Goal: Task Accomplishment & Management: Manage account settings

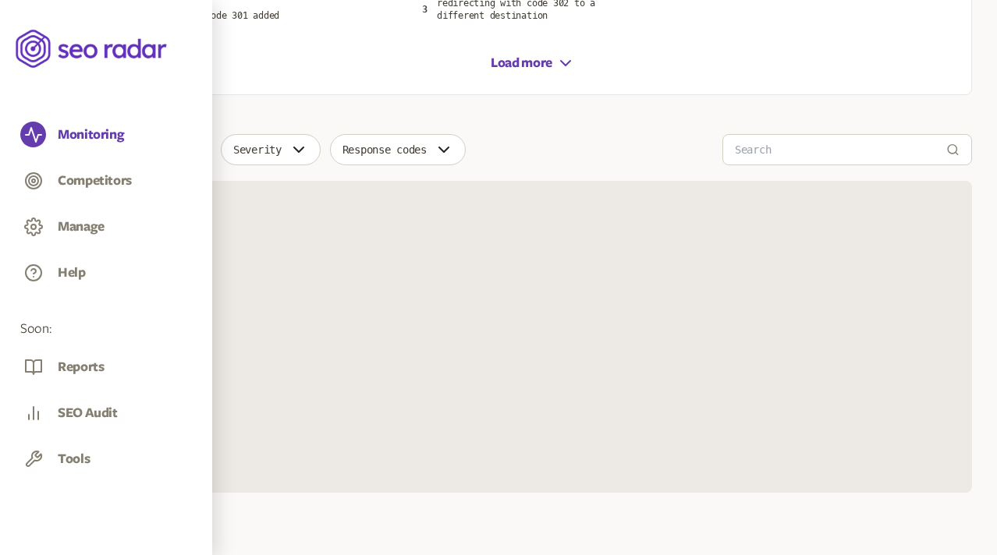
scroll to position [367, 0]
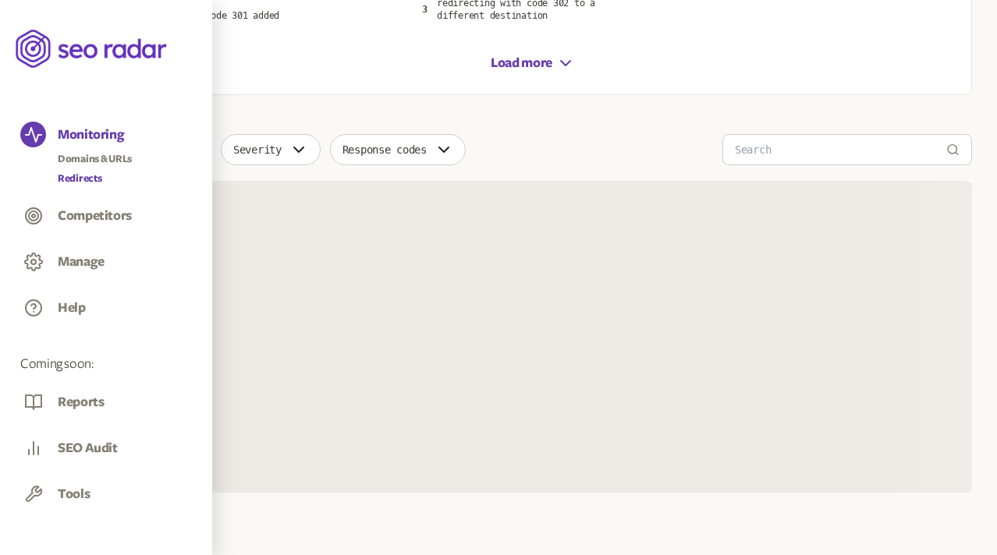
click at [86, 176] on link "Redirects" at bounding box center [95, 179] width 74 height 16
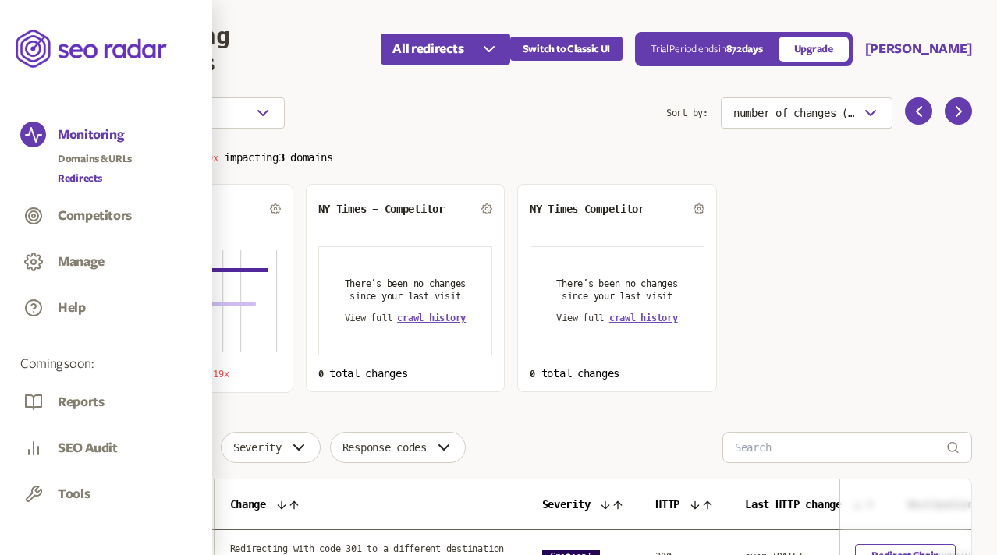
click at [82, 250] on div "Manage" at bounding box center [106, 264] width 172 height 30
click at [82, 253] on button "Manage" at bounding box center [81, 261] width 47 height 17
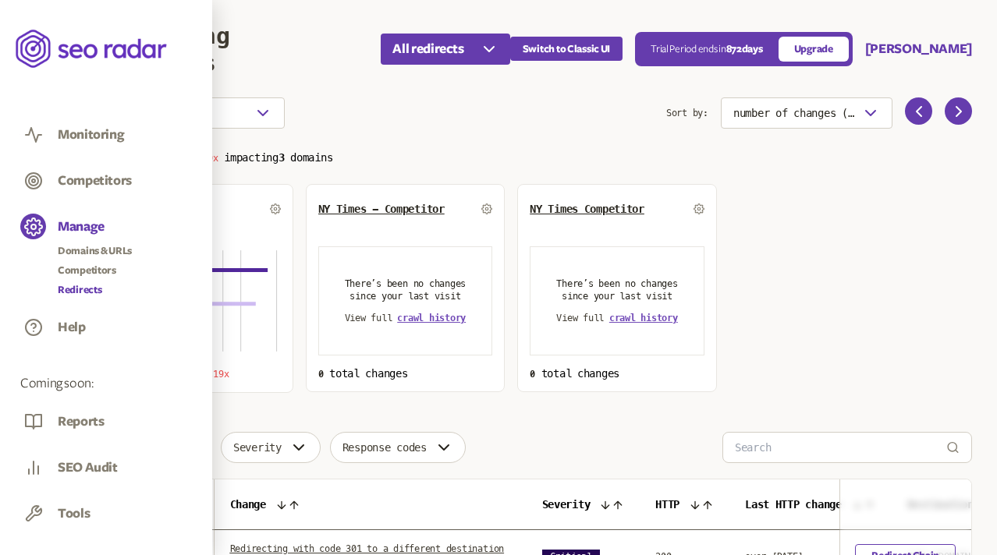
click at [85, 285] on link "Redirects" at bounding box center [95, 290] width 74 height 16
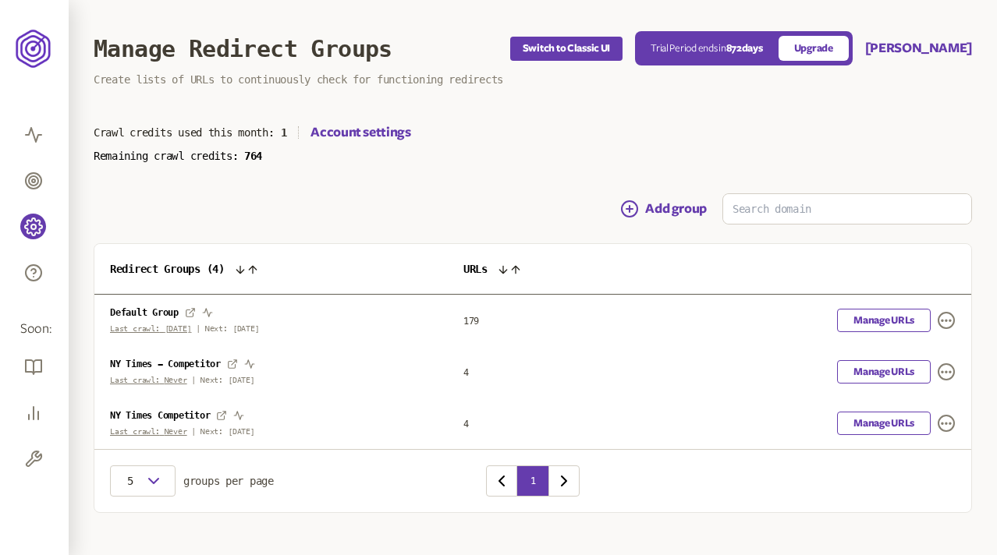
scroll to position [20, 0]
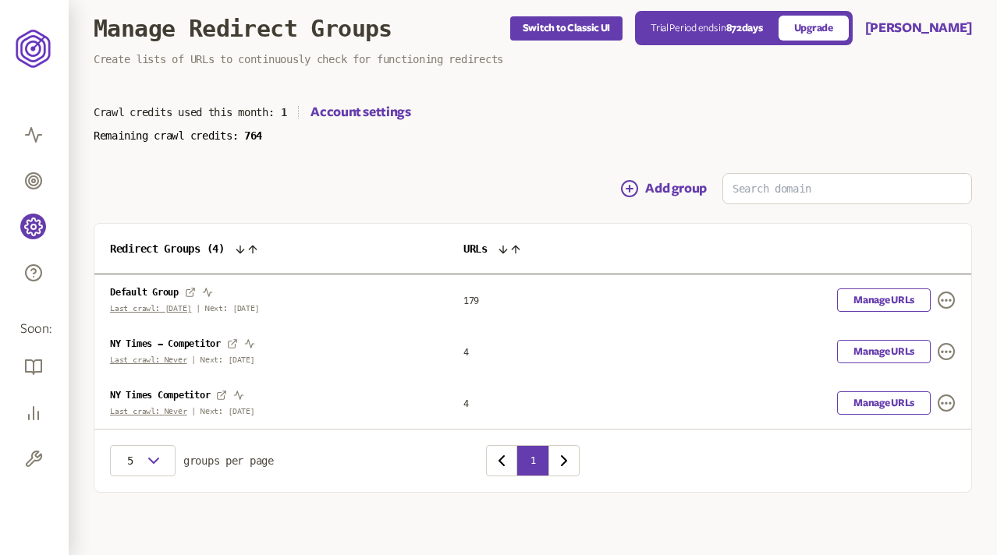
click at [229, 307] on span "Next: 23rd Jul" at bounding box center [232, 308] width 55 height 9
click at [150, 362] on span "Last crawl: Never" at bounding box center [148, 360] width 77 height 9
click at [509, 246] on icon at bounding box center [503, 249] width 12 height 12
click at [508, 245] on icon at bounding box center [503, 249] width 12 height 12
click at [509, 251] on icon at bounding box center [503, 249] width 12 height 12
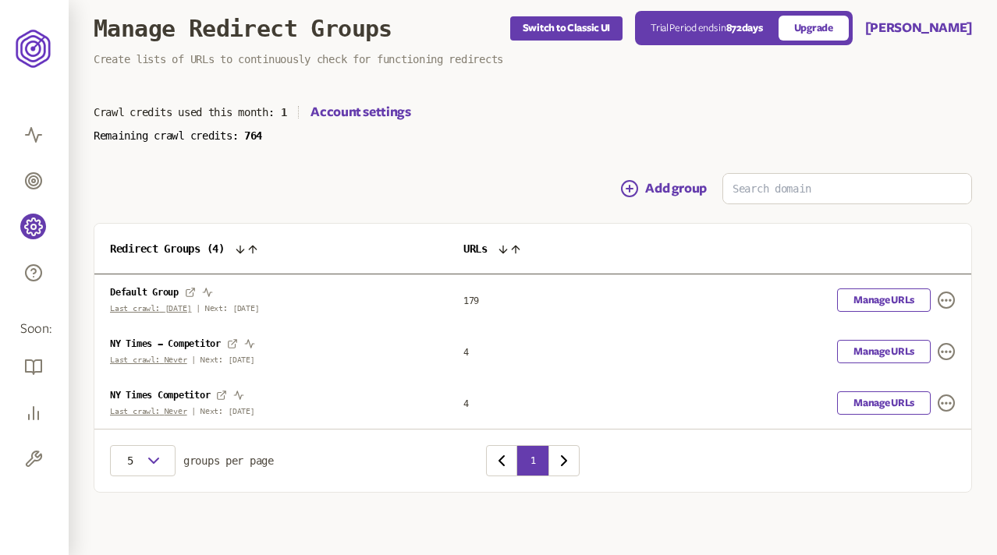
click at [509, 251] on icon at bounding box center [503, 249] width 12 height 12
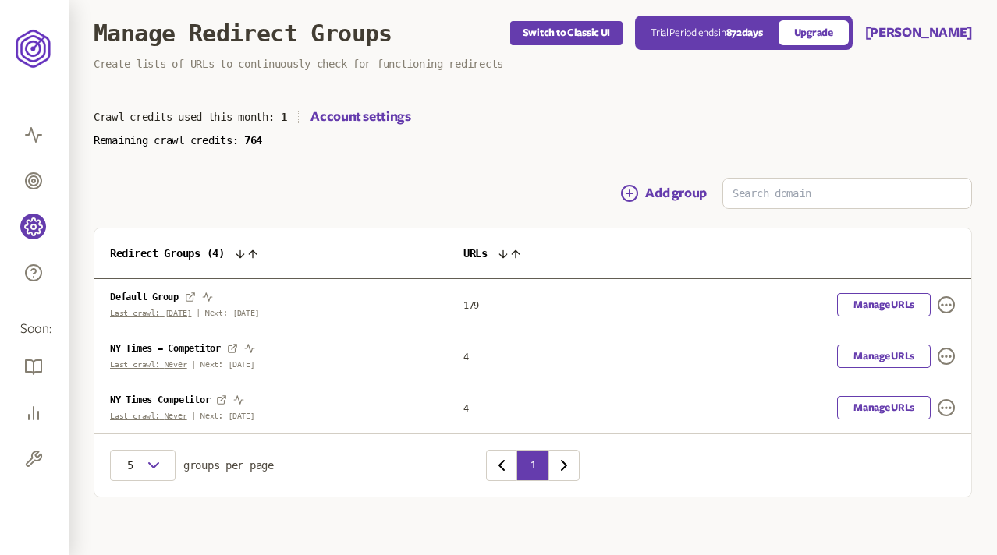
click at [253, 249] on icon at bounding box center [252, 254] width 12 height 12
click at [246, 250] on icon at bounding box center [240, 254] width 12 height 12
click at [246, 254] on icon at bounding box center [240, 254] width 12 height 12
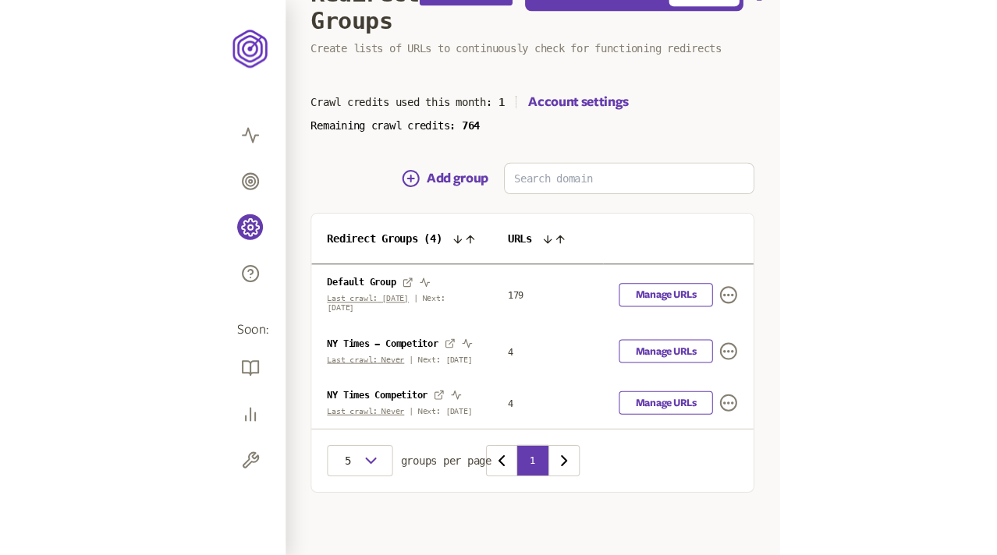
scroll to position [20, 0]
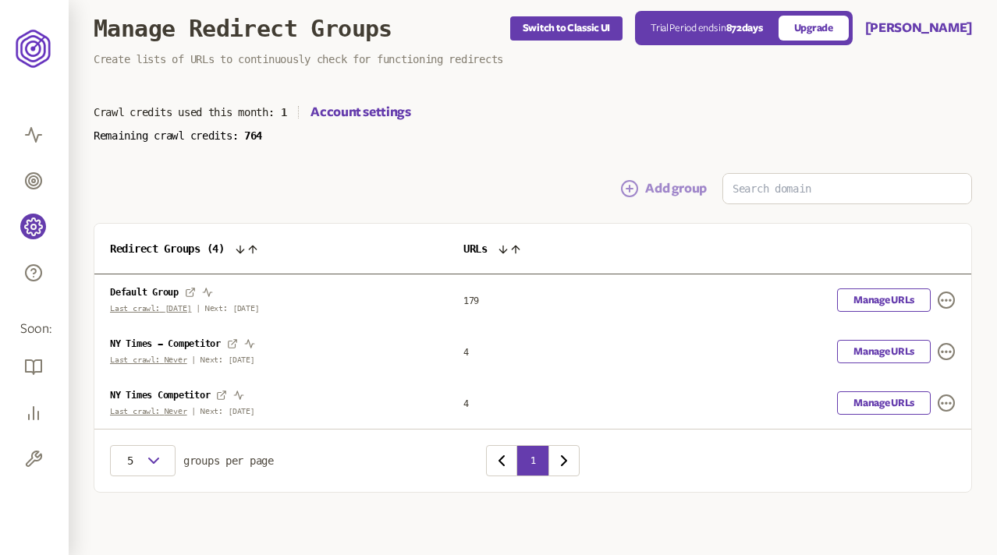
click at [560, 184] on button "Add group" at bounding box center [663, 188] width 87 height 19
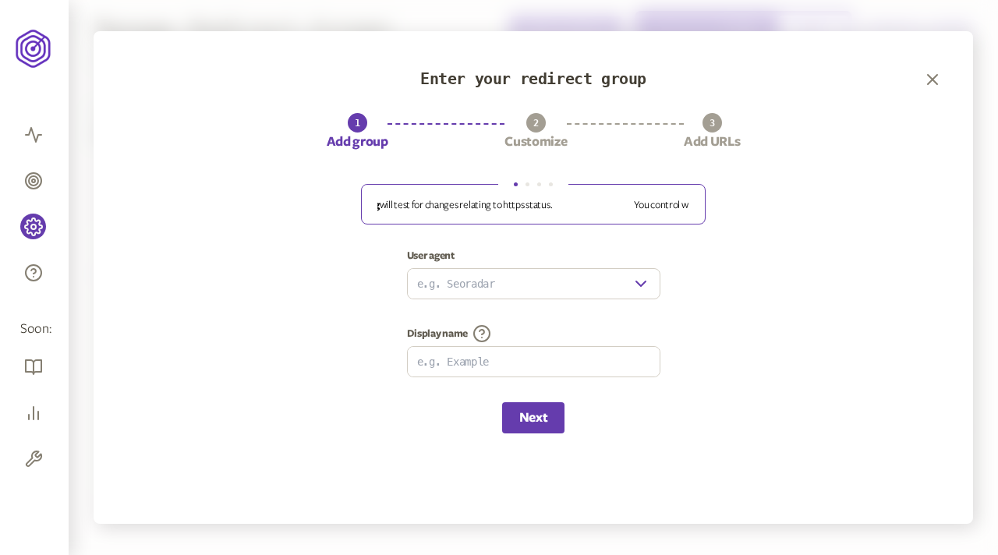
click at [449, 206] on p "Redirect monitoring will test for changes relating to https status." at bounding box center [420, 205] width 312 height 12
click at [413, 213] on fieldset "Redirect monitoring will test for changes relating to https status. You control…" at bounding box center [533, 204] width 345 height 42
click at [376, 216] on fieldset "Redirect monitoring will test for changes relating to https status. You control…" at bounding box center [533, 204] width 345 height 42
click at [560, 209] on p "You control the URLs you want monitored." at bounding box center [679, 205] width 312 height 12
click at [560, 205] on p "Customize nearly everything related to SEO crawlers." at bounding box center [534, 205] width 312 height 12
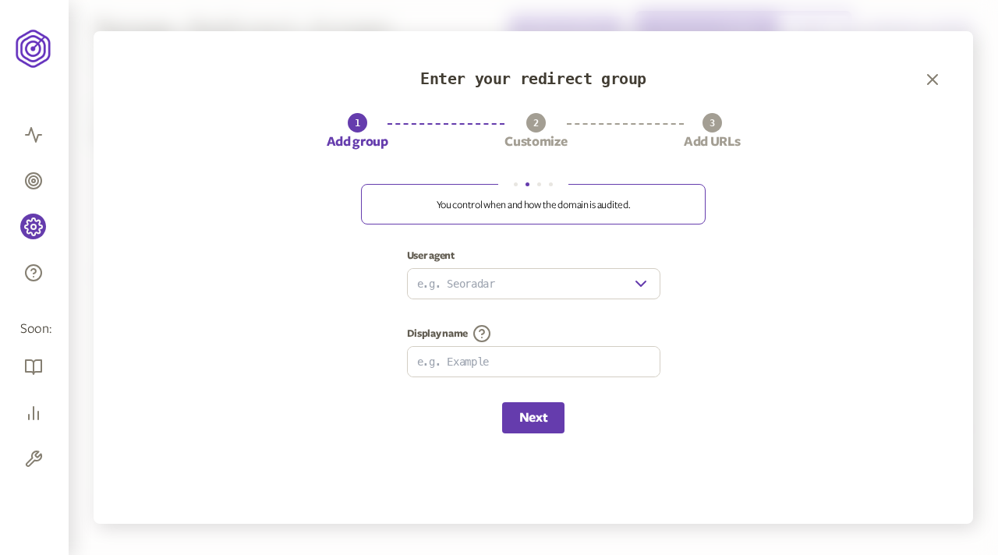
click at [426, 214] on fieldset "Redirect monitoring will test for changes relating to https status. You control…" at bounding box center [533, 204] width 345 height 42
click at [290, 208] on div "Enter your redirect group 1 Add group 2 Customize 3 Add URLs Redirect monitorin…" at bounding box center [534, 277] width 880 height 493
click at [560, 204] on p "You control the URLs you want monitored." at bounding box center [534, 205] width 312 height 12
click at [560, 204] on p "Customize nearly everything related to SEO crawlers." at bounding box center [607, 205] width 312 height 12
click at [560, 205] on p "You control when and how the domain is audited." at bounding box center [615, 205] width 312 height 12
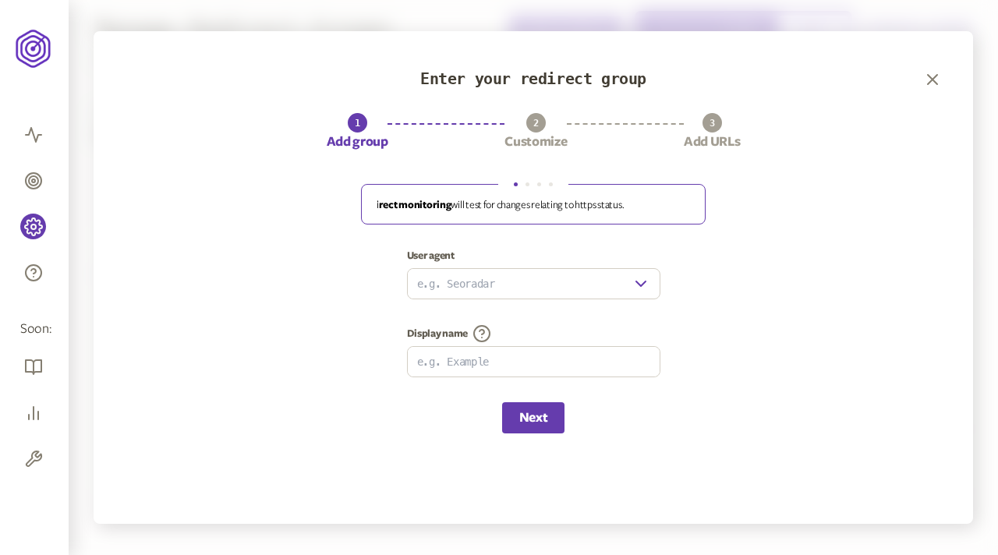
click at [560, 200] on p "Redirect monitoring will test for changes relating to https status." at bounding box center [491, 205] width 312 height 12
click at [413, 218] on fieldset "Redirect monitoring will test for changes relating to https status. You control…" at bounding box center [533, 204] width 345 height 42
click at [560, 211] on p "You control when and how the domain is audited." at bounding box center [658, 205] width 312 height 12
click at [560, 80] on icon "button" at bounding box center [932, 79] width 9 height 9
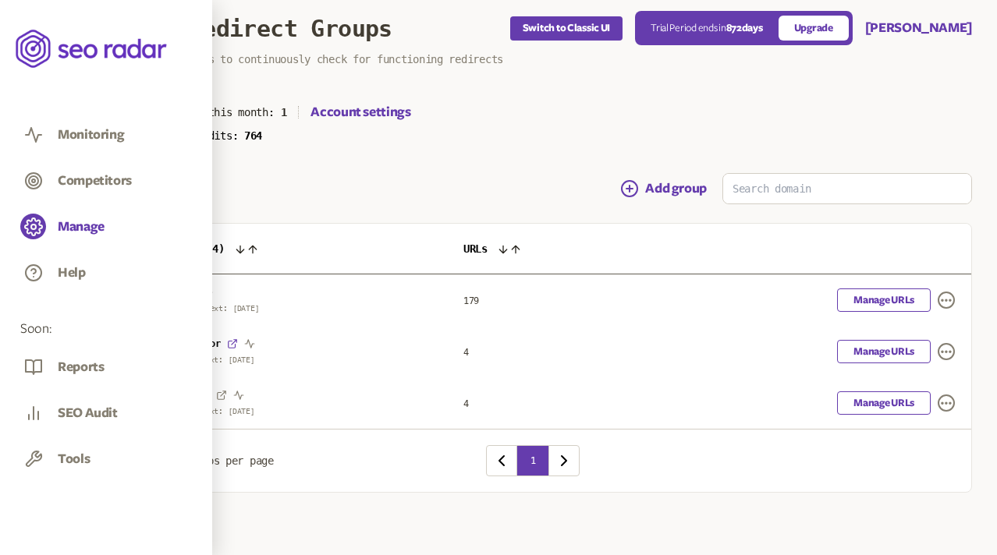
click at [234, 344] on icon at bounding box center [232, 344] width 11 height 11
click at [210, 291] on icon "button" at bounding box center [207, 292] width 11 height 11
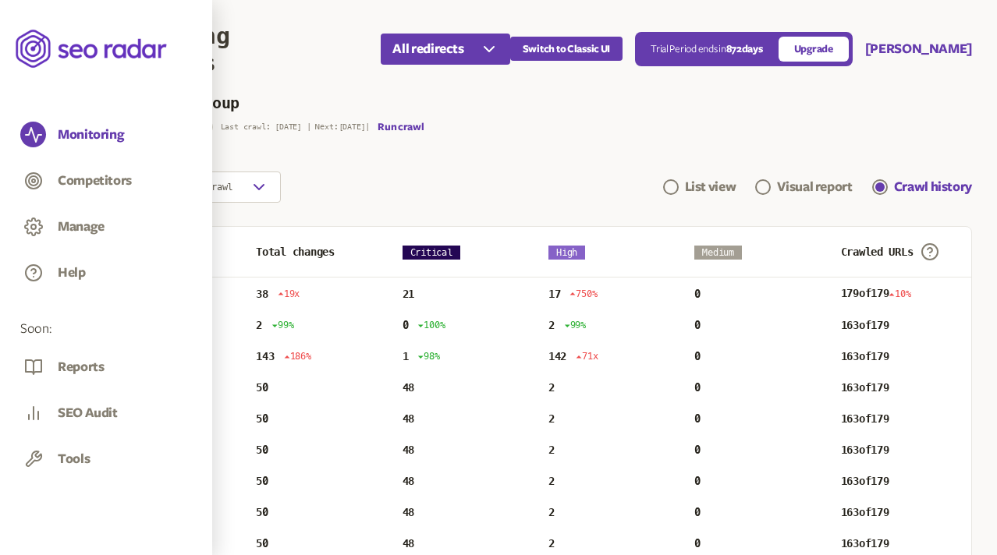
scroll to position [20, 0]
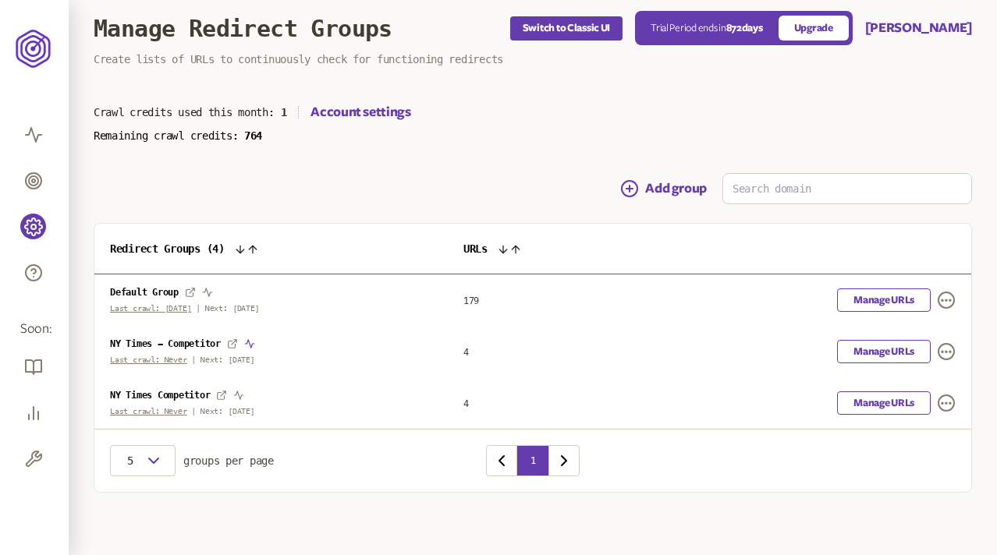
click at [253, 342] on icon "button" at bounding box center [249, 344] width 11 height 11
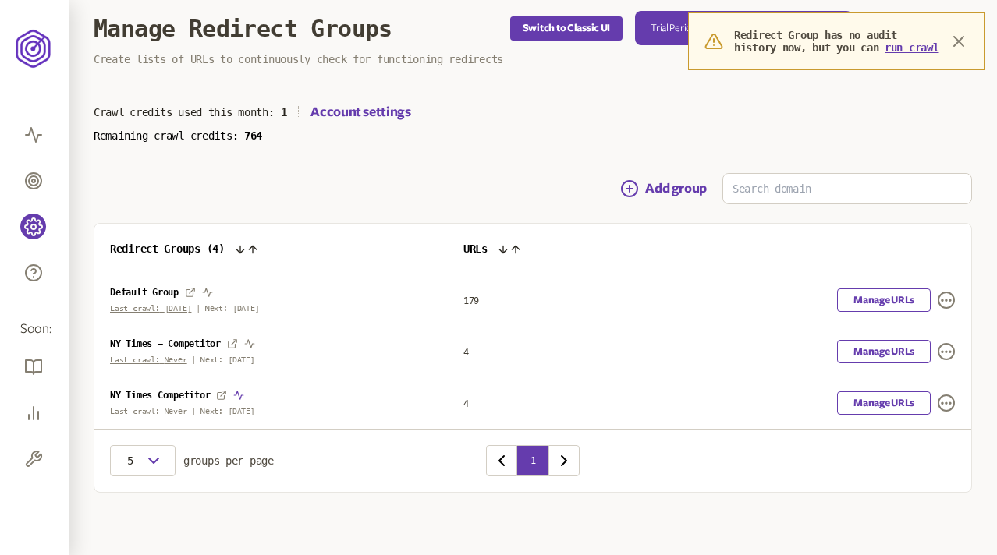
click at [242, 393] on icon "button" at bounding box center [239, 396] width 9 height 9
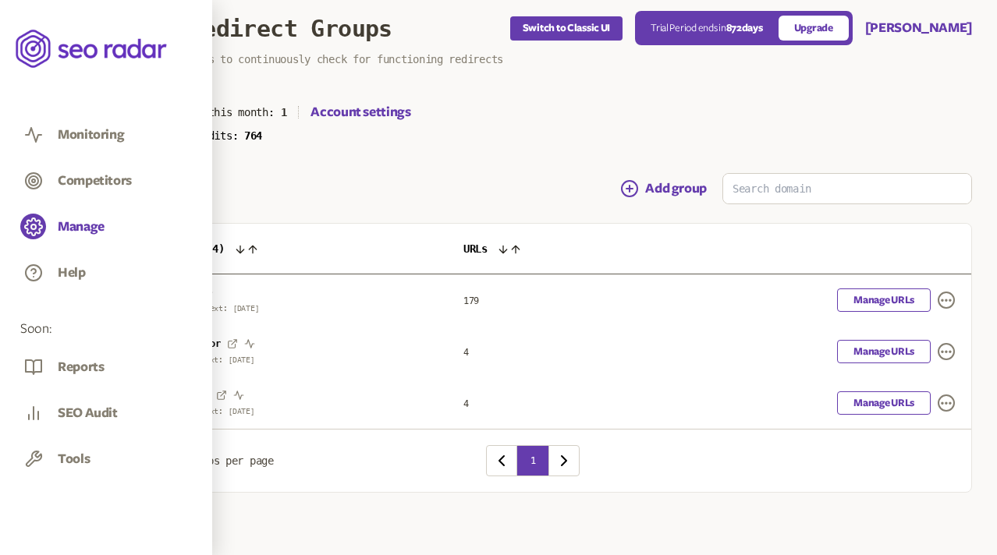
click at [193, 291] on icon at bounding box center [190, 292] width 11 height 11
click at [337, 191] on div "Add group" at bounding box center [533, 188] width 878 height 31
click at [560, 300] on link "Manage URLs" at bounding box center [884, 300] width 94 height 23
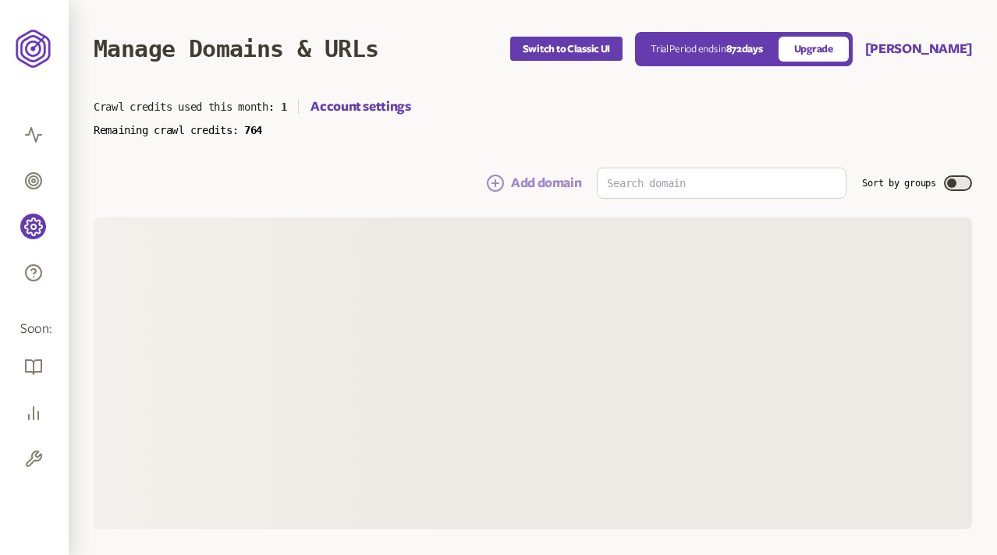
click at [529, 178] on button "Add domain" at bounding box center [533, 183] width 95 height 19
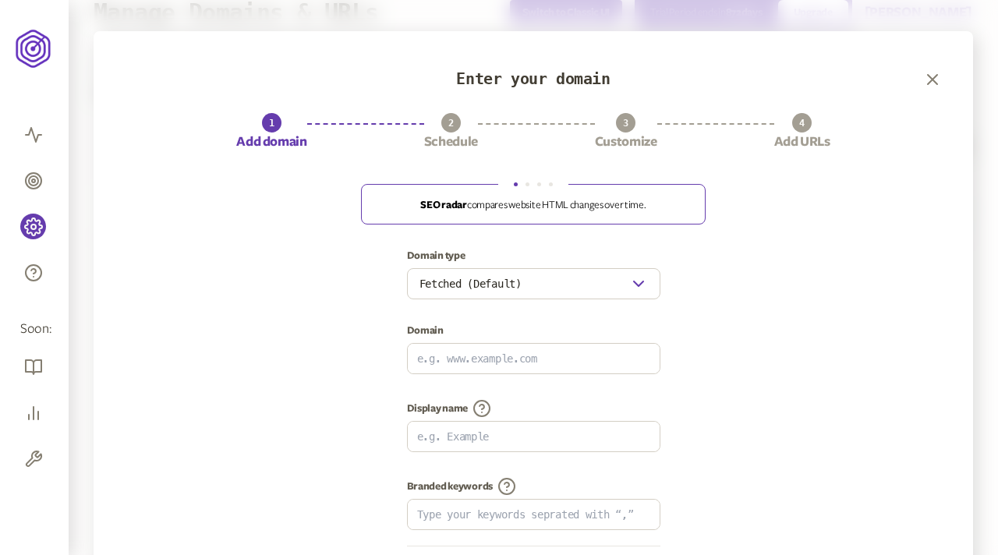
click at [525, 210] on p "SEO radar compares website HTML changes over time." at bounding box center [534, 205] width 312 height 12
click at [427, 206] on p "You control when and how the domain is audited." at bounding box center [534, 205] width 312 height 12
click at [445, 208] on p "Customize nearly everything related to SEO crawlers." at bounding box center [534, 205] width 312 height 12
drag, startPoint x: 527, startPoint y: 212, endPoint x: 447, endPoint y: 212, distance: 80.3
click at [447, 212] on fieldset "SEO radar compares website HTML changes over time. You control when and how the…" at bounding box center [533, 204] width 345 height 42
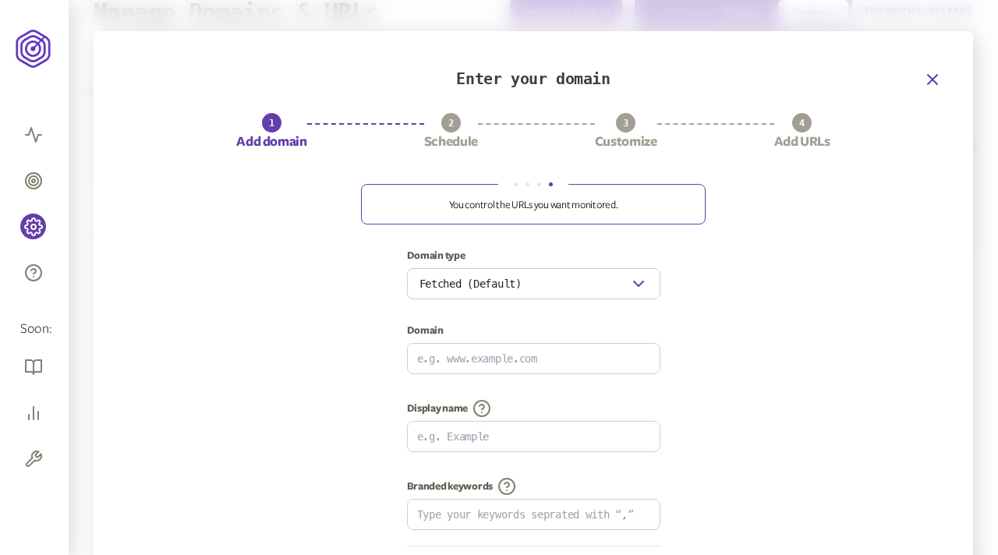
click at [936, 80] on icon "button" at bounding box center [932, 79] width 19 height 19
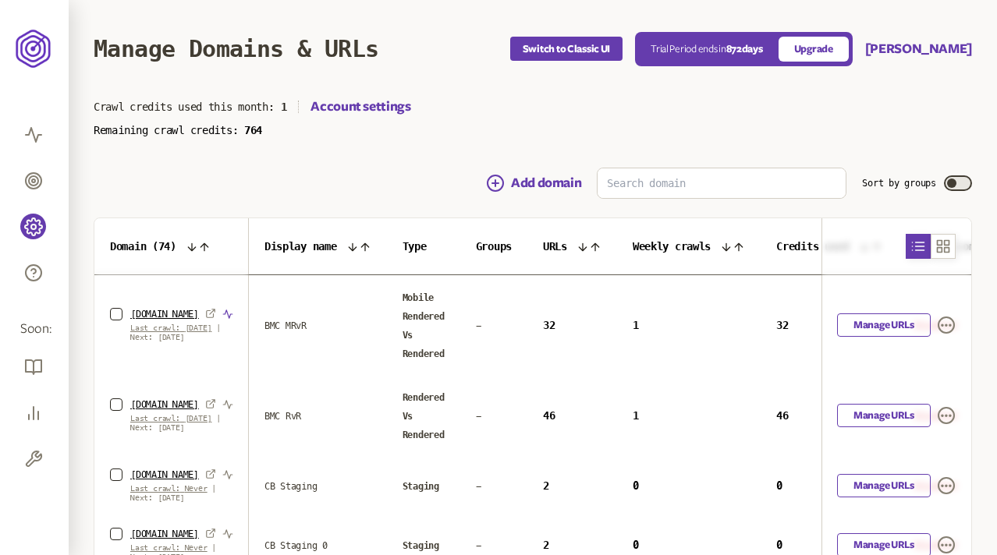
click at [222, 311] on icon "button" at bounding box center [227, 314] width 11 height 11
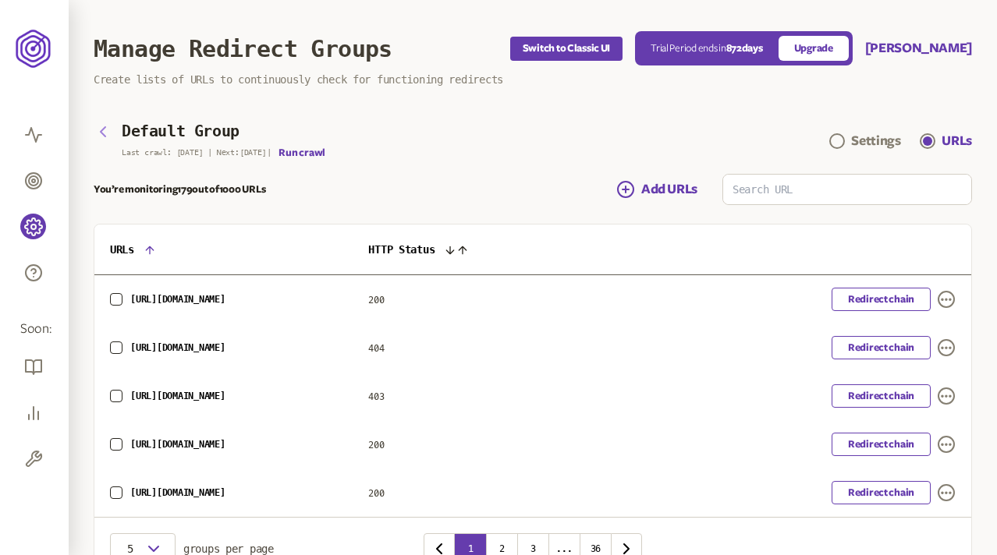
click at [108, 129] on icon "button" at bounding box center [103, 131] width 19 height 19
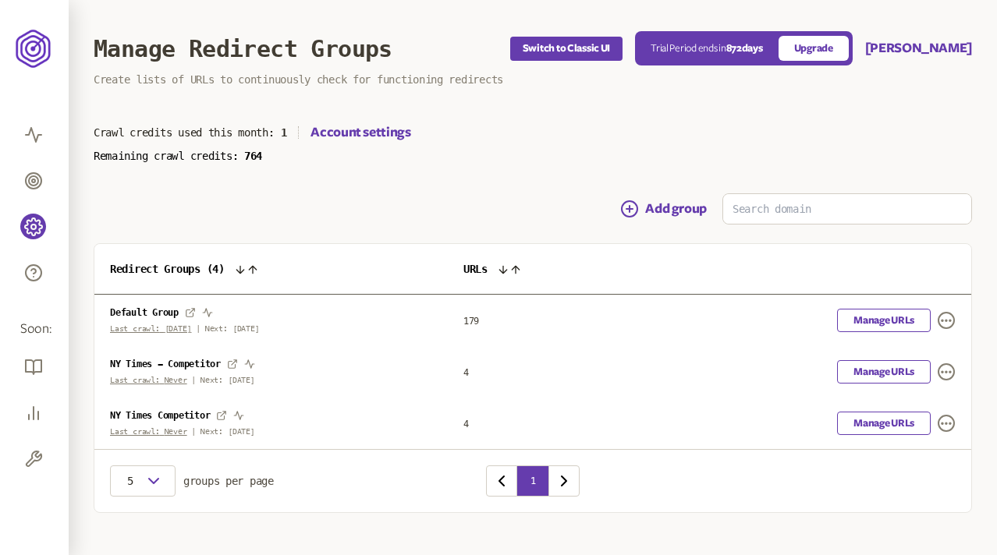
scroll to position [20, 0]
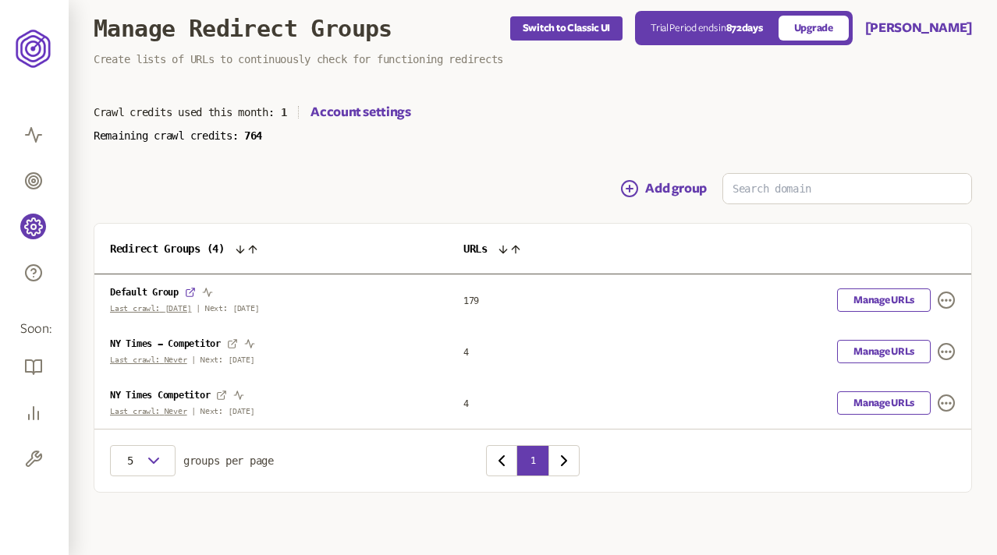
click at [190, 296] on icon at bounding box center [190, 293] width 9 height 9
click at [420, 187] on div "Add group" at bounding box center [533, 188] width 878 height 31
click at [431, 127] on section "Crawl credits used this month: 1 Account settings Remaining crawl credits: 764" at bounding box center [533, 122] width 878 height 39
click at [560, 307] on link "Manage URLs" at bounding box center [884, 300] width 94 height 23
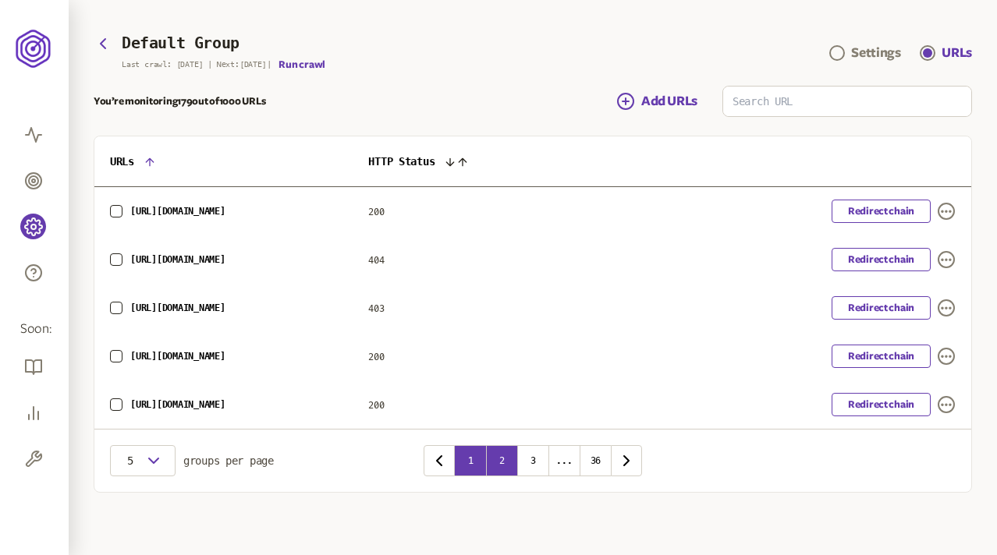
click at [496, 453] on button "2" at bounding box center [501, 460] width 31 height 31
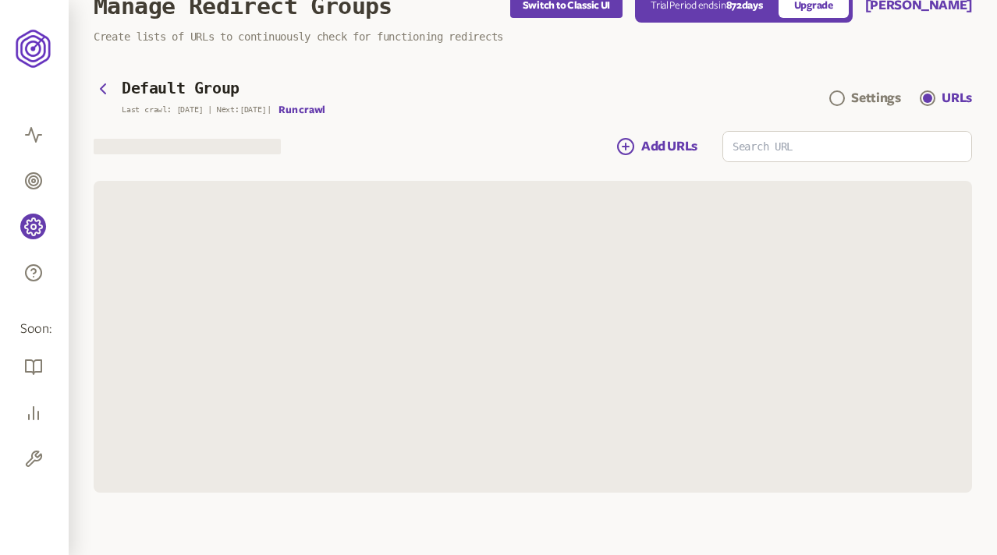
scroll to position [88, 0]
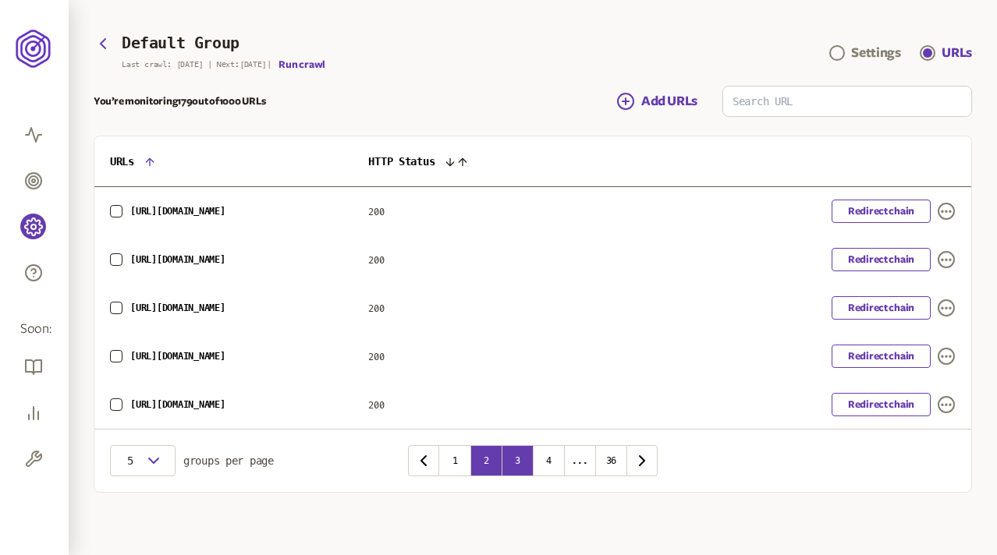
click at [519, 456] on button "3" at bounding box center [517, 460] width 31 height 31
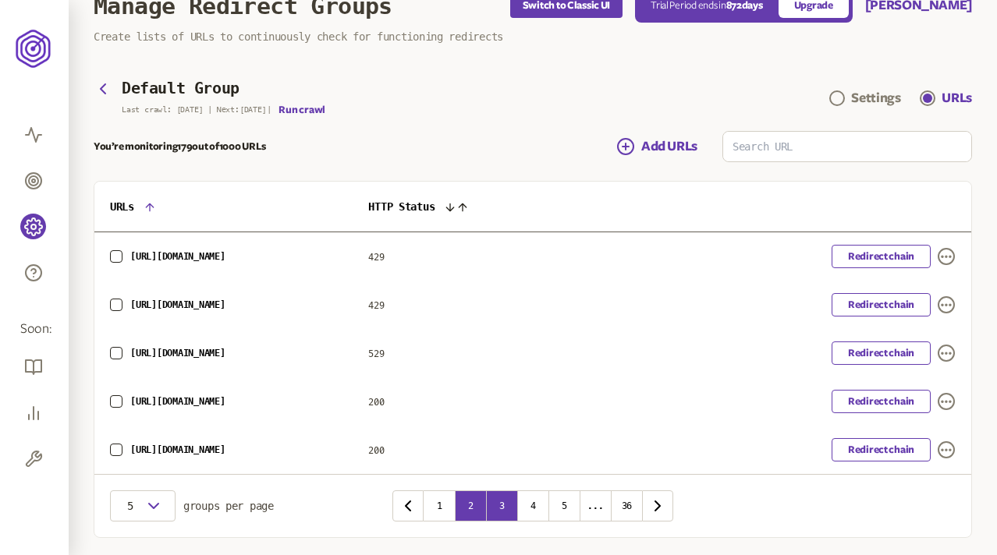
scroll to position [88, 0]
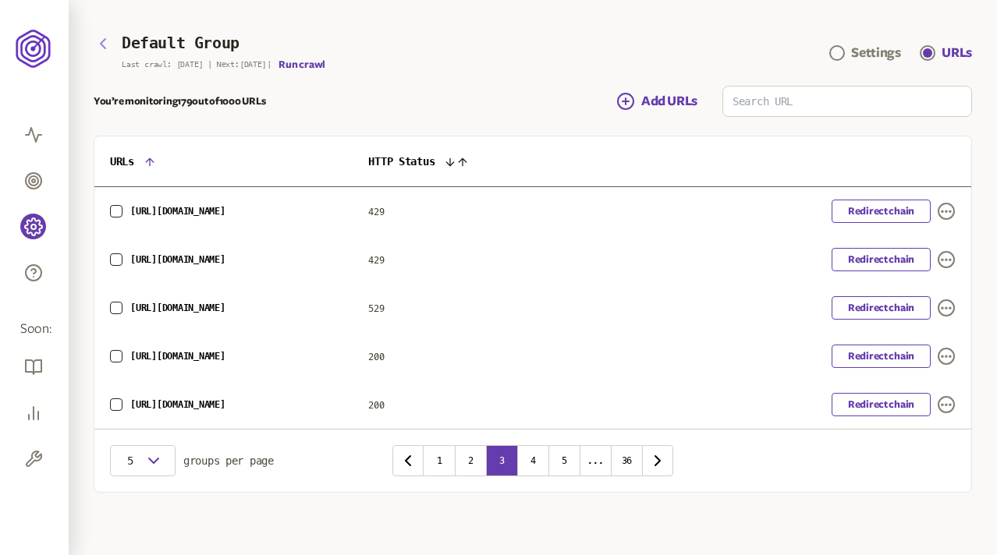
click at [105, 43] on icon "button" at bounding box center [103, 43] width 19 height 19
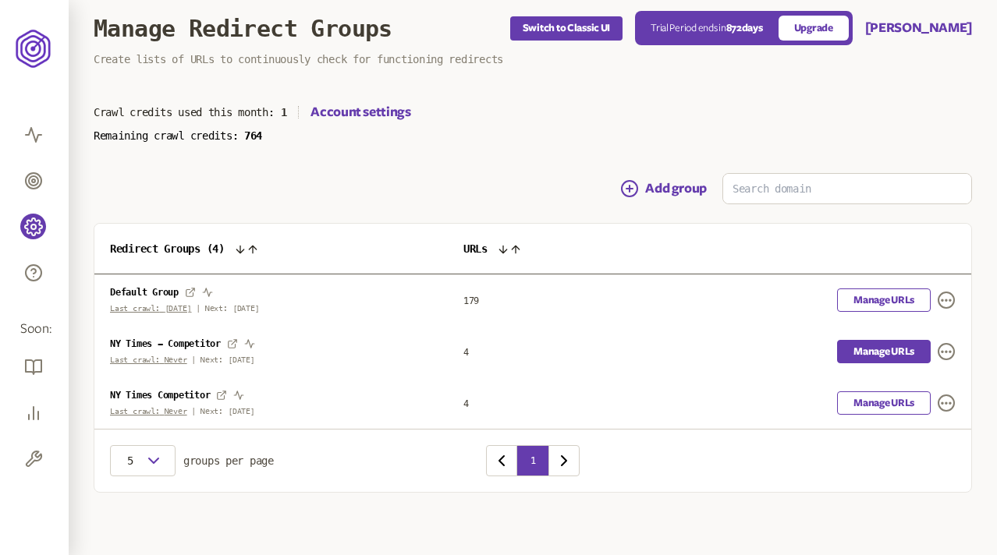
click at [560, 346] on link "Manage URLs" at bounding box center [884, 351] width 94 height 23
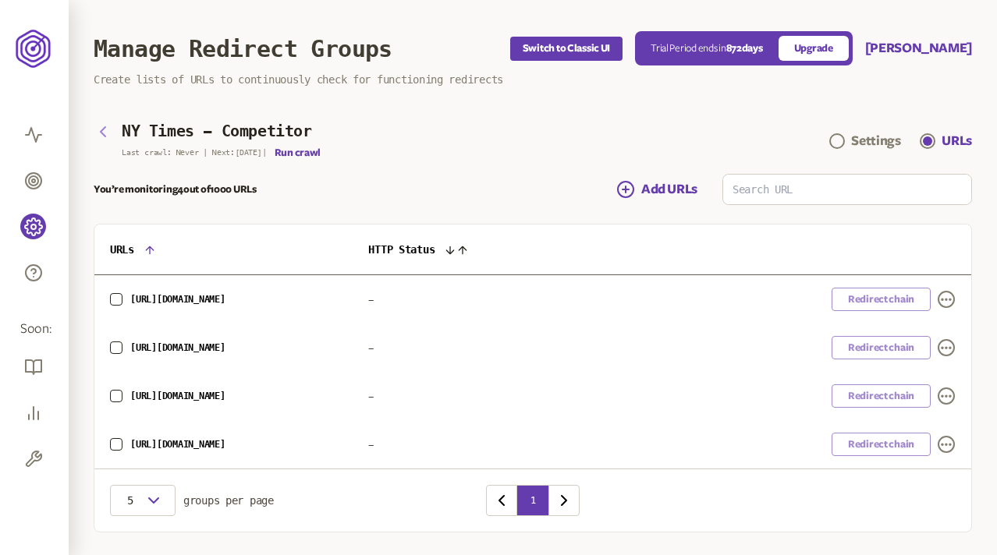
click at [102, 126] on icon "button" at bounding box center [103, 131] width 19 height 19
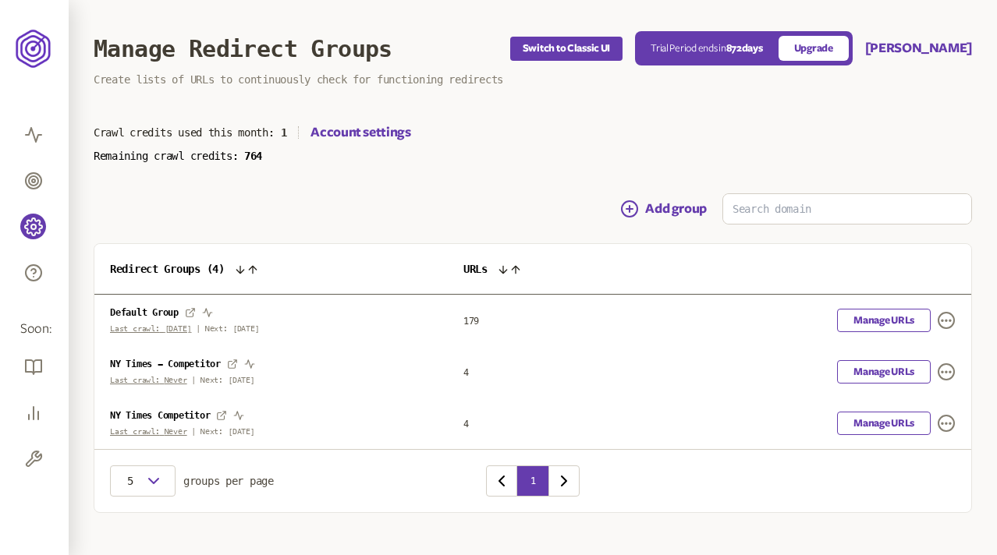
click at [463, 43] on div "Manage Redirect Groups" at bounding box center [302, 48] width 417 height 27
click at [449, 141] on div "Crawl credits used this month: 1 Account settings" at bounding box center [533, 132] width 878 height 19
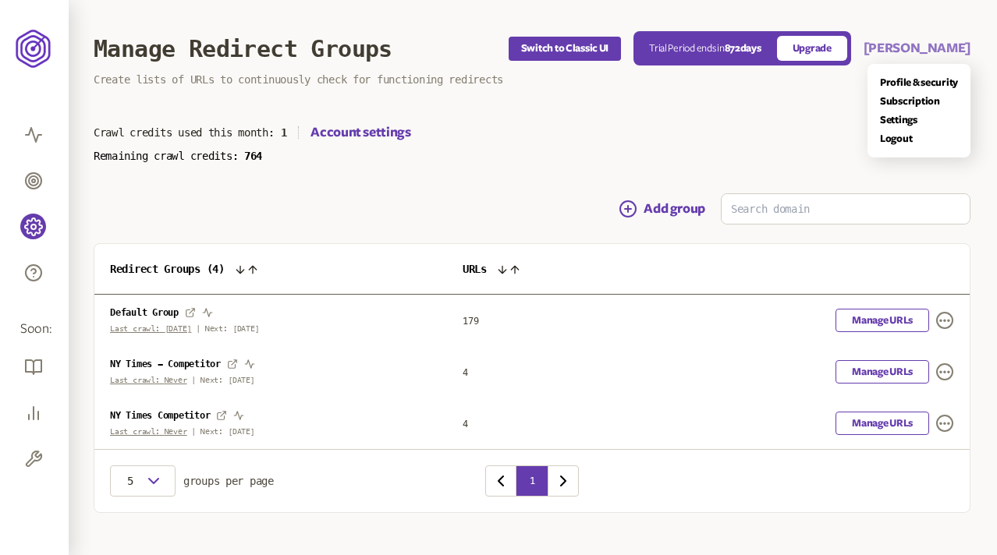
click at [560, 48] on button "Pruthviraj" at bounding box center [916, 48] width 107 height 19
click at [560, 141] on link "Logout" at bounding box center [920, 139] width 78 height 12
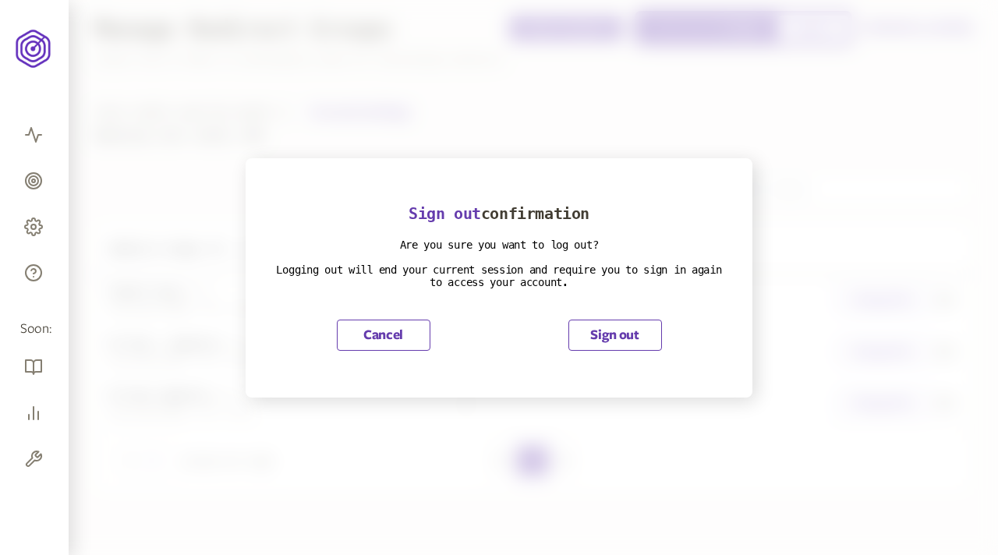
click at [560, 334] on button "Sign out" at bounding box center [616, 335] width 94 height 31
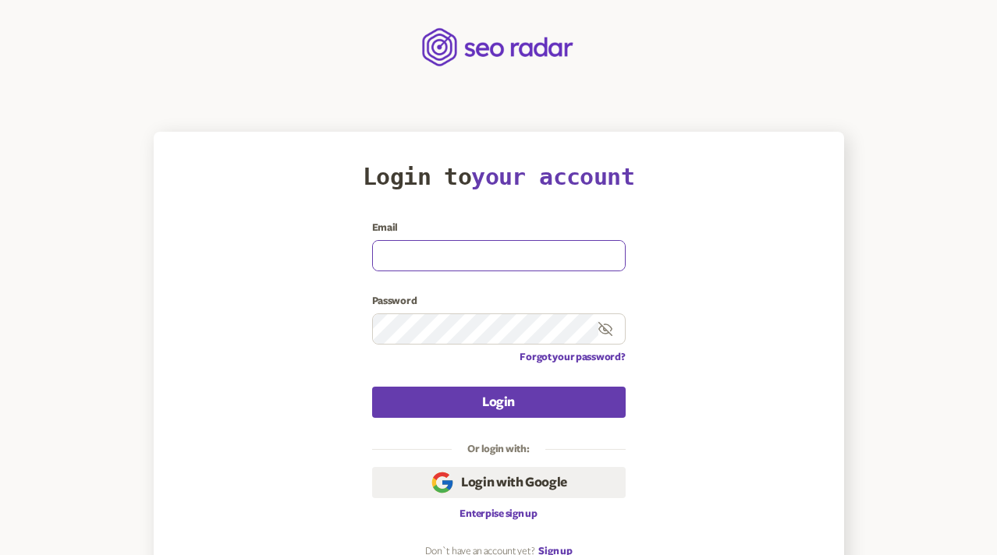
type input "olena.niemova@agilefuel.com"
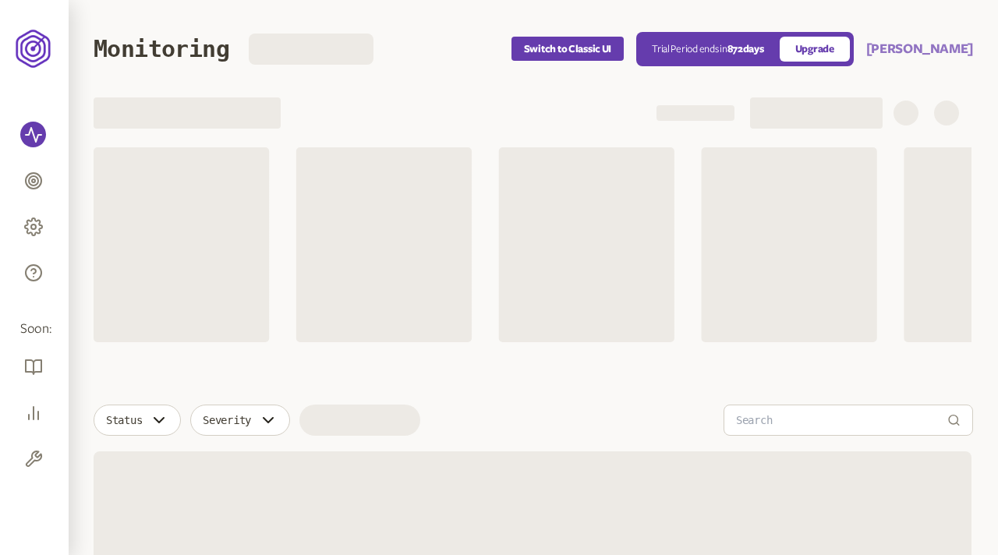
click at [948, 50] on button "[PERSON_NAME]" at bounding box center [920, 49] width 107 height 19
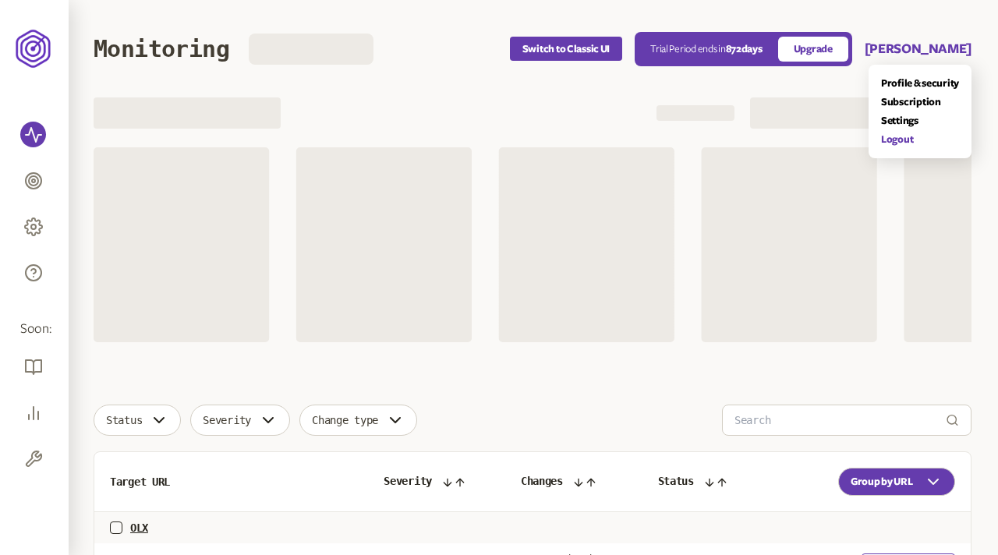
click at [896, 137] on link "Logout" at bounding box center [920, 139] width 78 height 12
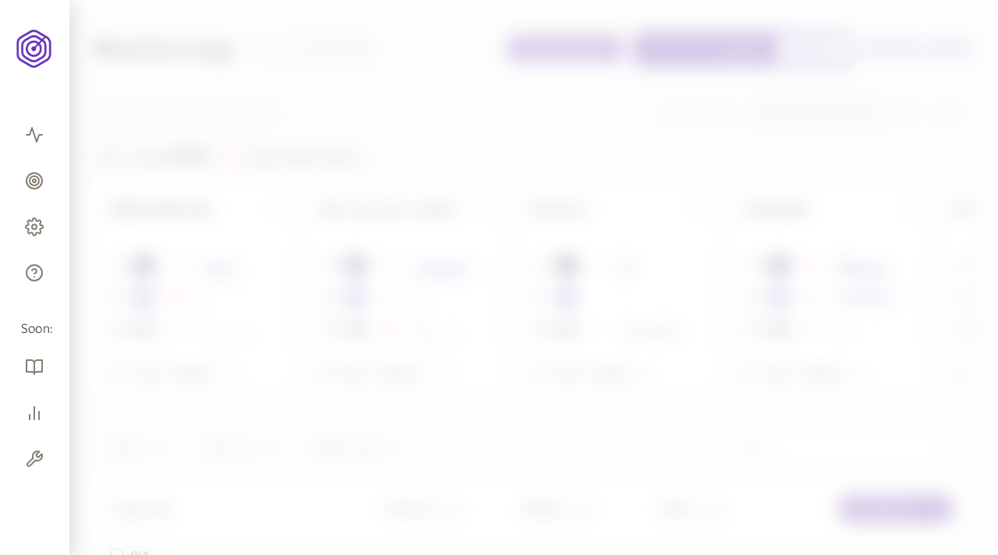
scroll to position [770, 0]
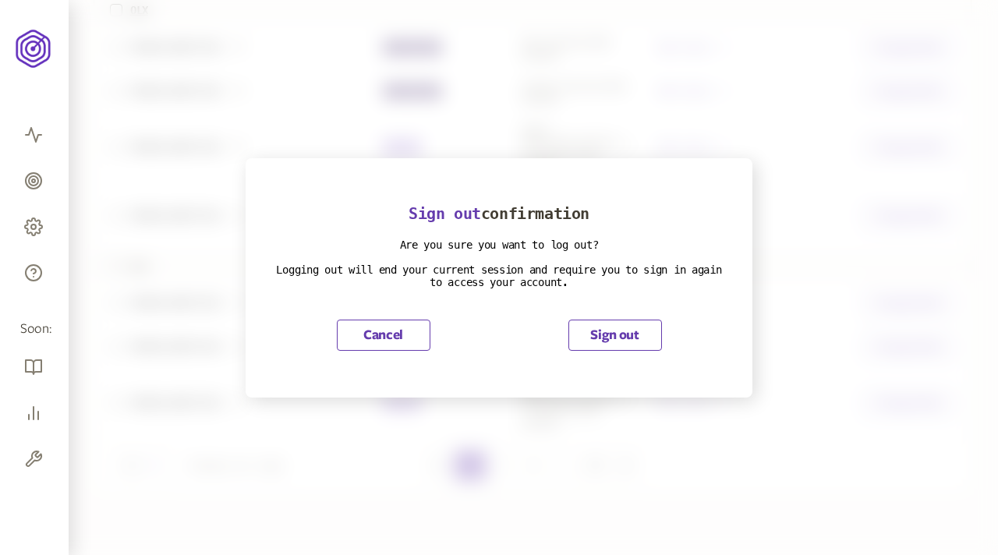
click at [609, 334] on button "Sign out" at bounding box center [616, 335] width 94 height 31
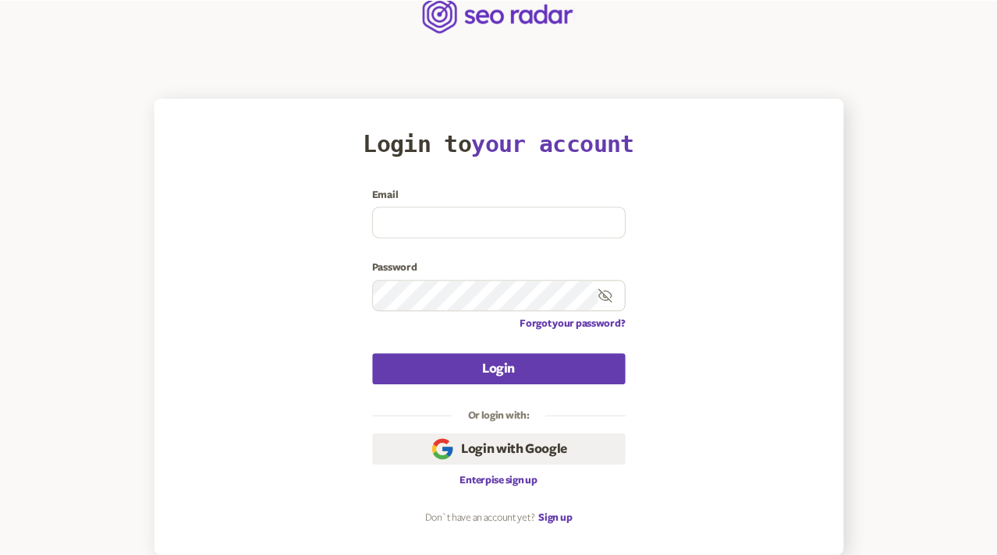
scroll to position [34, 0]
type input "olena.niemova@agilefuel.com"
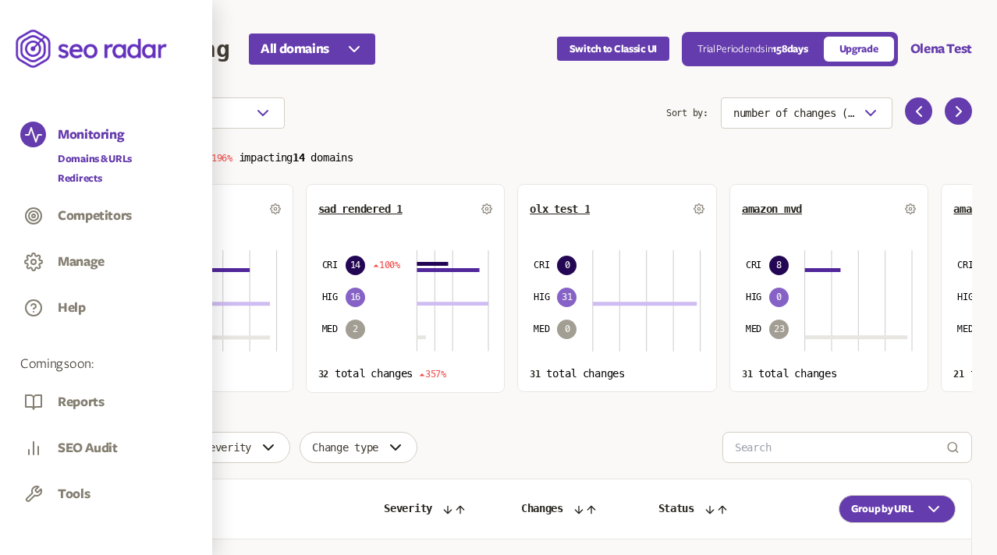
click at [90, 174] on link "Redirects" at bounding box center [95, 179] width 74 height 16
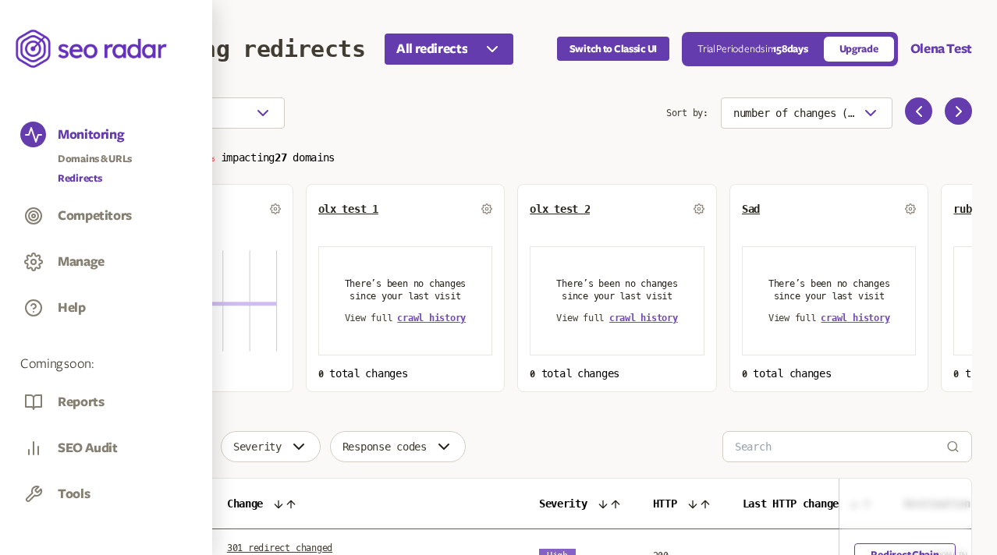
click at [66, 273] on div "Manage" at bounding box center [81, 265] width 47 height 25
click at [66, 256] on button "Manage" at bounding box center [81, 261] width 47 height 17
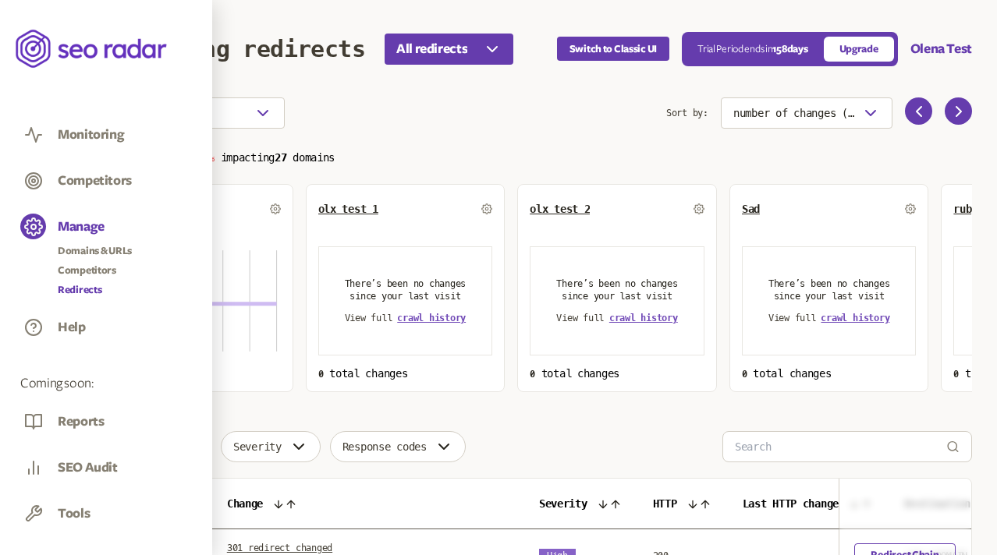
click at [75, 285] on link "Redirects" at bounding box center [95, 290] width 74 height 16
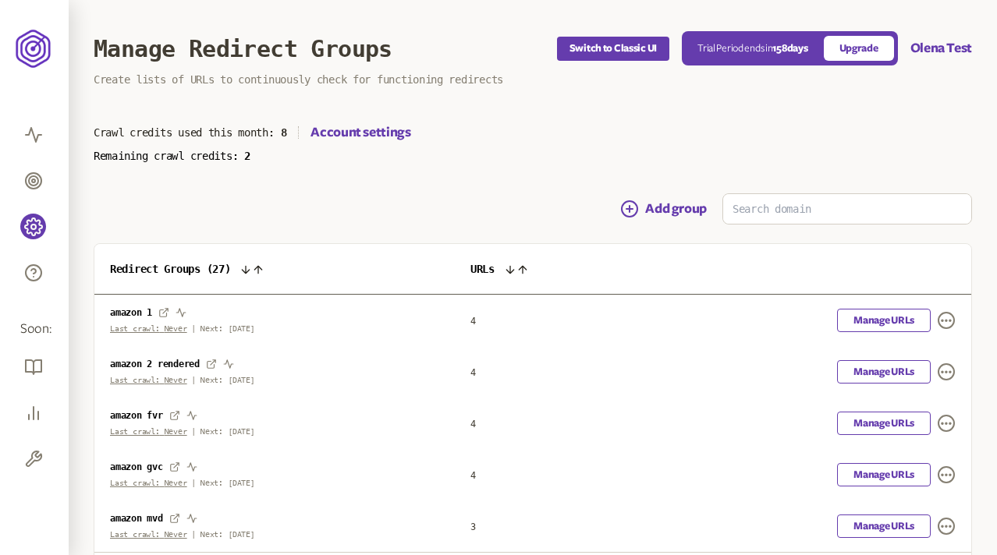
scroll to position [123, 0]
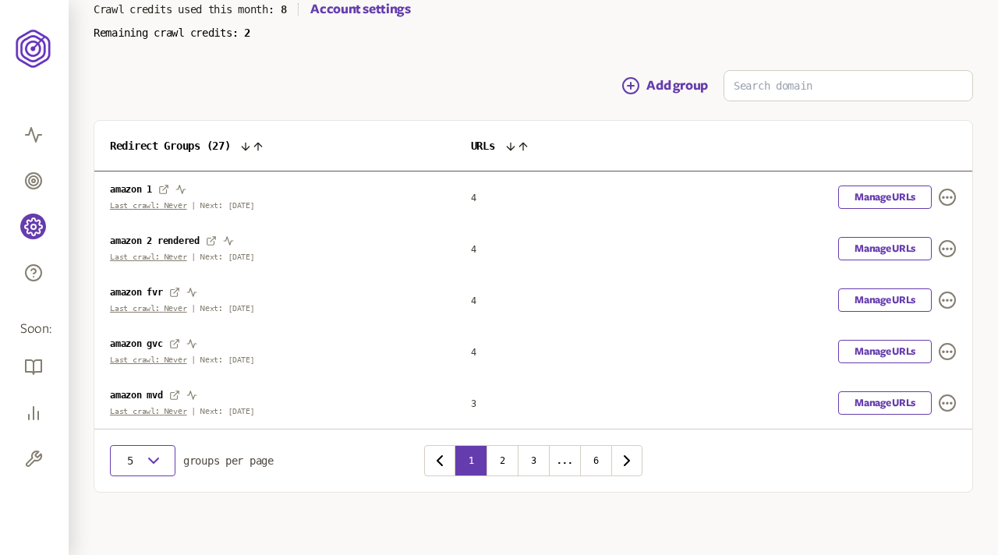
click at [147, 464] on icon "button" at bounding box center [153, 461] width 19 height 19
click at [126, 514] on div "10" at bounding box center [142, 509] width 41 height 12
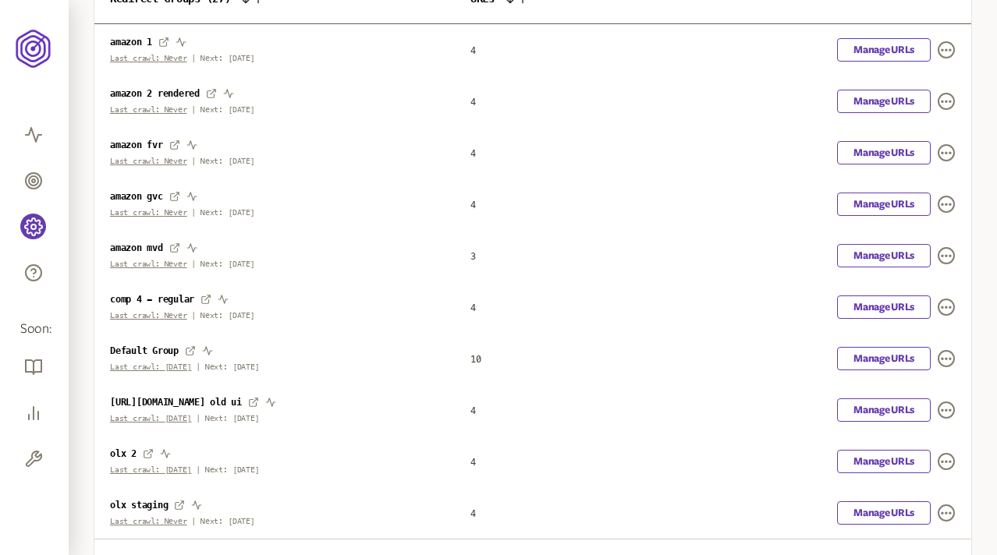
scroll to position [381, 0]
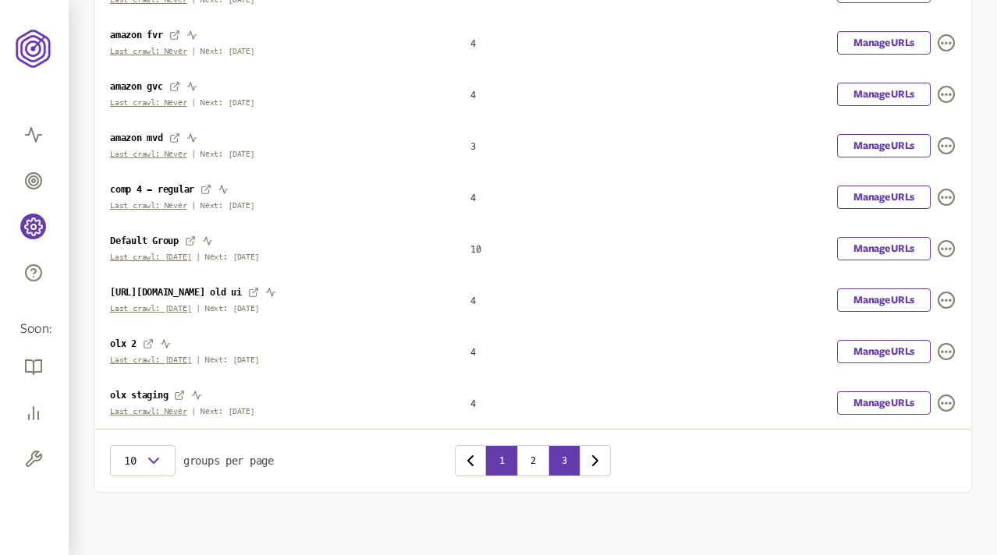
click at [566, 458] on button "3" at bounding box center [563, 460] width 31 height 31
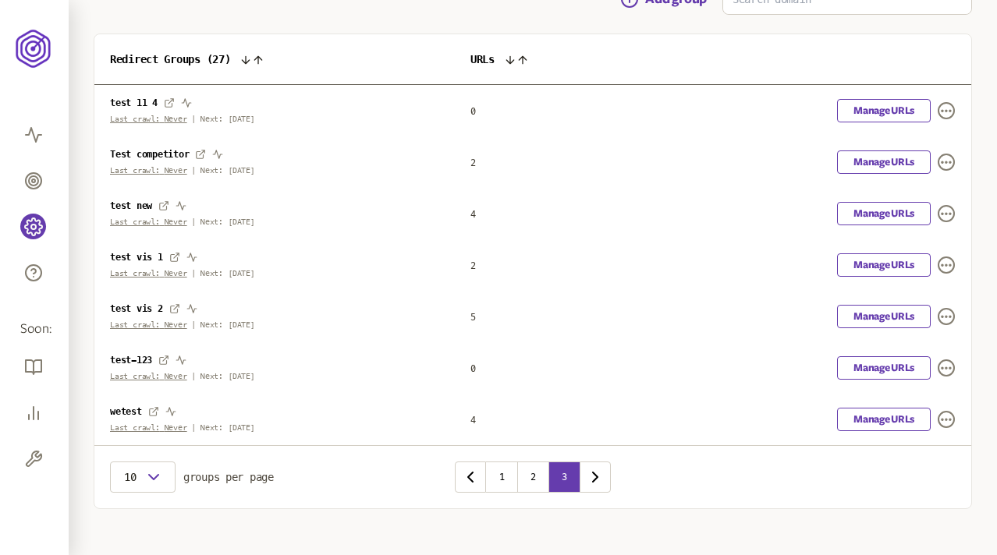
scroll to position [226, 0]
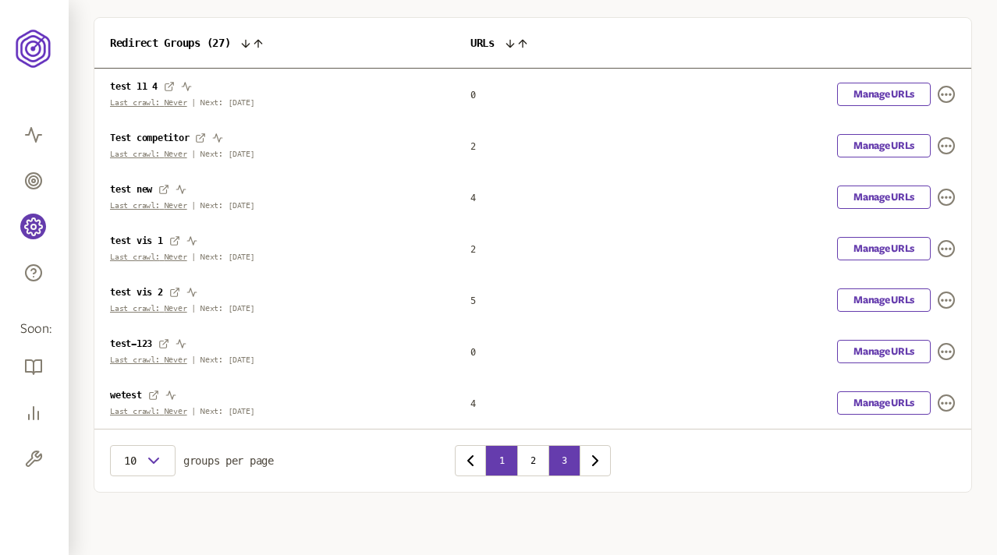
click at [494, 464] on button "1" at bounding box center [501, 460] width 31 height 31
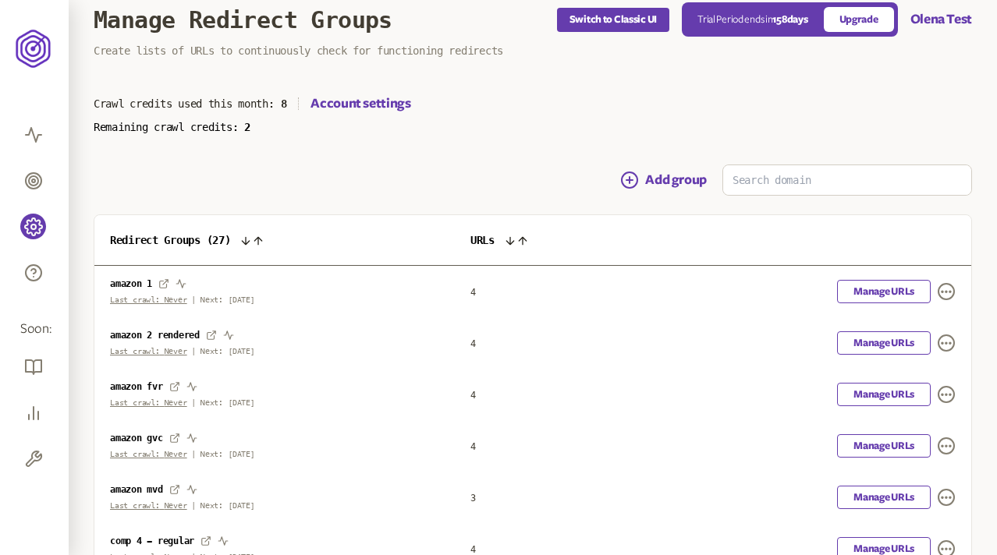
scroll to position [22, 0]
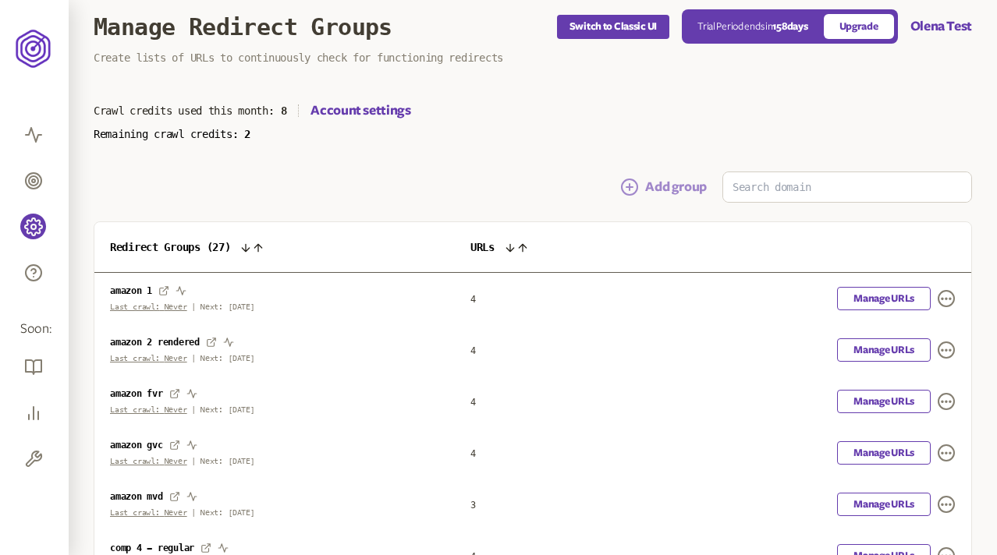
click at [663, 186] on button "Add group" at bounding box center [663, 187] width 87 height 19
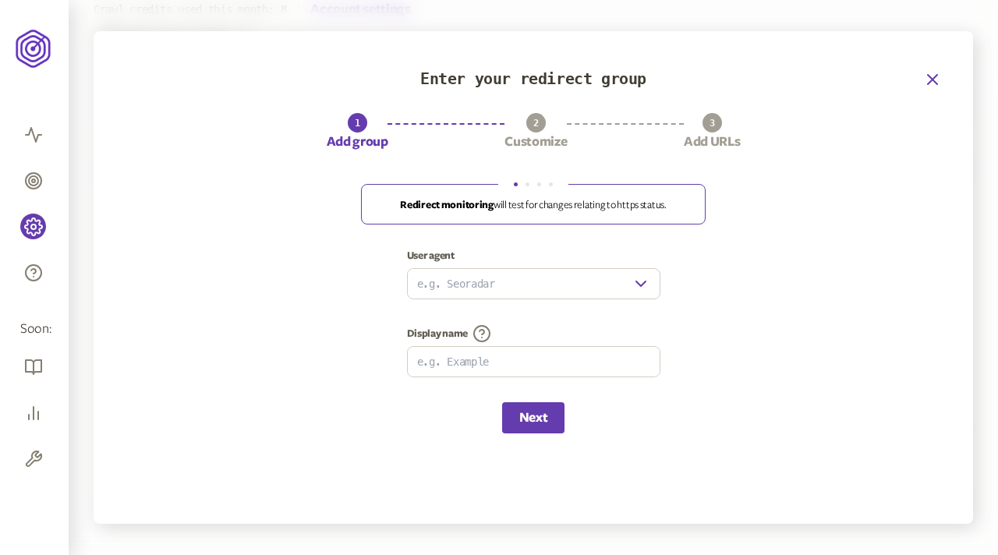
click at [931, 76] on icon "button" at bounding box center [932, 79] width 19 height 19
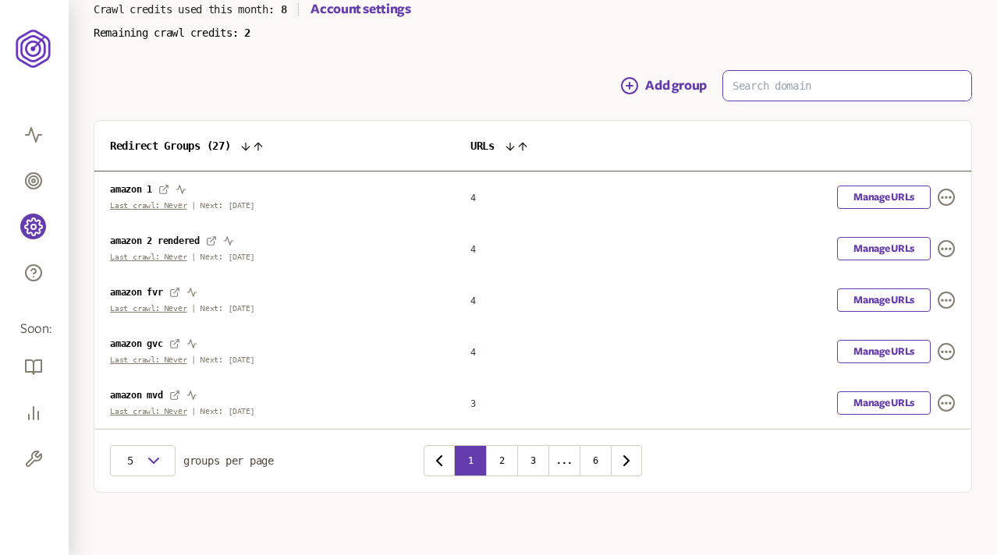
click at [785, 87] on input at bounding box center [847, 86] width 248 height 30
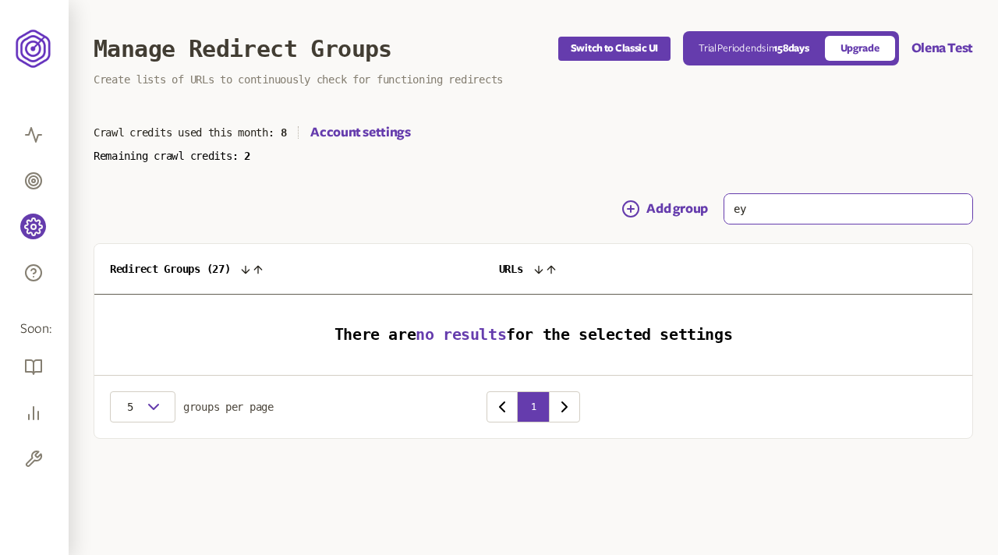
type input "е"
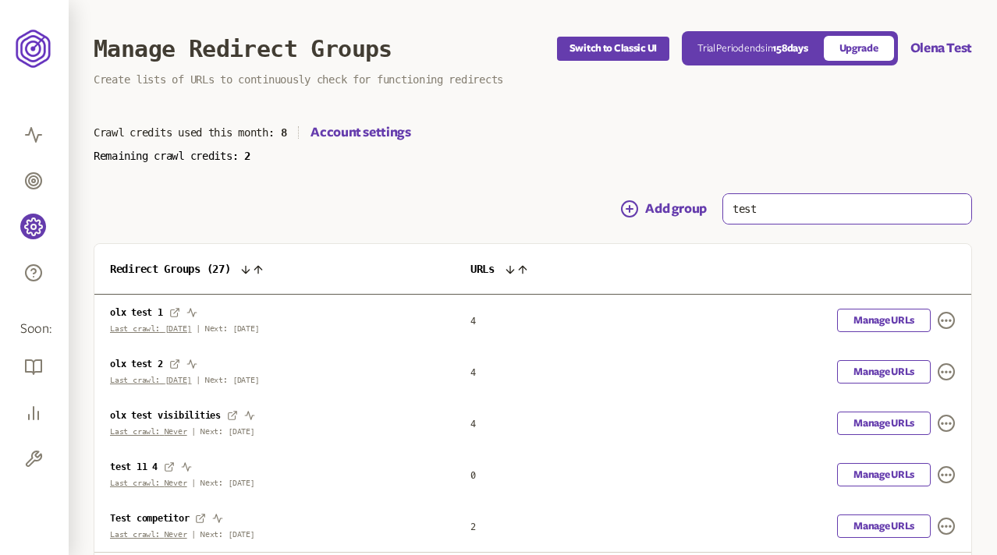
scroll to position [123, 0]
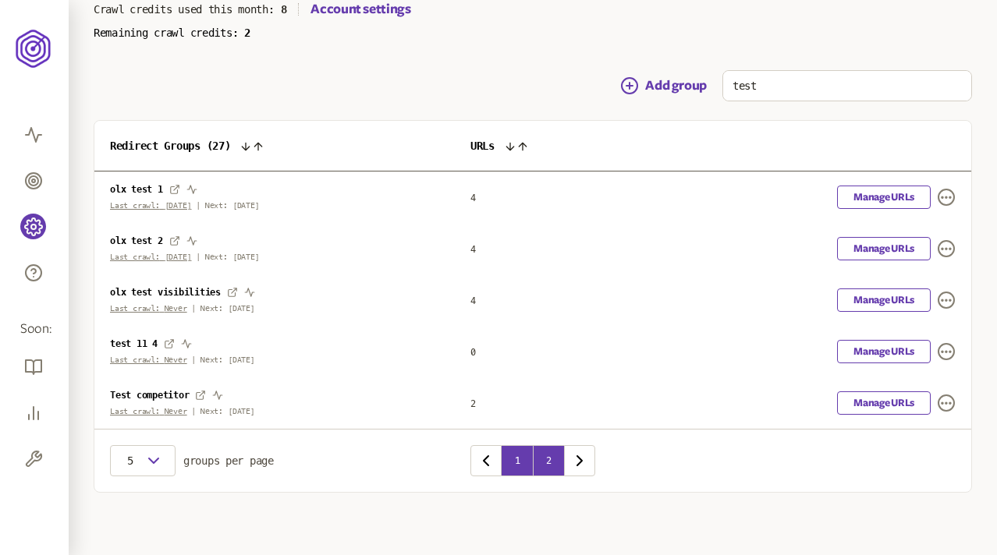
click at [543, 455] on button "2" at bounding box center [548, 460] width 31 height 31
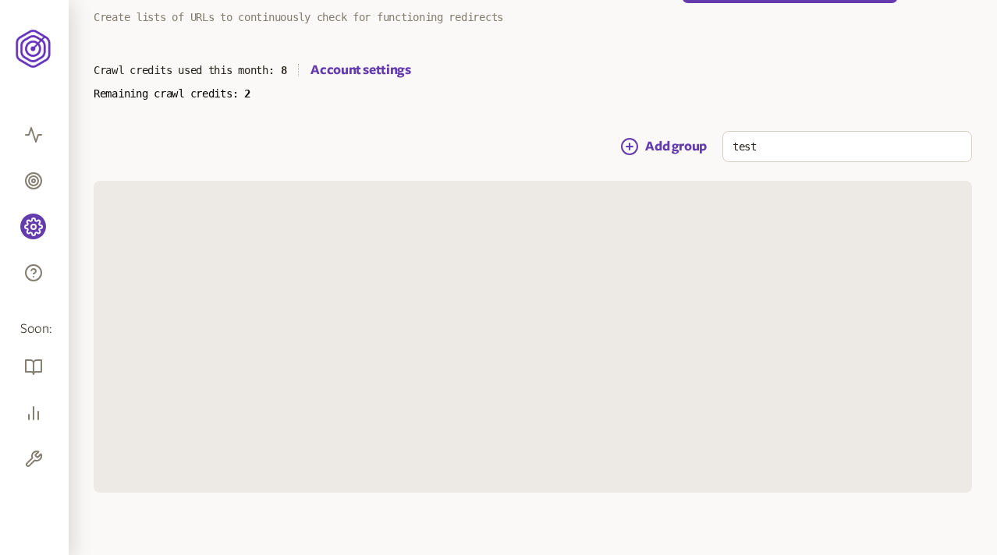
scroll to position [123, 0]
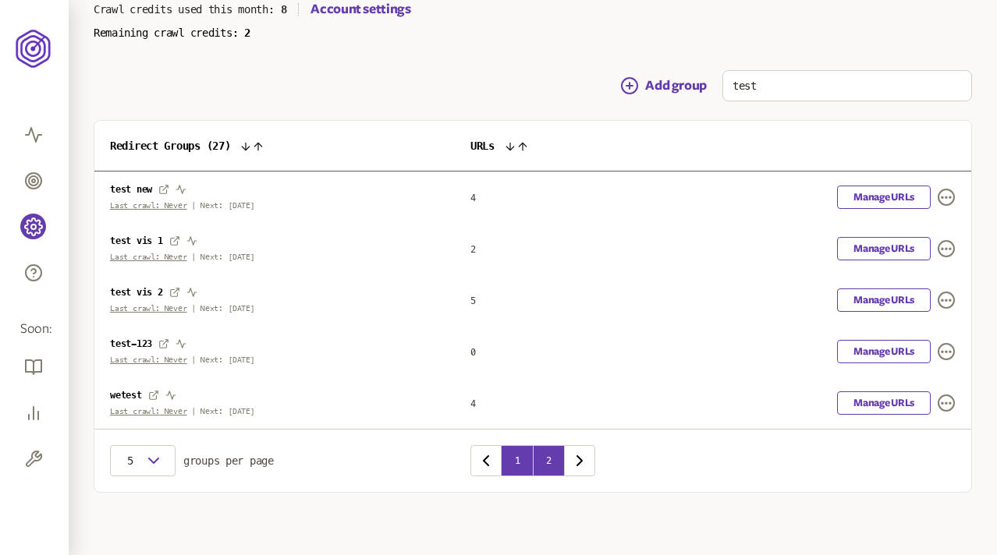
click at [514, 456] on button "1" at bounding box center [517, 460] width 31 height 31
click at [769, 90] on input "test" at bounding box center [847, 86] width 248 height 30
type input "test 22"
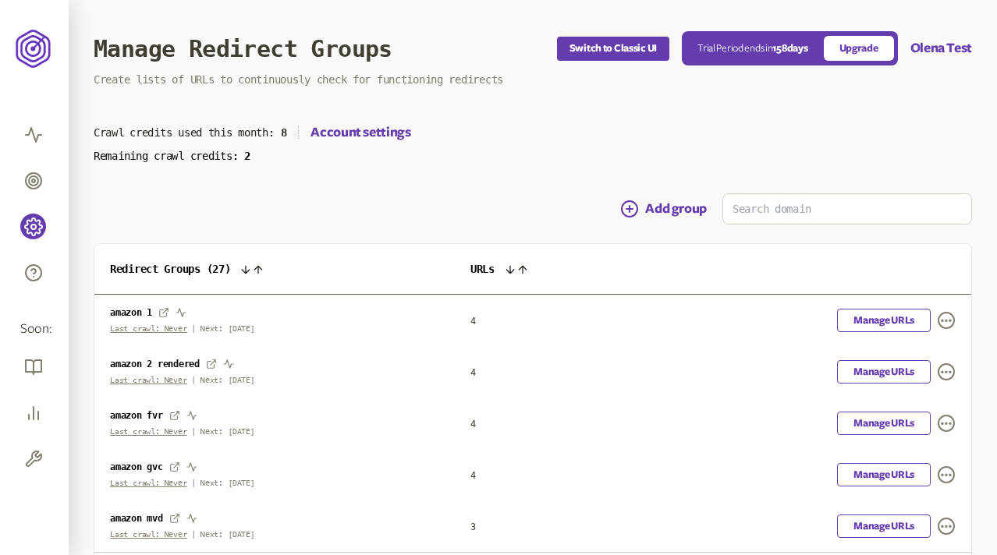
click at [643, 144] on section "Crawl credits used this month: 8 Account settings Remaining crawl credits: 2" at bounding box center [533, 142] width 878 height 39
click at [667, 210] on button "Add group" at bounding box center [663, 209] width 87 height 19
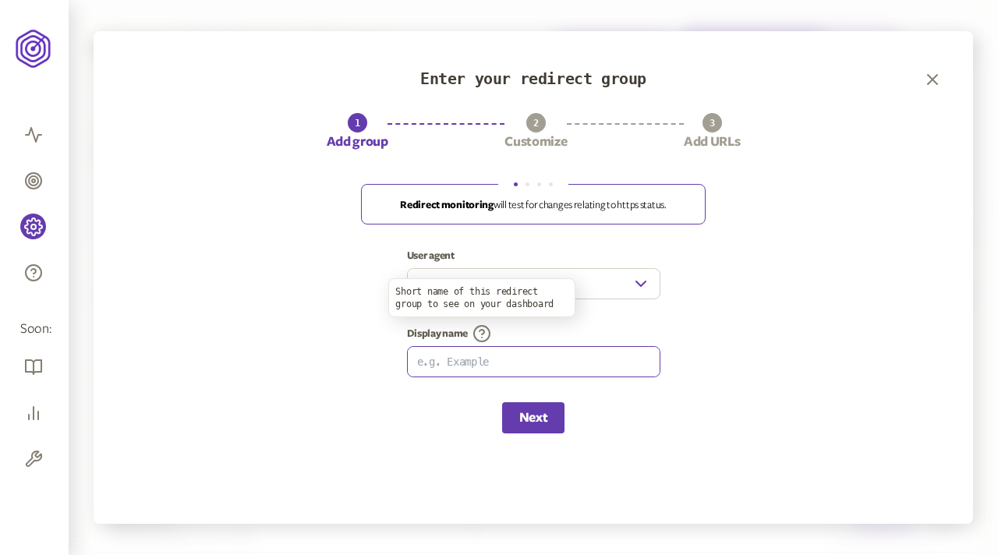
click at [479, 370] on input at bounding box center [534, 362] width 252 height 30
type input "test 22 1"
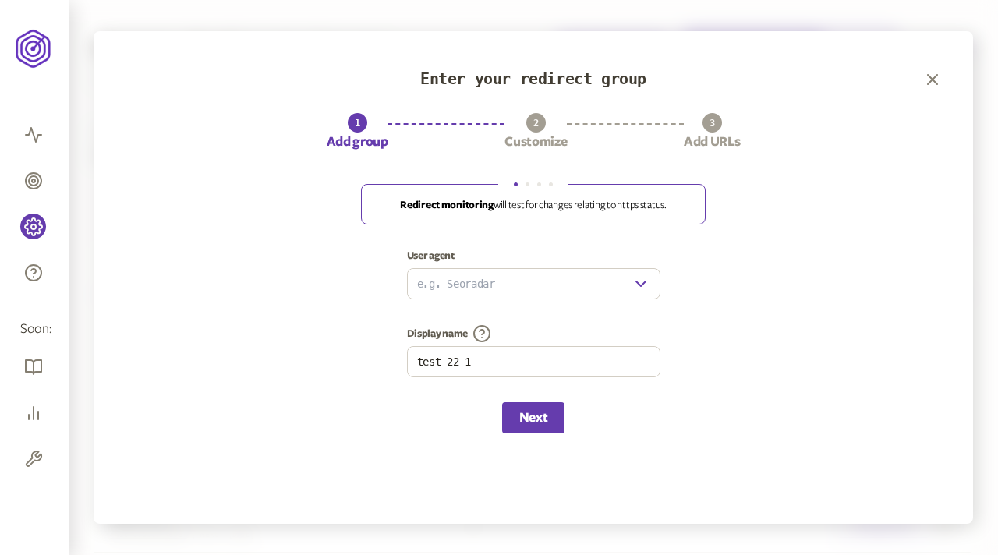
click at [518, 284] on input "user agent" at bounding box center [520, 284] width 224 height 30
click at [642, 287] on icon "button" at bounding box center [641, 284] width 19 height 19
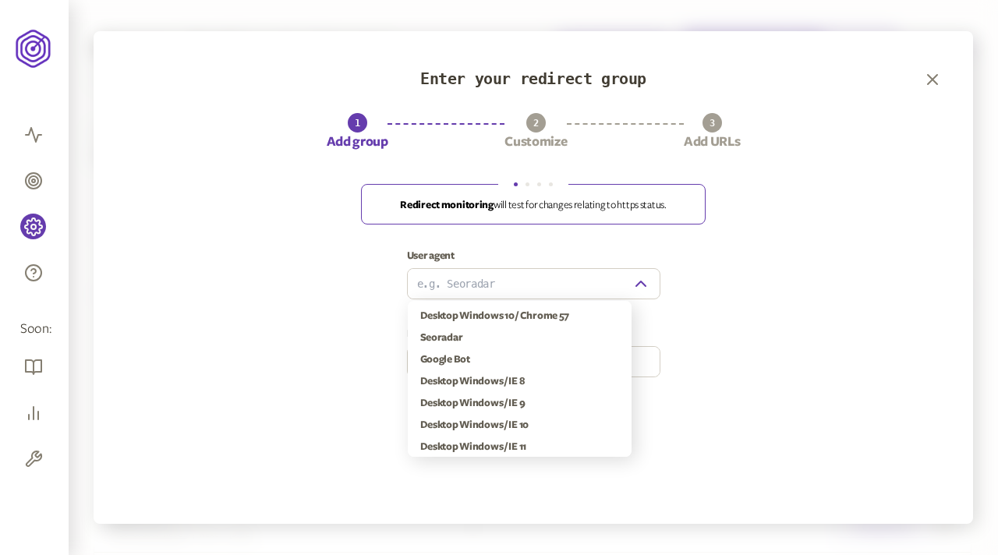
type input "Seoradar"
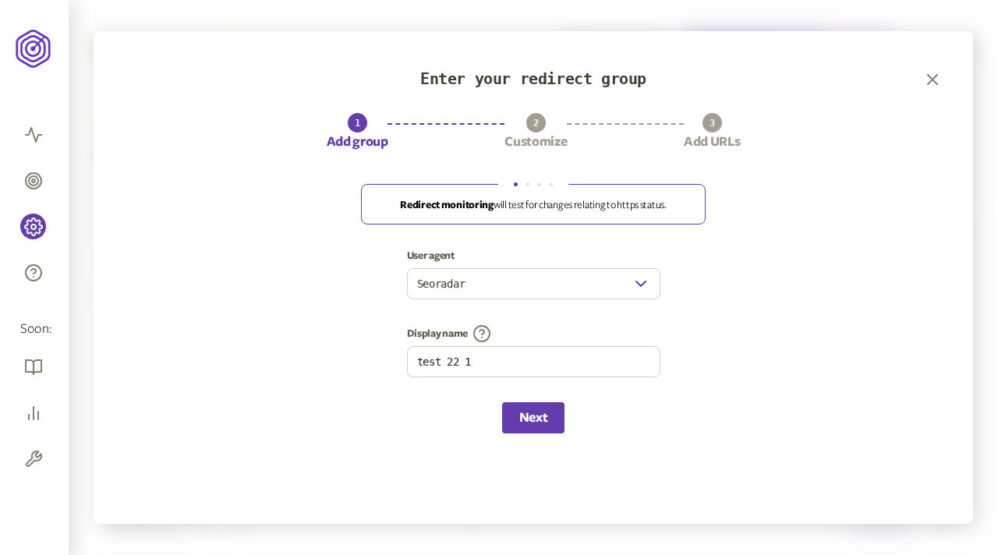
click at [721, 325] on div "User agent Seoradar Display name test 22 1" at bounding box center [533, 326] width 817 height 153
click at [524, 210] on p "Redirect monitoring will test for changes relating to https status." at bounding box center [445, 205] width 312 height 12
click at [725, 203] on div "Enter your redirect group 1 Add group 2 Customize 3 Add URLs Redirect monitorin…" at bounding box center [534, 277] width 880 height 493
click at [786, 268] on div "User agent Seoradar Display name test 22 1" at bounding box center [533, 326] width 817 height 153
click at [539, 407] on button "Next" at bounding box center [533, 417] width 62 height 31
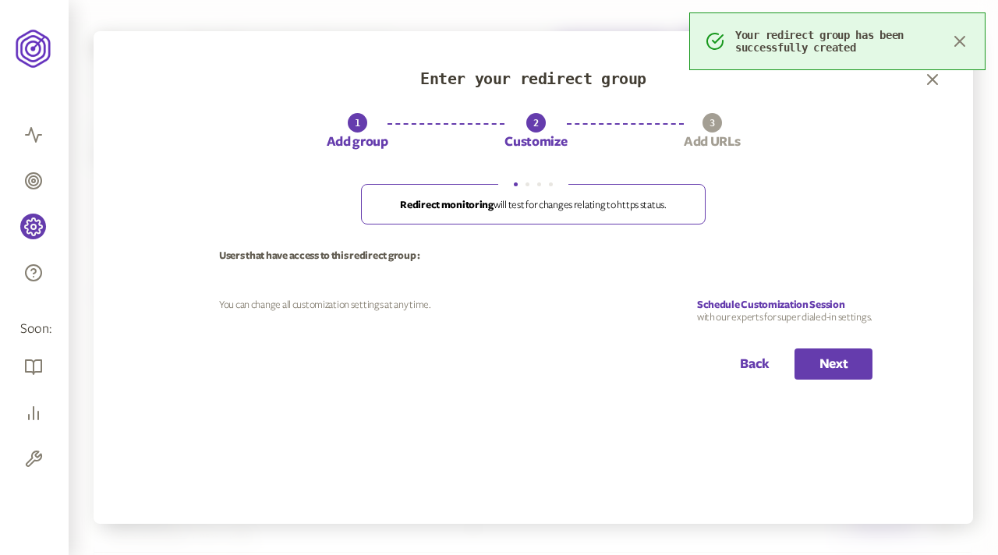
scroll to position [123, 0]
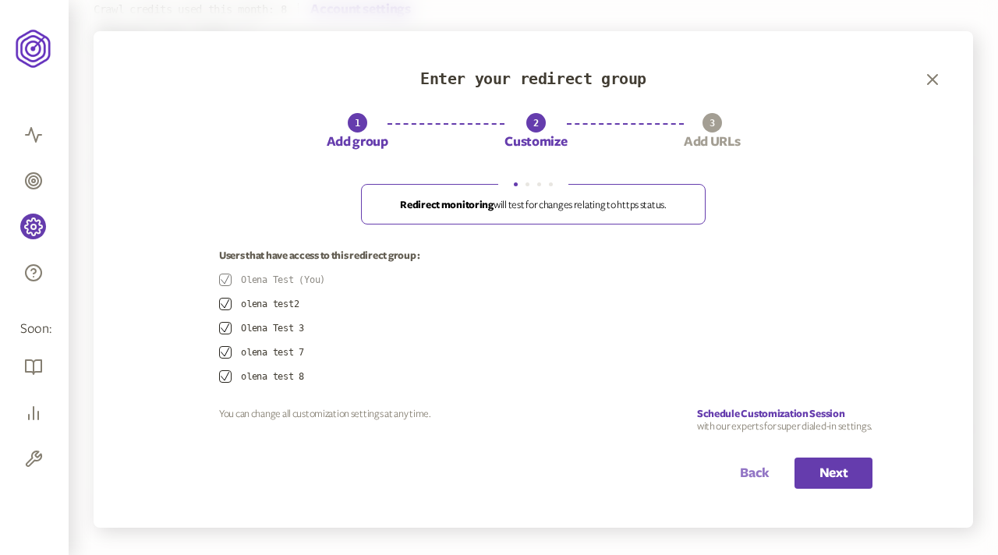
click at [752, 474] on button "Back" at bounding box center [755, 473] width 30 height 31
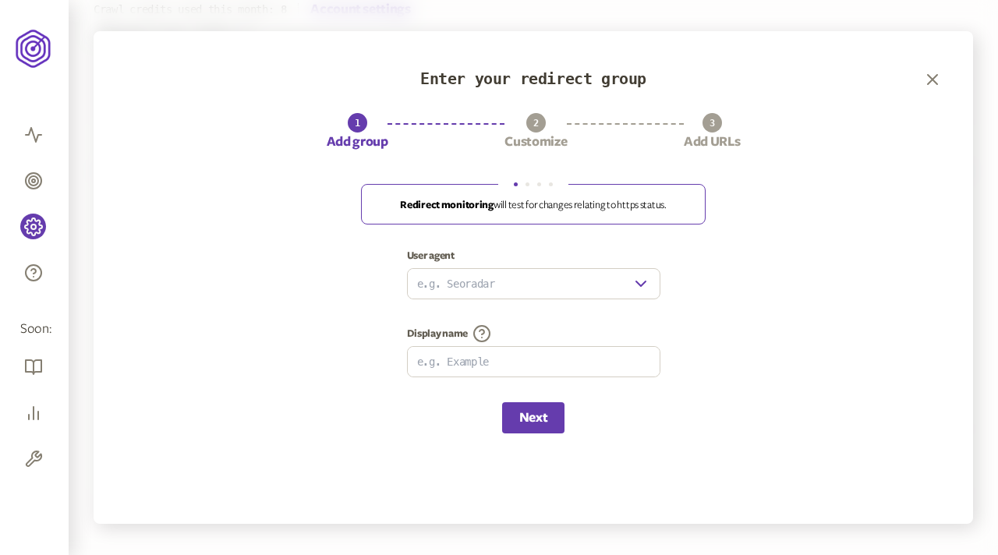
type input "Seoradar"
type input "test 22 1"
click at [543, 417] on button "Next" at bounding box center [533, 417] width 62 height 31
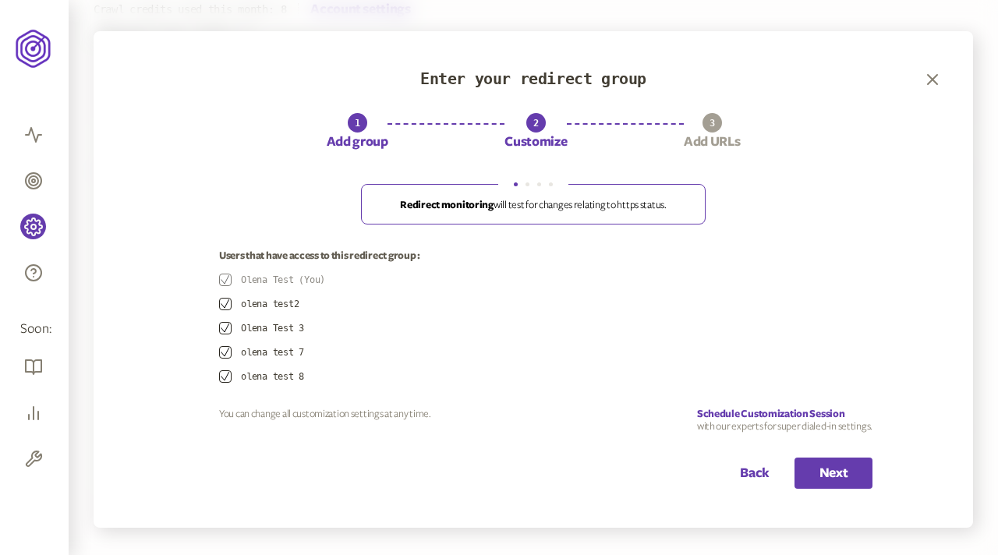
click at [770, 467] on div "Back Next" at bounding box center [533, 473] width 679 height 31
click at [756, 473] on button "Back" at bounding box center [755, 473] width 30 height 31
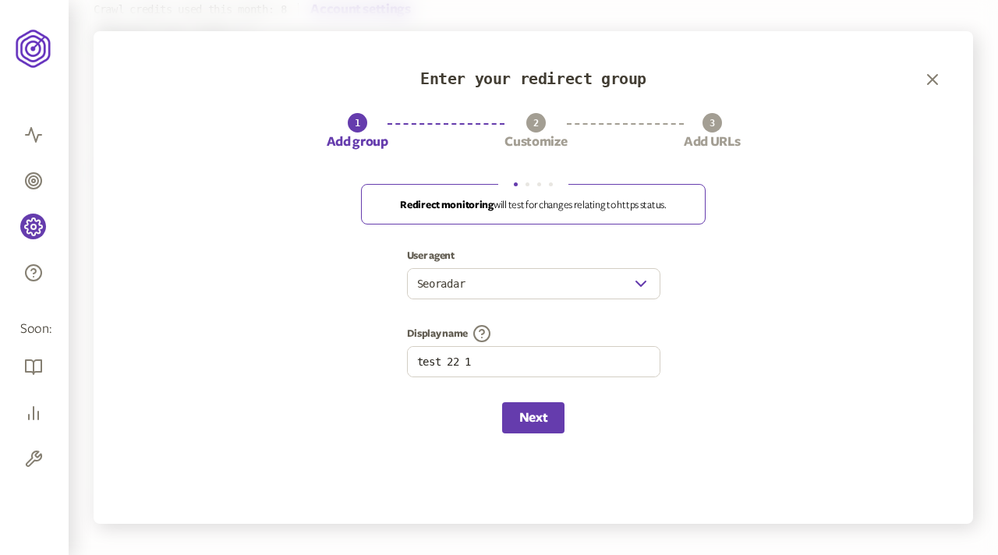
click at [627, 273] on input "Seoradar" at bounding box center [520, 284] width 224 height 30
click at [644, 285] on icon "button" at bounding box center [641, 284] width 19 height 19
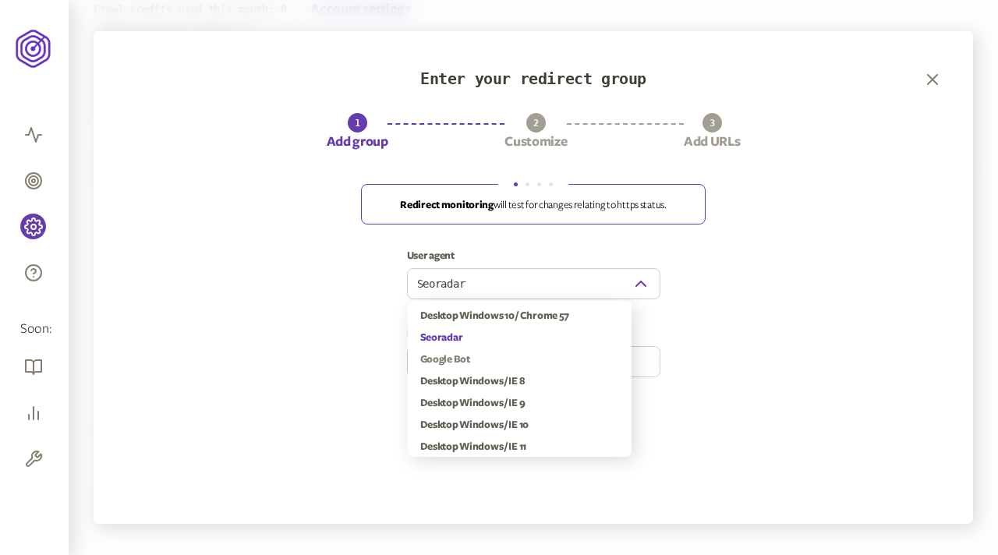
type input "Google Bot"
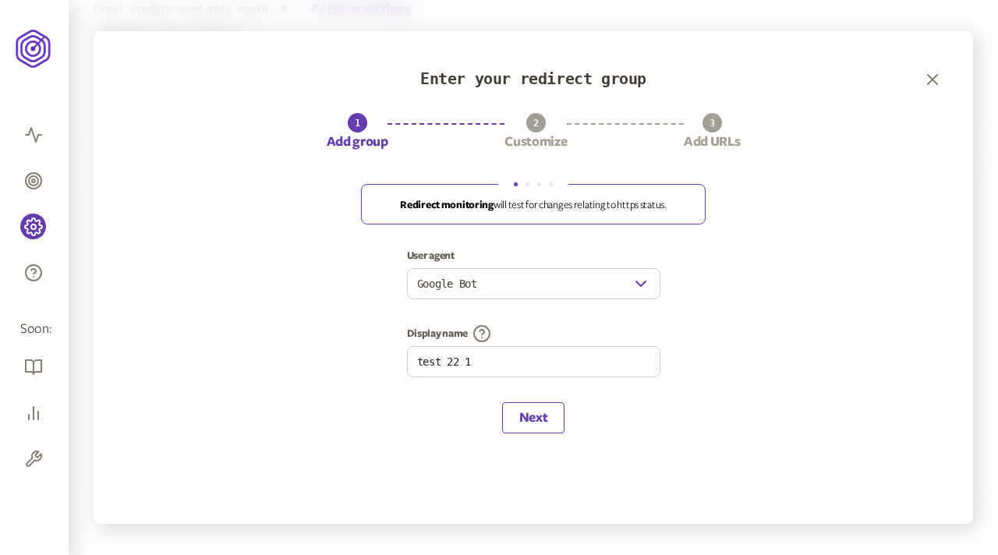
click at [535, 419] on button "Next" at bounding box center [533, 417] width 62 height 31
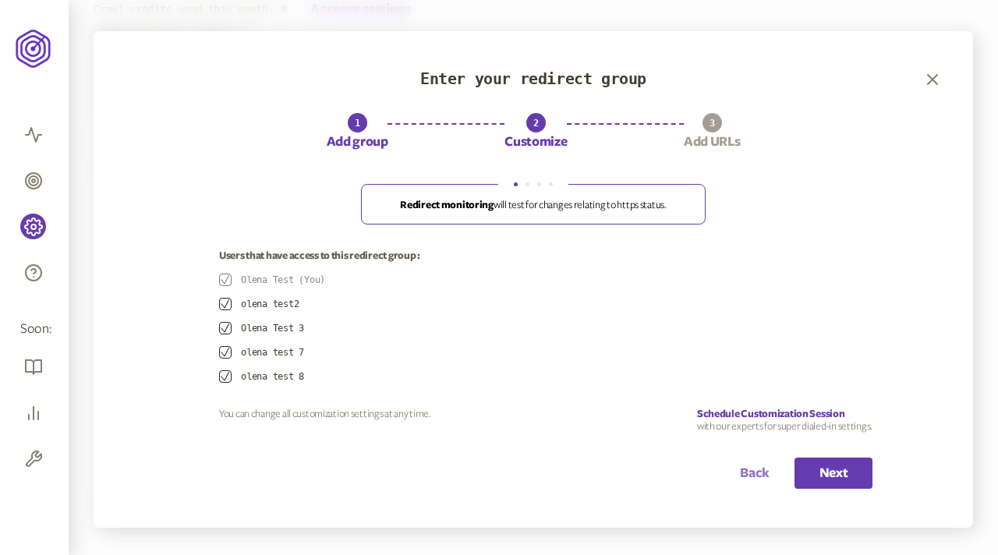
click at [746, 473] on button "Back" at bounding box center [755, 473] width 30 height 31
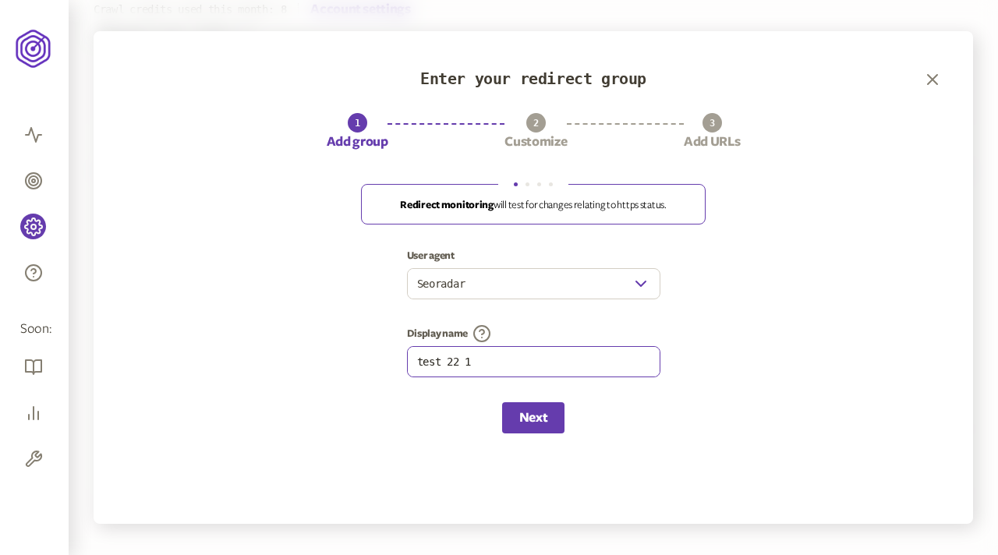
click at [562, 360] on input "test 22 1" at bounding box center [534, 362] width 252 height 30
type input "test 22 11"
click at [535, 416] on button "Next" at bounding box center [533, 417] width 62 height 31
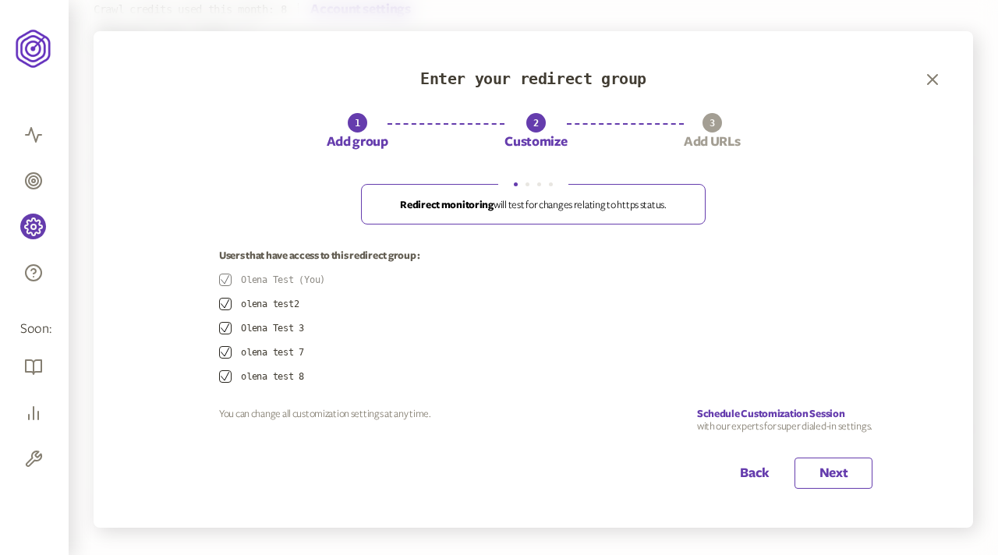
click at [838, 466] on button "Next" at bounding box center [834, 473] width 78 height 31
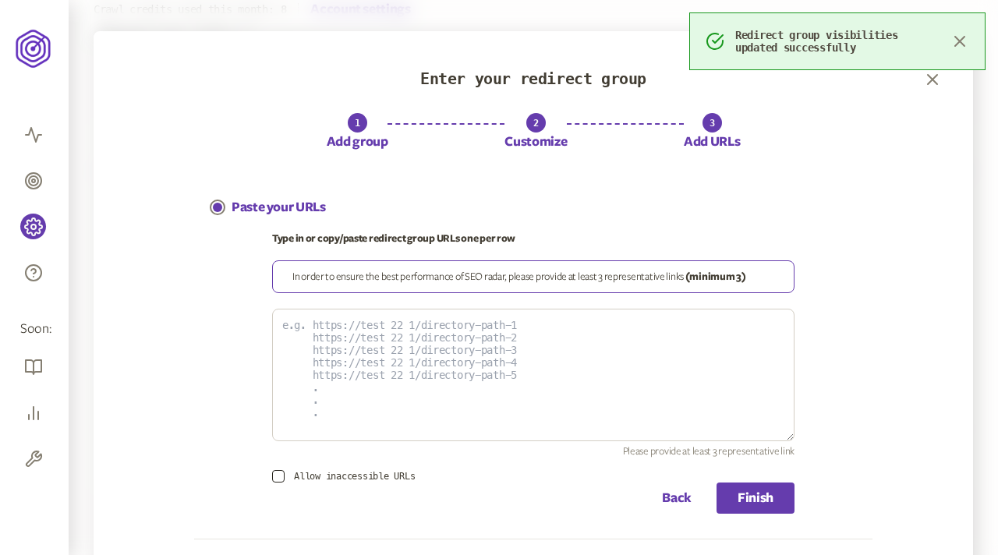
scroll to position [105, 0]
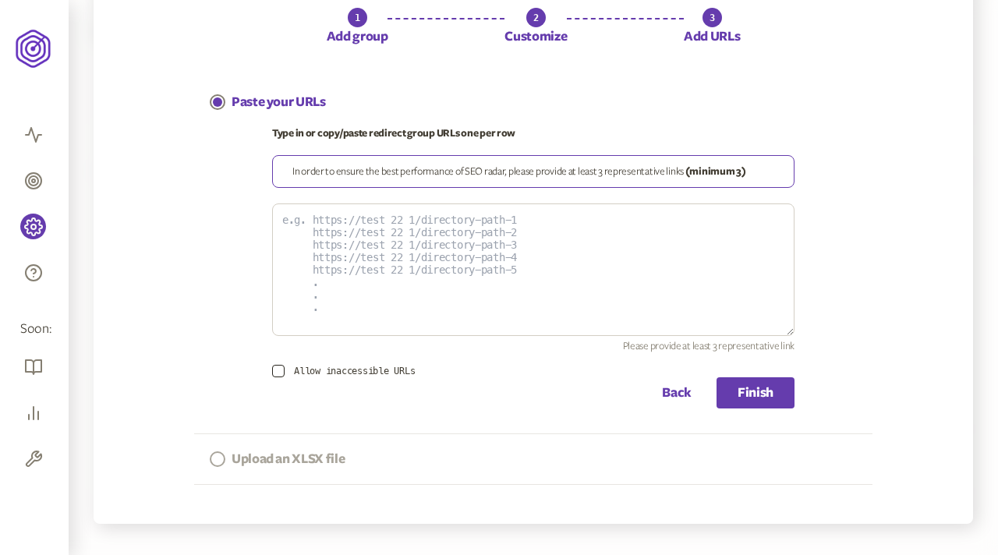
click at [280, 457] on p "Upload an XLSX file" at bounding box center [288, 459] width 113 height 19
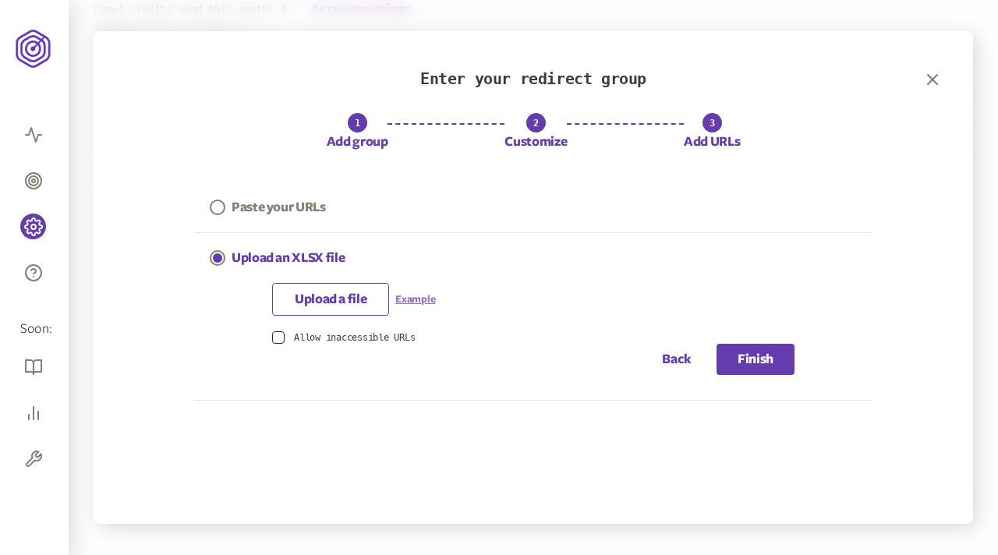
click at [419, 303] on link "Example" at bounding box center [415, 299] width 40 height 12
click at [345, 205] on div "Paste your URLs" at bounding box center [533, 208] width 679 height 51
click at [288, 207] on p "Paste your URLs" at bounding box center [279, 207] width 94 height 19
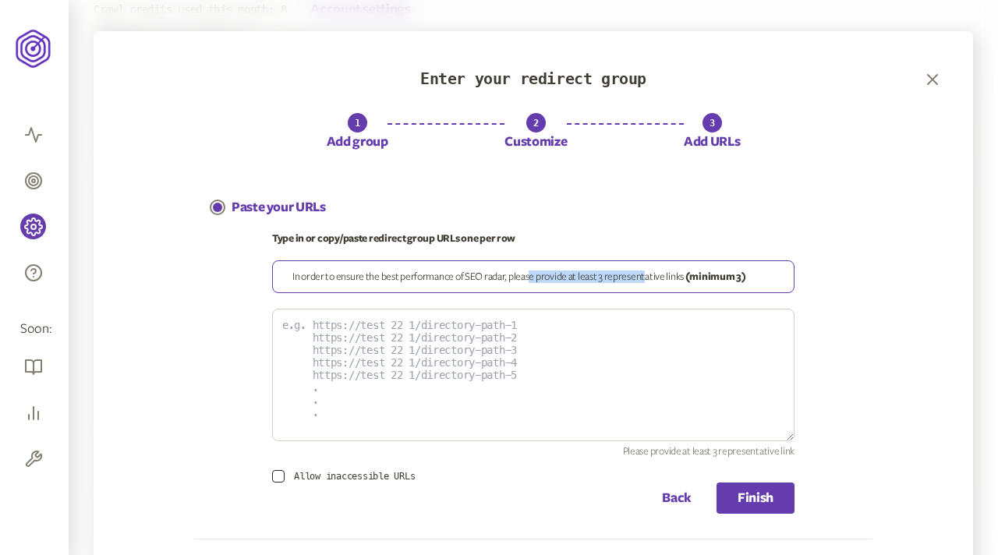
drag, startPoint x: 530, startPoint y: 280, endPoint x: 641, endPoint y: 280, distance: 111.5
click at [641, 280] on div "In order to ensure the best performance of SEO radar, please provide at least 3…" at bounding box center [533, 277] width 523 height 33
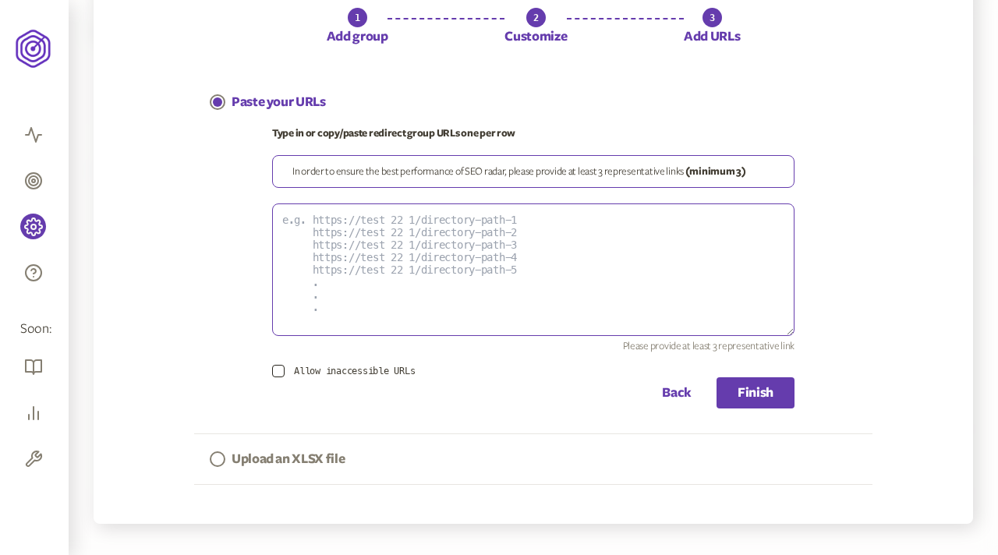
click at [406, 242] on textarea at bounding box center [533, 270] width 523 height 133
paste textarea "https://www.olx.ua/?srsltid=AfmBOopz3GJKz_L9DYNM-A0o21---70dRbitH0QsEKX8sMameo0…"
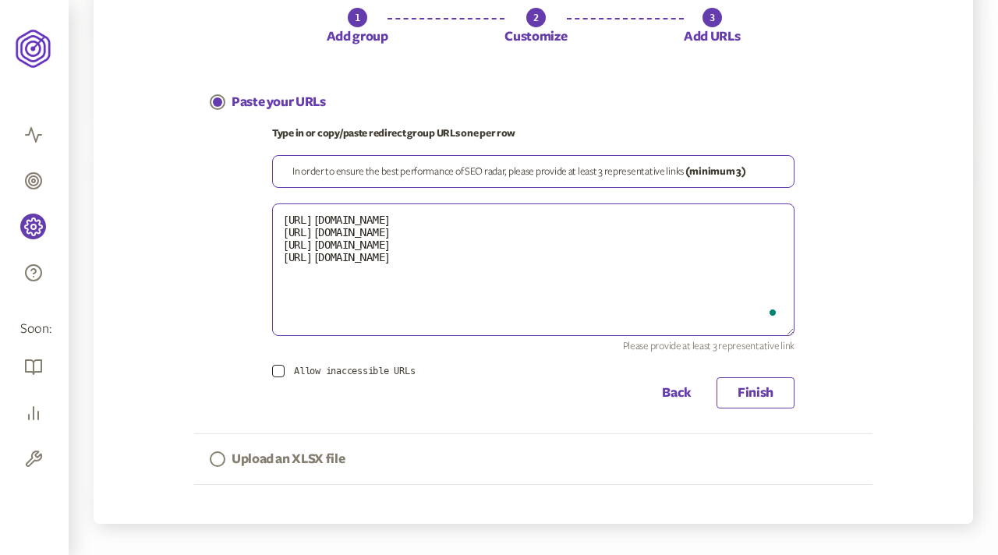
type textarea "https://www.olx.ua/?srsltid=AfmBOopz3GJKz_L9DYNM-A0o21---70dRbitH0QsEKX8sMameo0…"
click at [744, 389] on button "Finish" at bounding box center [756, 393] width 78 height 31
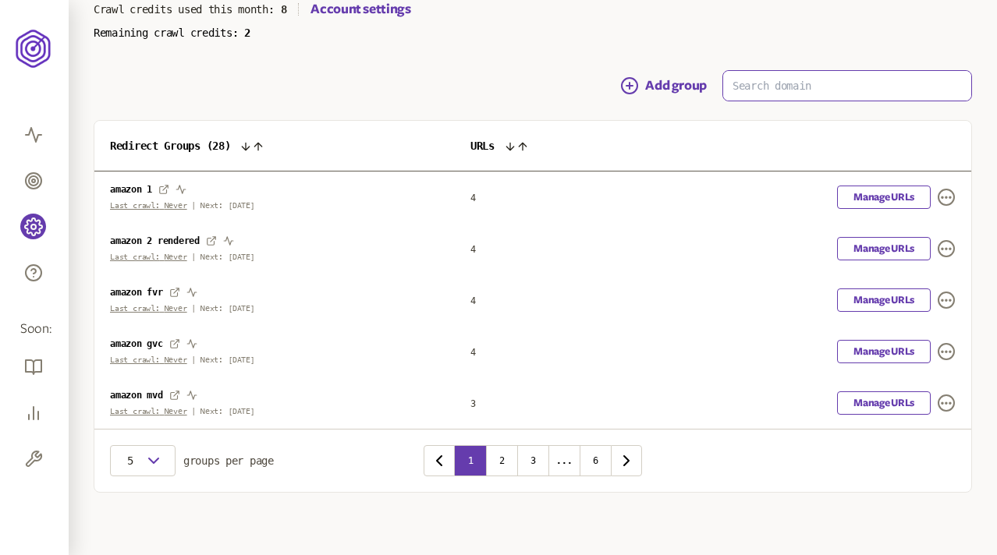
click at [792, 83] on input at bounding box center [847, 86] width 248 height 30
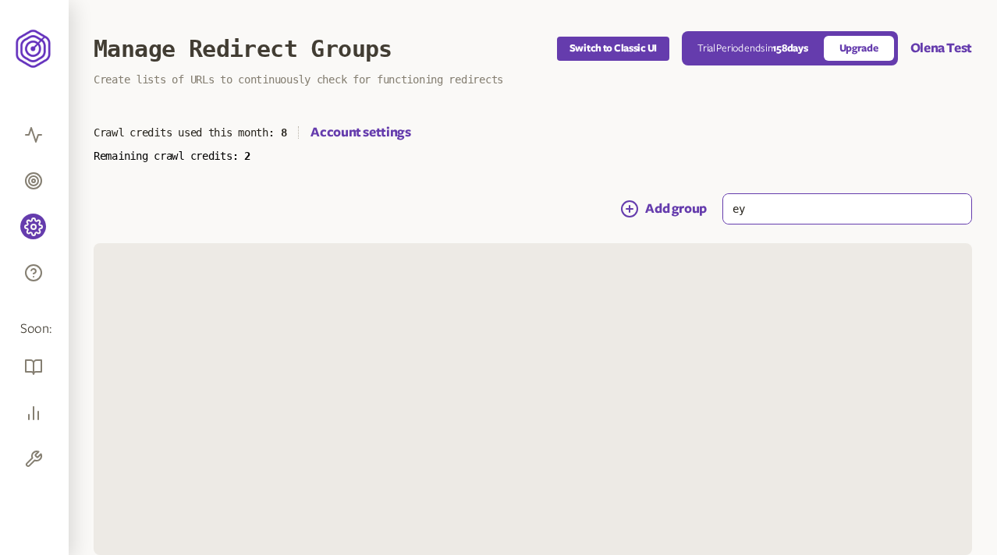
type input "е"
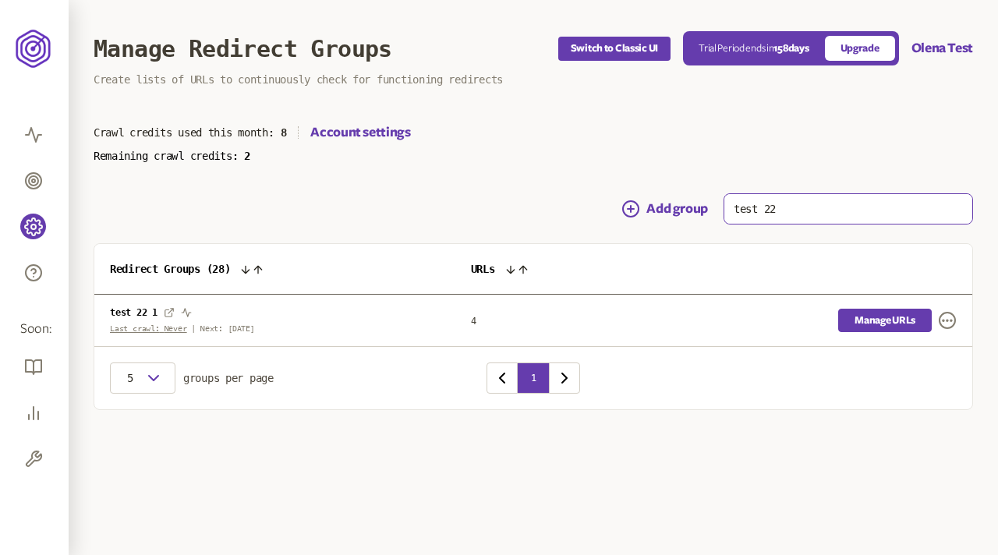
type input "test 22"
click at [862, 318] on link "Manage URLs" at bounding box center [885, 320] width 94 height 23
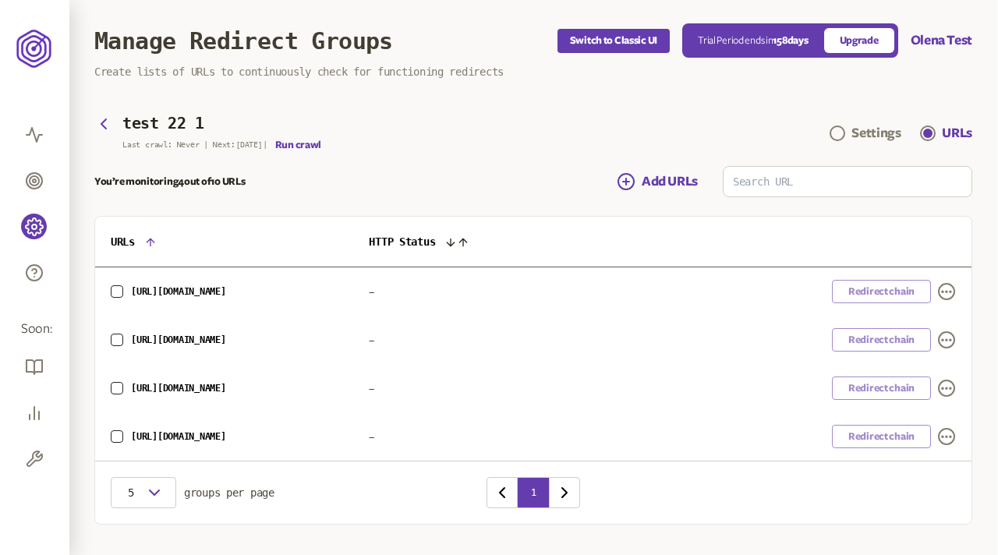
scroll to position [4, 0]
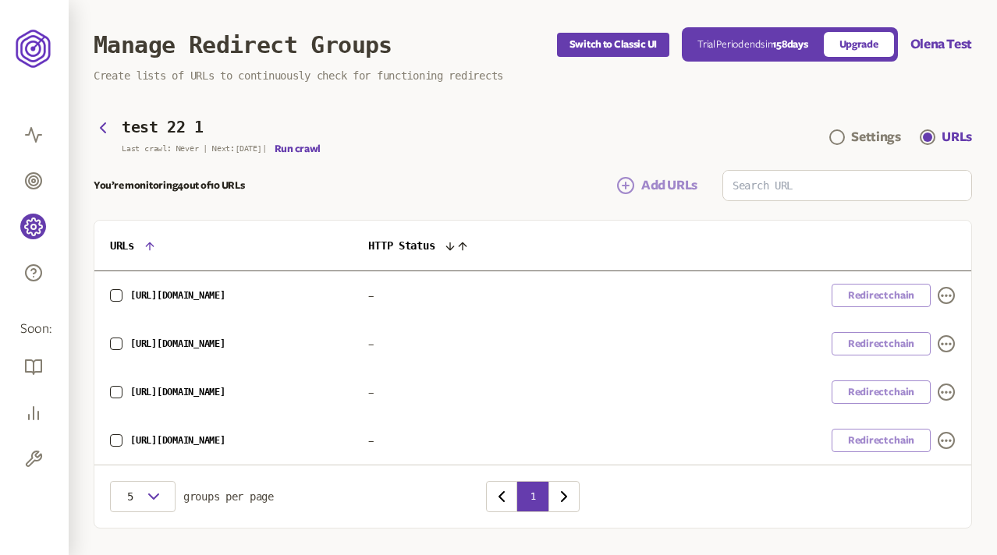
click at [667, 186] on span "Add URLs" at bounding box center [669, 185] width 56 height 19
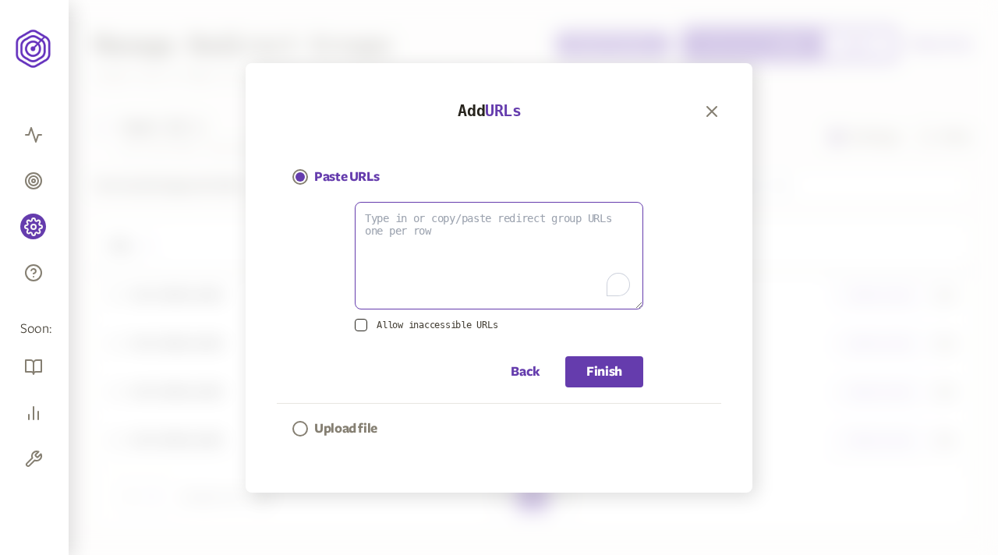
click at [421, 222] on textarea "To enrich screen reader interactions, please activate Accessibility in Grammarl…" at bounding box center [499, 256] width 289 height 108
paste textarea "https://www.olx.ua/uk/moda-i-stil/q-nike-vintage-sweatshirt/?srsltid=AfmBOopUU0…"
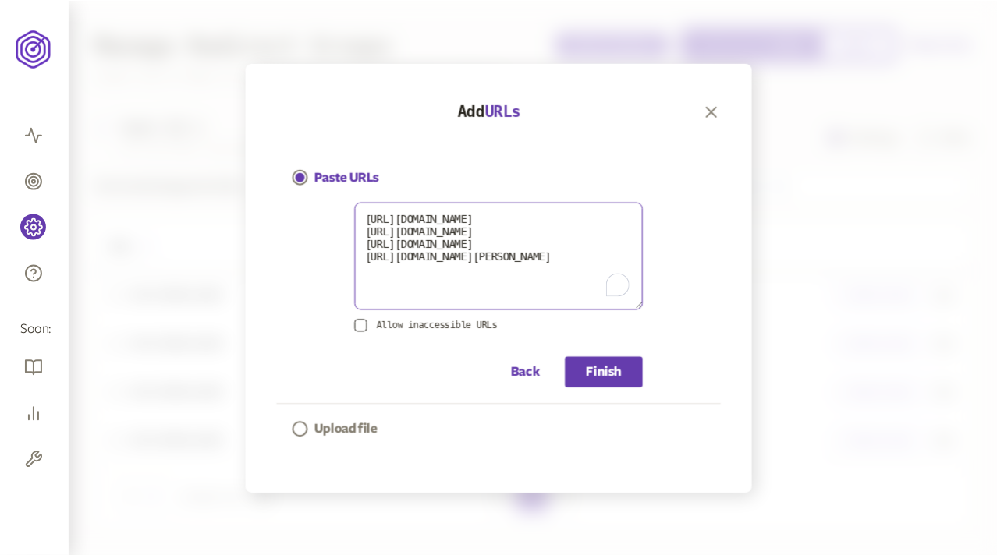
scroll to position [103, 0]
type textarea "https://www.olx.ua/uk/moda-i-stil/q-nike-vintage-sweatshirt/?srsltid=AfmBOopUU0…"
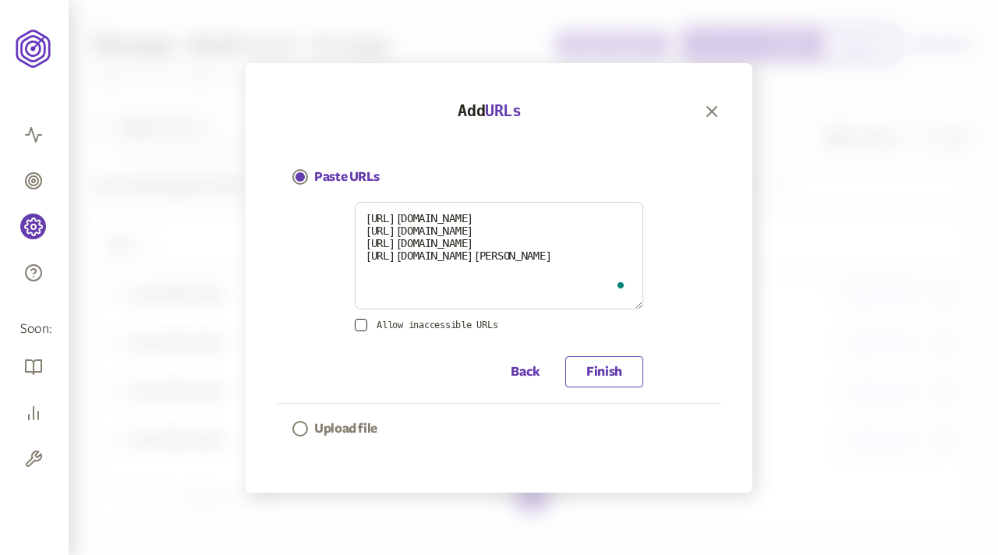
click at [595, 366] on button "Finish" at bounding box center [604, 371] width 78 height 31
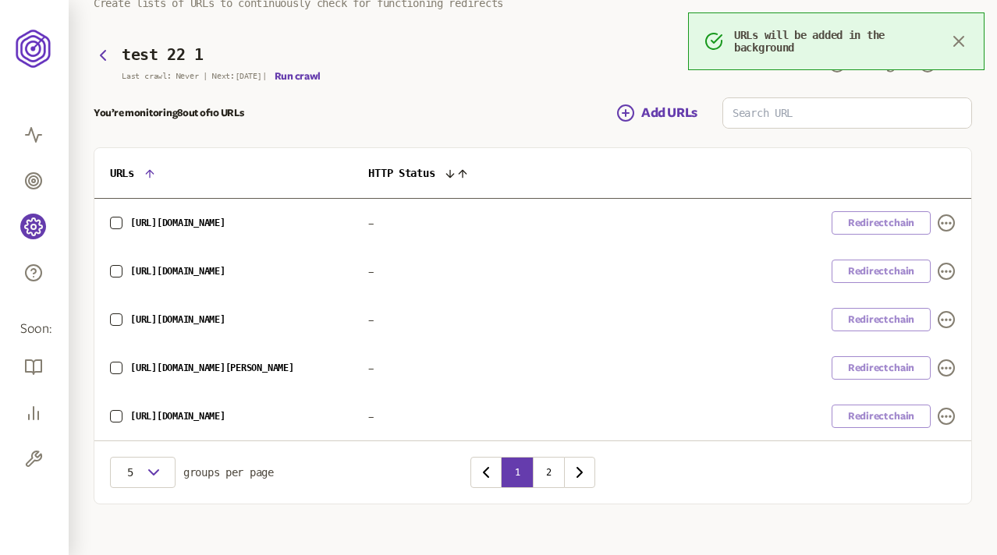
scroll to position [87, 0]
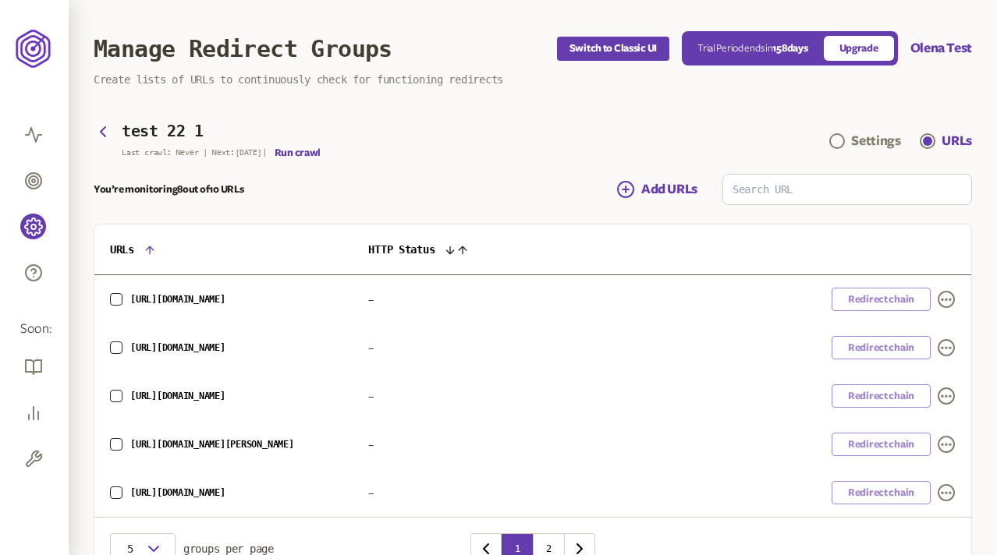
scroll to position [39, 0]
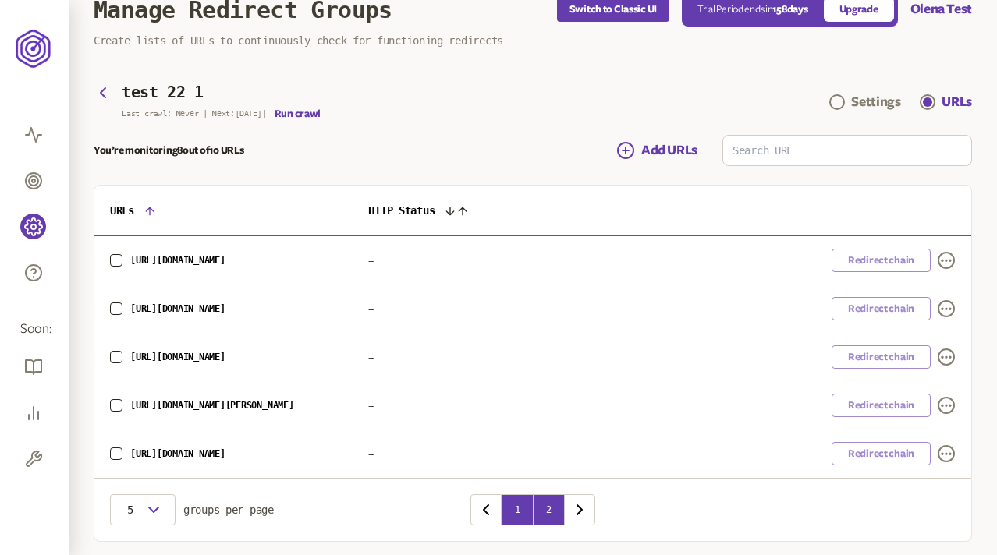
click at [543, 505] on button "2" at bounding box center [548, 509] width 31 height 31
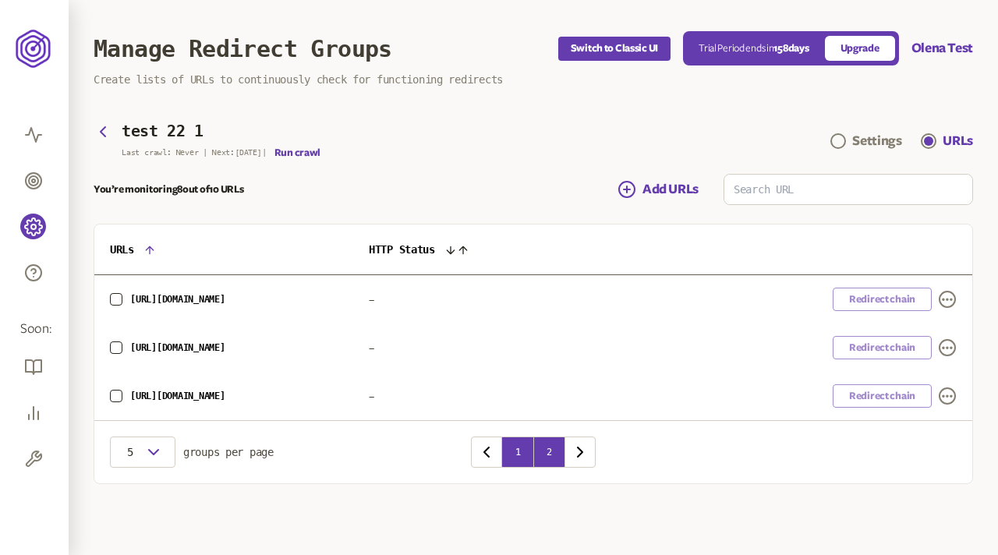
click at [516, 452] on button "1" at bounding box center [517, 452] width 31 height 31
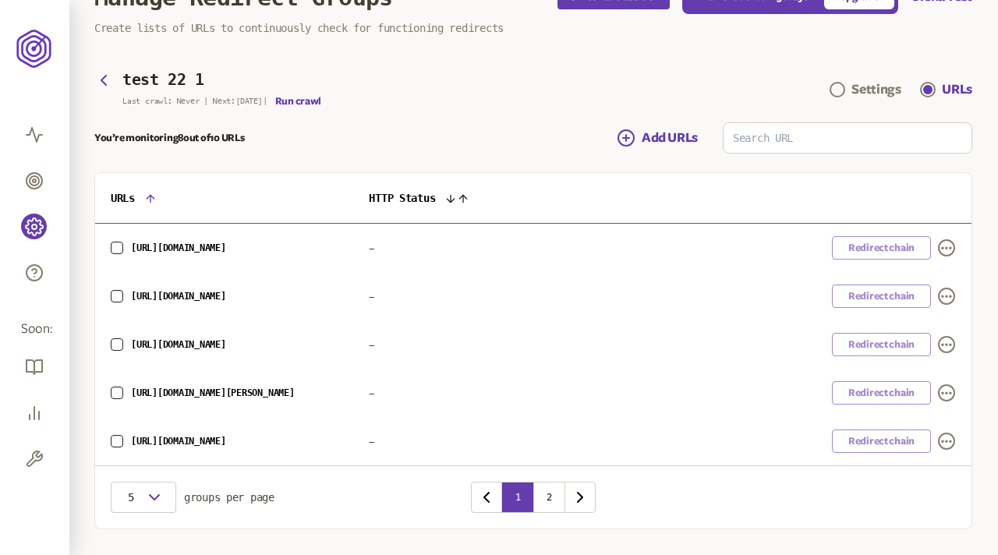
scroll to position [12, 0]
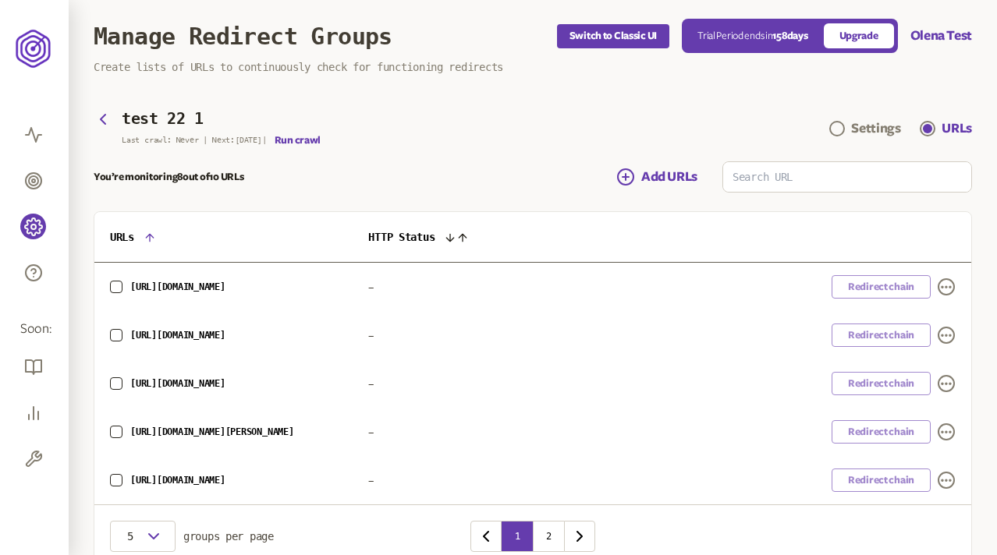
click at [120, 291] on button "button" at bounding box center [116, 287] width 12 height 12
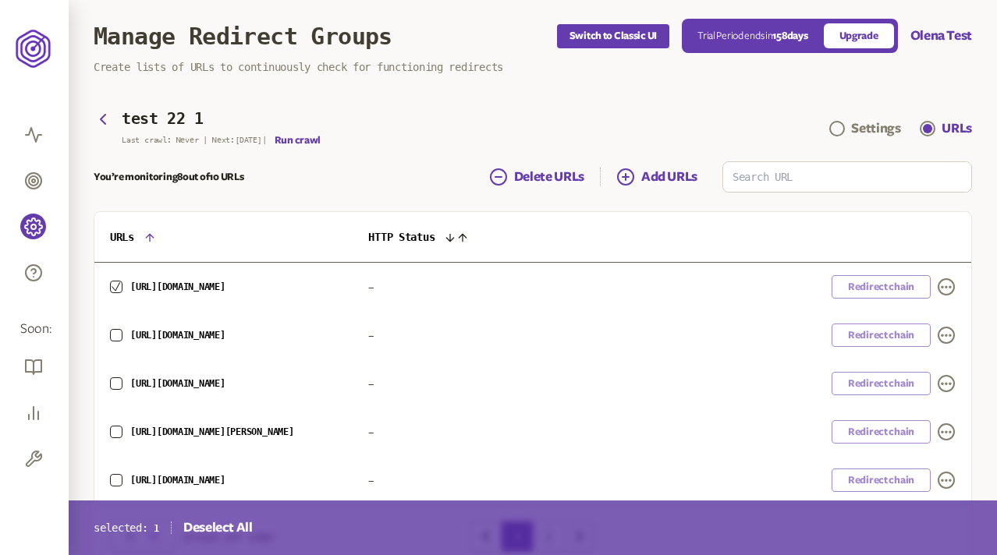
click at [120, 342] on div "[URL][DOMAIN_NAME]" at bounding box center [223, 335] width 227 height 12
click at [119, 336] on button "button" at bounding box center [116, 335] width 12 height 12
click at [115, 387] on button "button" at bounding box center [116, 384] width 12 height 12
click at [115, 431] on button "button" at bounding box center [116, 432] width 12 height 12
click at [117, 478] on button "button" at bounding box center [116, 480] width 12 height 12
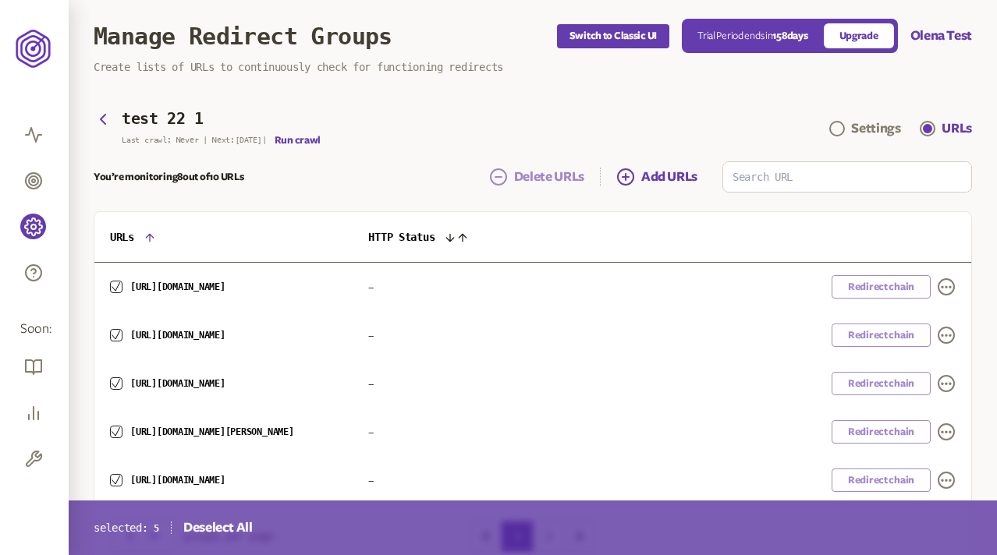
click at [548, 174] on span "Delete URLs" at bounding box center [549, 177] width 70 height 19
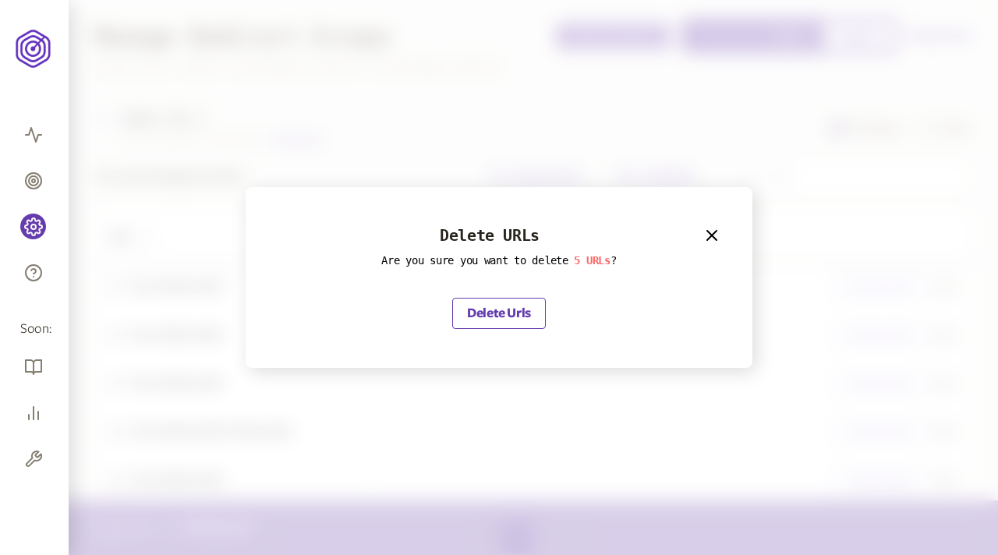
click at [504, 309] on button "Delete Urls" at bounding box center [499, 313] width 94 height 31
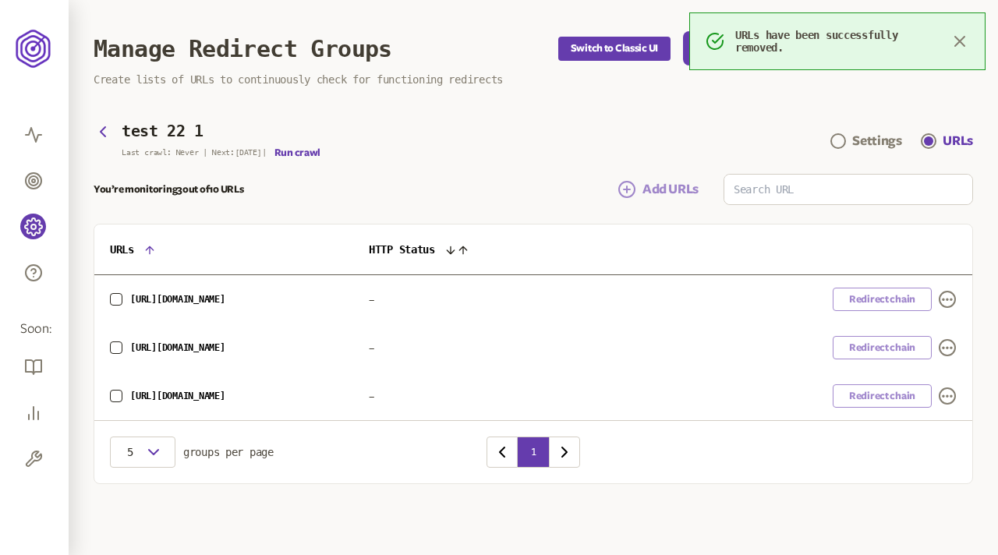
click at [665, 188] on span "Add URLs" at bounding box center [671, 189] width 56 height 19
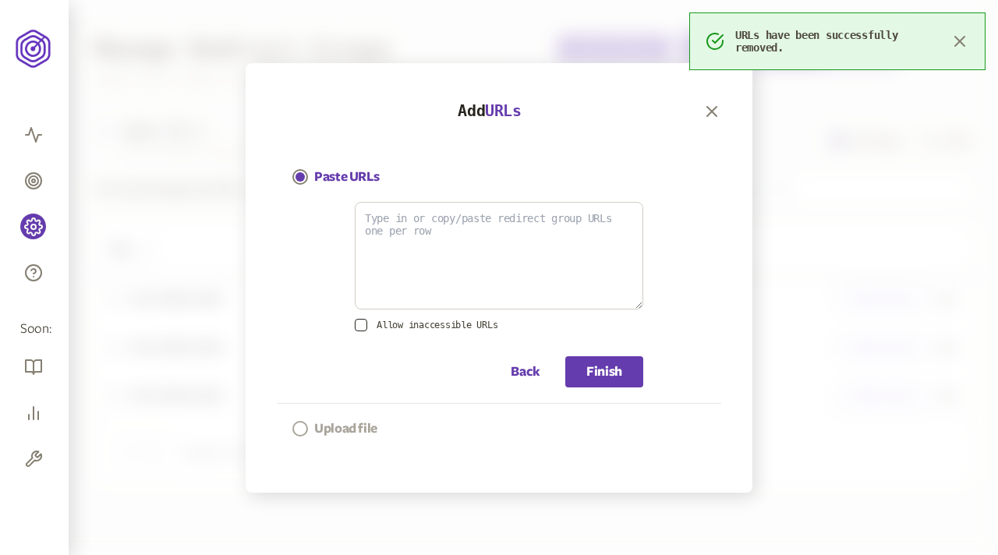
click at [336, 420] on p "Upload file" at bounding box center [345, 429] width 63 height 19
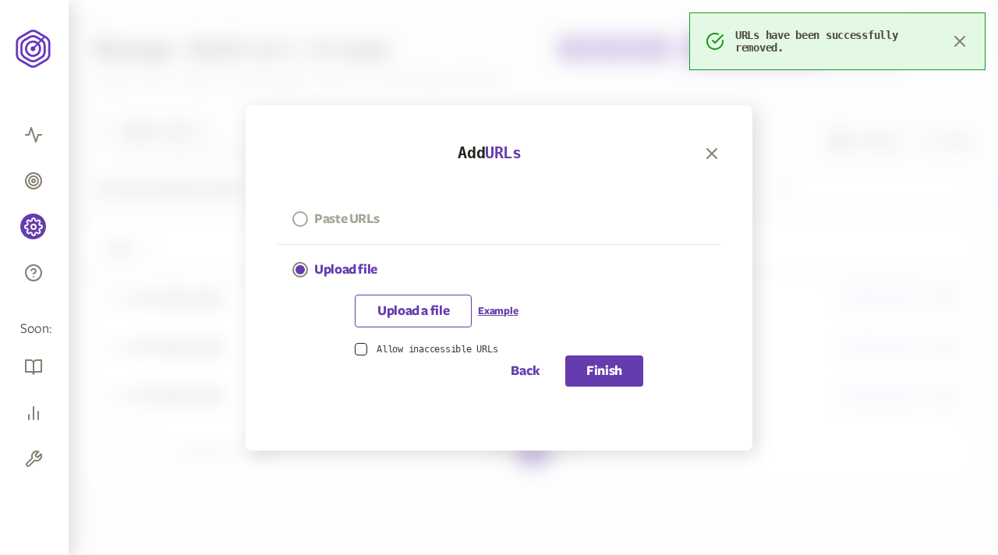
click at [364, 217] on p "Paste URLs" at bounding box center [346, 219] width 65 height 19
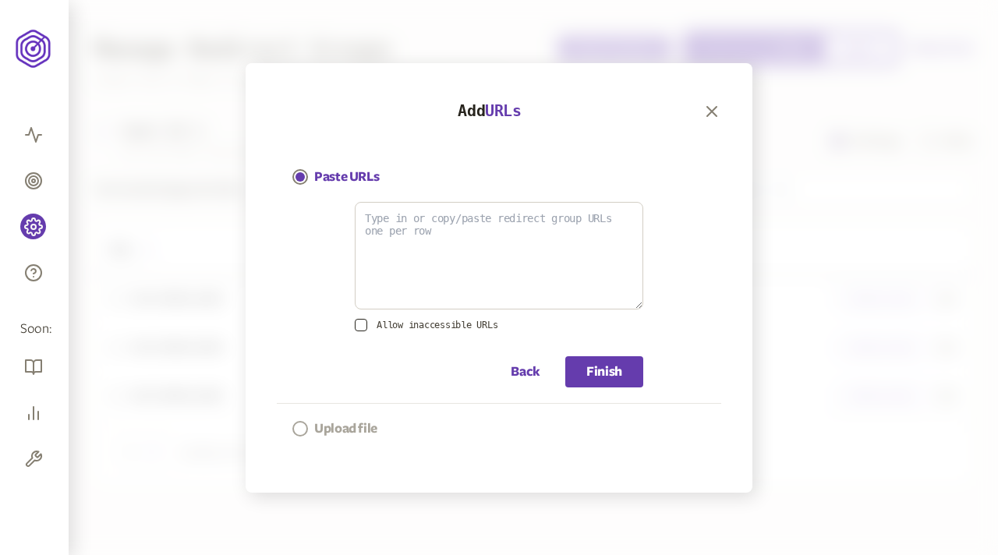
click at [345, 428] on p "Upload file" at bounding box center [345, 429] width 63 height 19
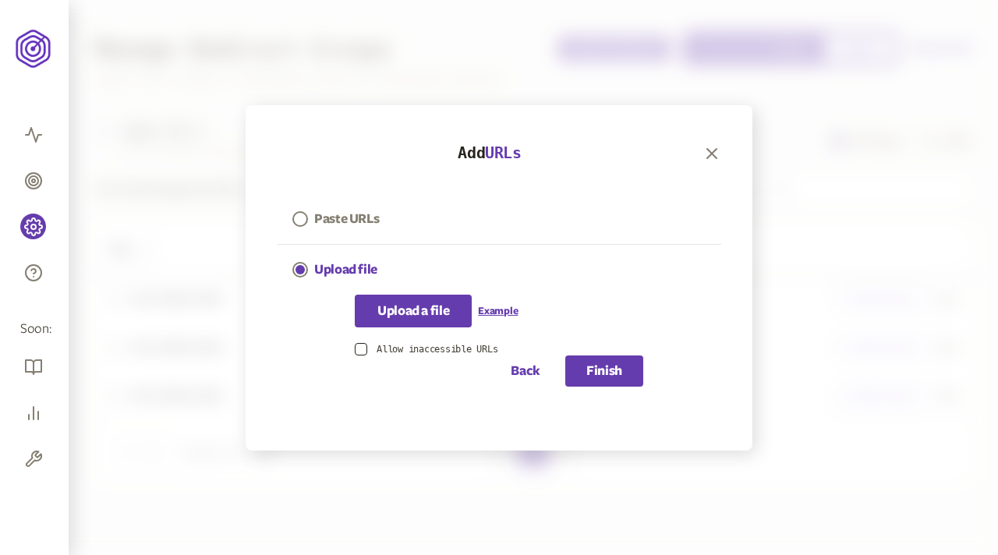
click at [413, 313] on p "Upload a file" at bounding box center [414, 311] width 72 height 19
click at [413, 303] on input "Upload a file" at bounding box center [413, 302] width 1 height 1
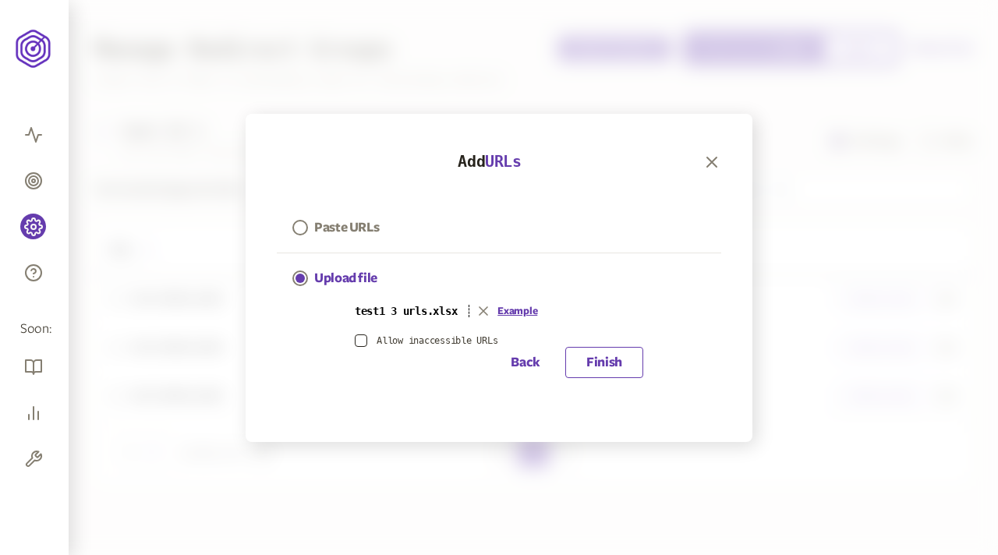
click at [606, 363] on button "Finish" at bounding box center [604, 362] width 78 height 31
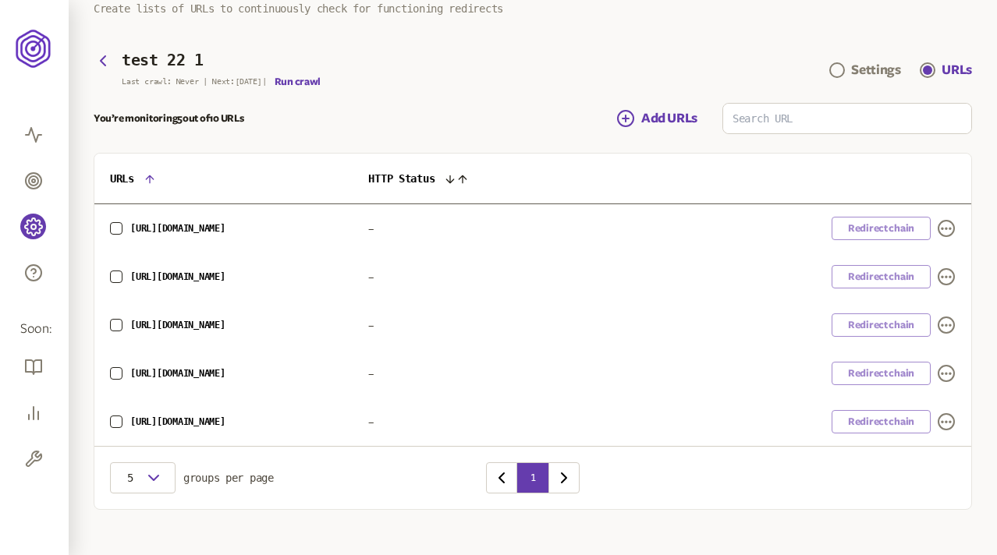
scroll to position [88, 0]
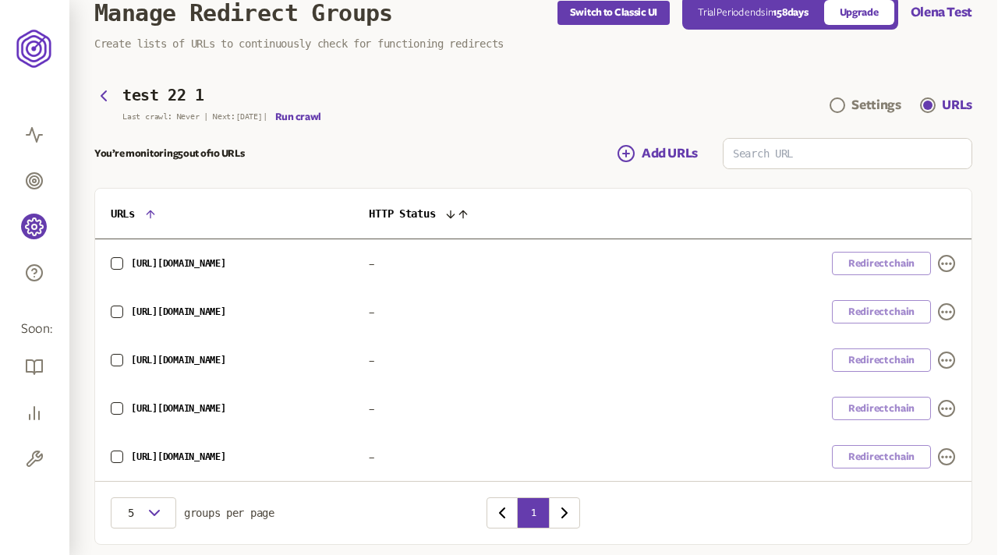
scroll to position [39, 0]
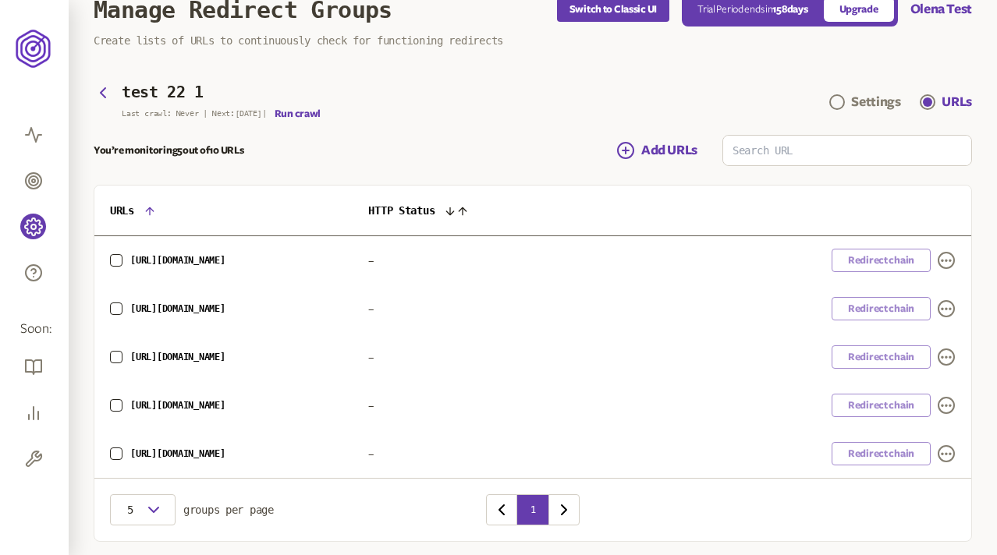
click at [402, 149] on div "You’re monitoring 5 out of 10 URLs Add URLs" at bounding box center [533, 150] width 878 height 31
click at [121, 257] on button "button" at bounding box center [116, 260] width 12 height 12
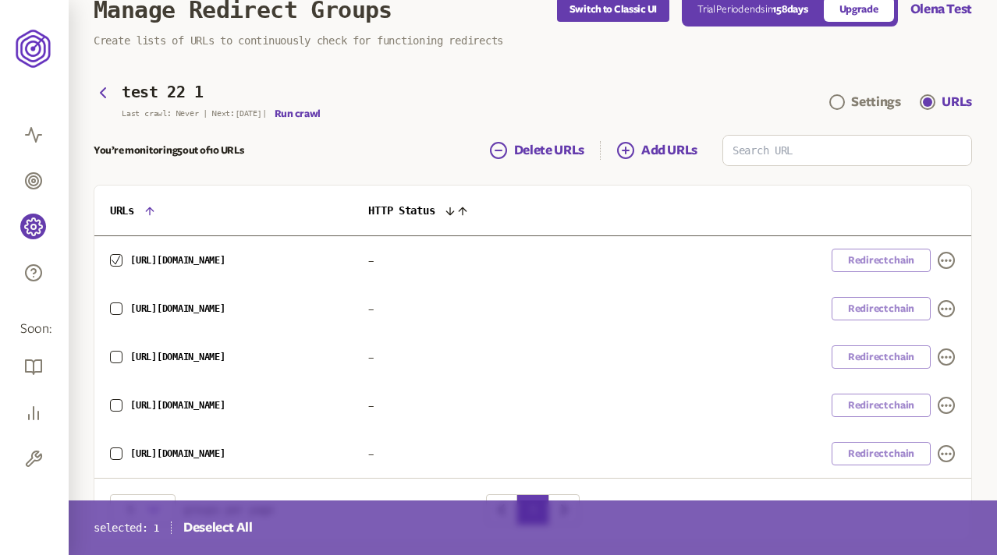
click at [118, 304] on button "button" at bounding box center [116, 309] width 12 height 12
click at [118, 352] on button "button" at bounding box center [116, 357] width 12 height 12
click at [114, 406] on button "button" at bounding box center [116, 405] width 12 height 12
click at [544, 144] on span "Delete URLs" at bounding box center [549, 150] width 70 height 19
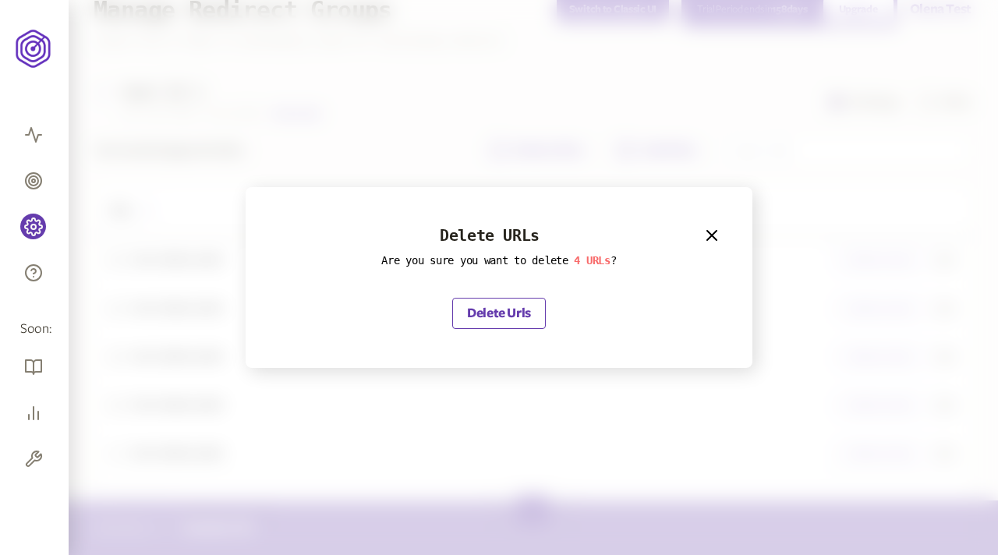
click at [514, 300] on button "Delete Urls" at bounding box center [499, 313] width 94 height 31
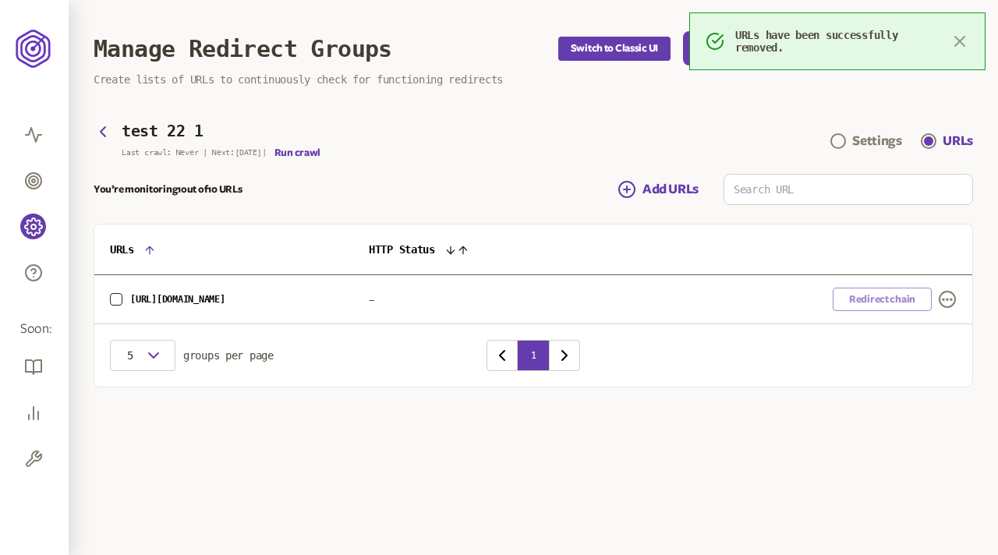
click at [958, 39] on icon "button" at bounding box center [959, 41] width 9 height 9
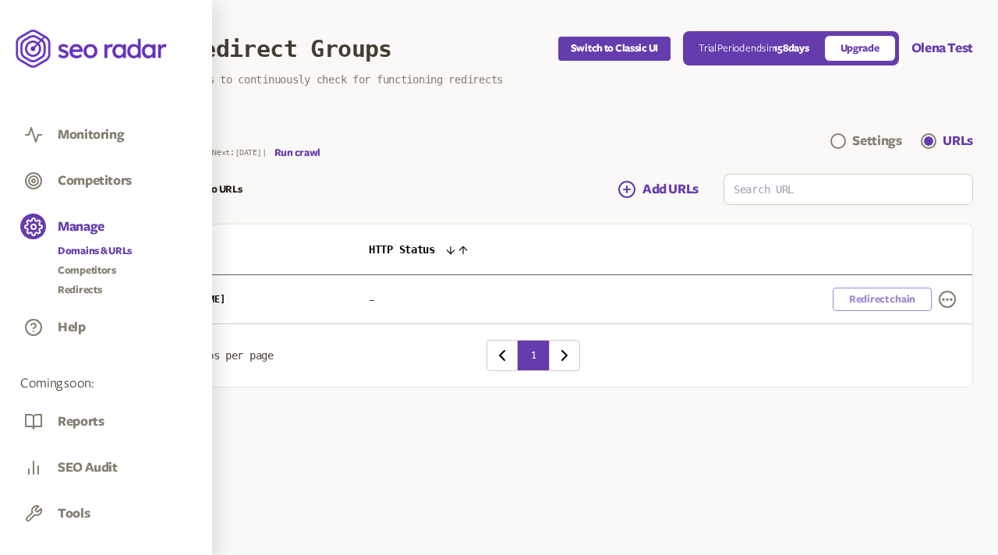
click at [77, 253] on link "Domains & URLs" at bounding box center [95, 251] width 74 height 16
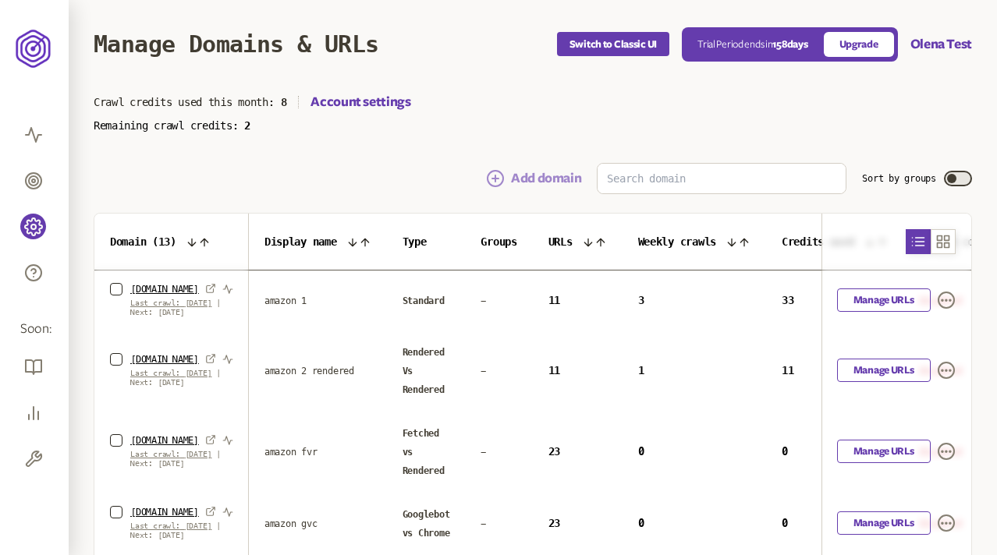
click at [535, 172] on button "Add domain" at bounding box center [533, 178] width 95 height 19
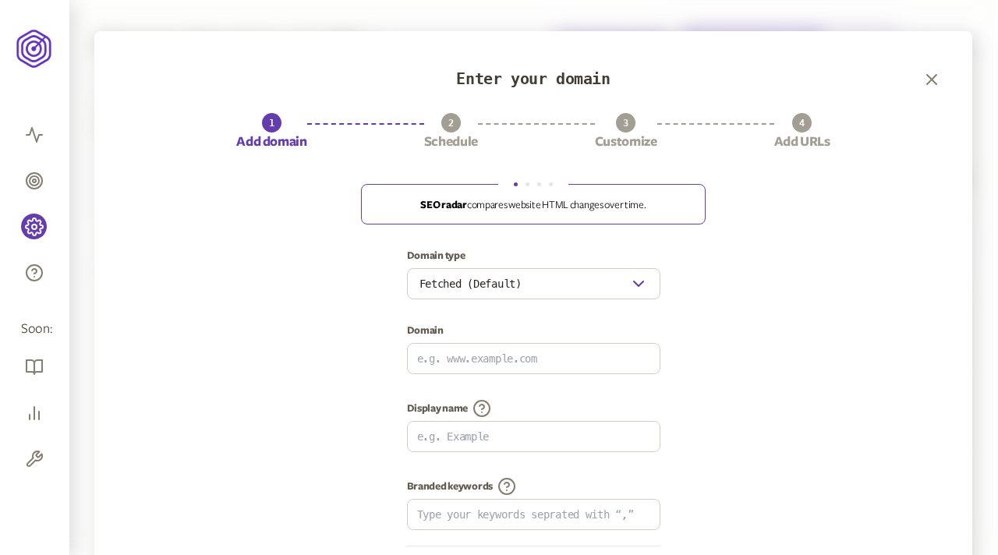
scroll to position [210, 0]
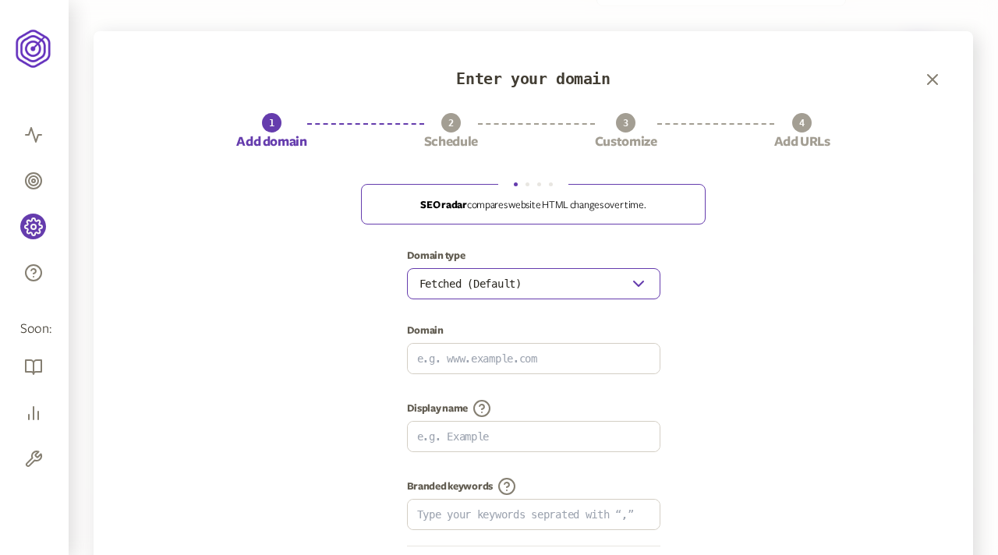
click at [569, 292] on button "Fetched (Default)" at bounding box center [533, 283] width 253 height 31
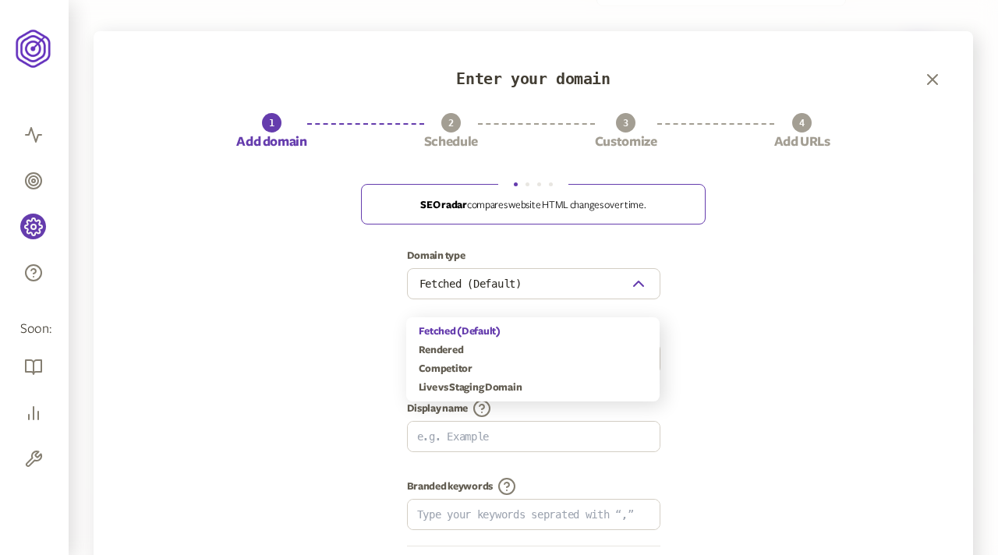
click at [769, 260] on div "Domain type Fetched (Default) Domain Display name Branded keywords" at bounding box center [533, 411] width 817 height 322
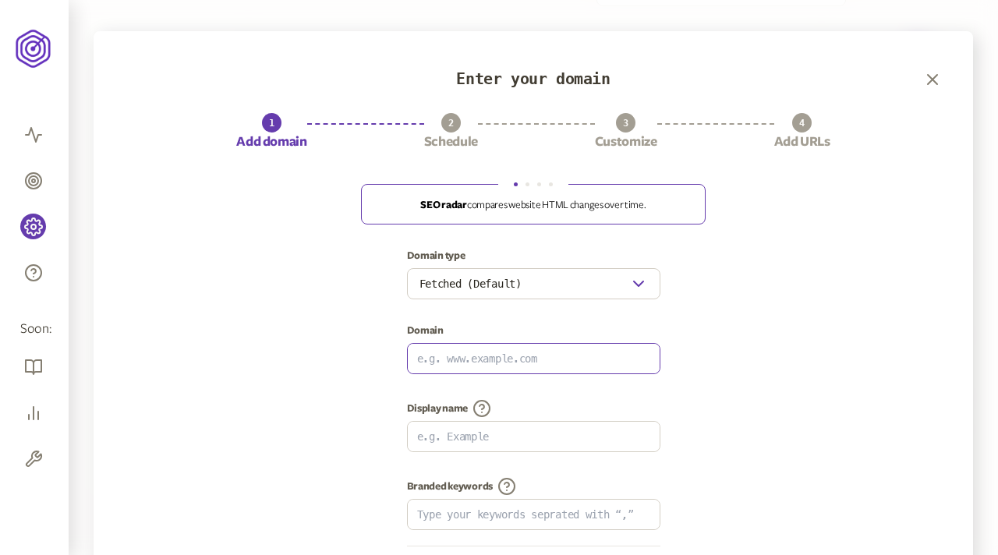
click at [516, 363] on input at bounding box center [534, 359] width 252 height 30
type input "[URL][DOMAIN_NAME]"
click at [484, 435] on input at bounding box center [534, 437] width 252 height 30
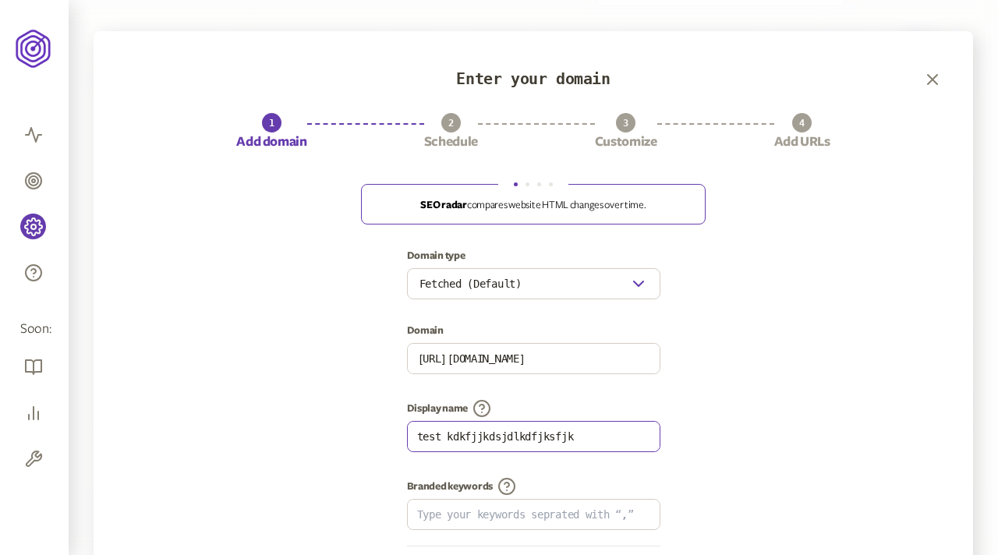
click at [444, 436] on input "test kdkfjjkdsjdlkdfjksfjk" at bounding box center [534, 437] width 252 height 30
type input "test 11 kdkfjjkdsjdlkdfjksfjk"
click at [719, 400] on div "Domain type Fetched (Default) Domain https://www.olx.ua/ Display name test 11 k…" at bounding box center [533, 411] width 817 height 322
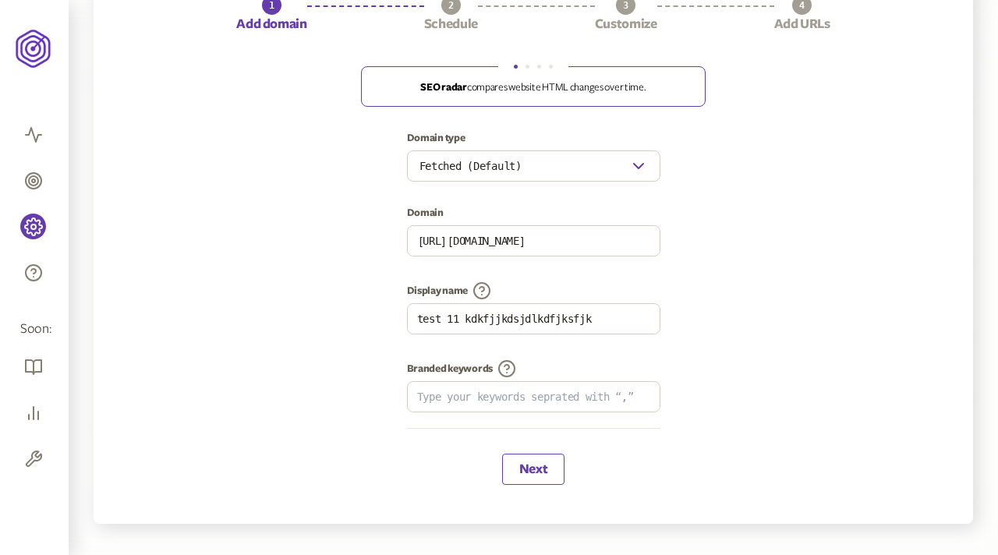
click at [535, 463] on button "Next" at bounding box center [533, 469] width 62 height 31
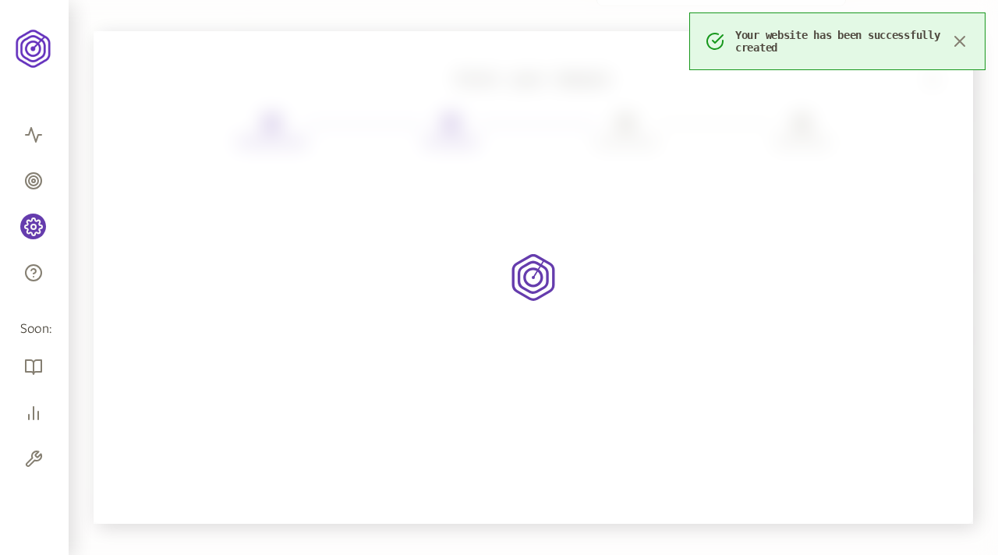
scroll to position [118, 0]
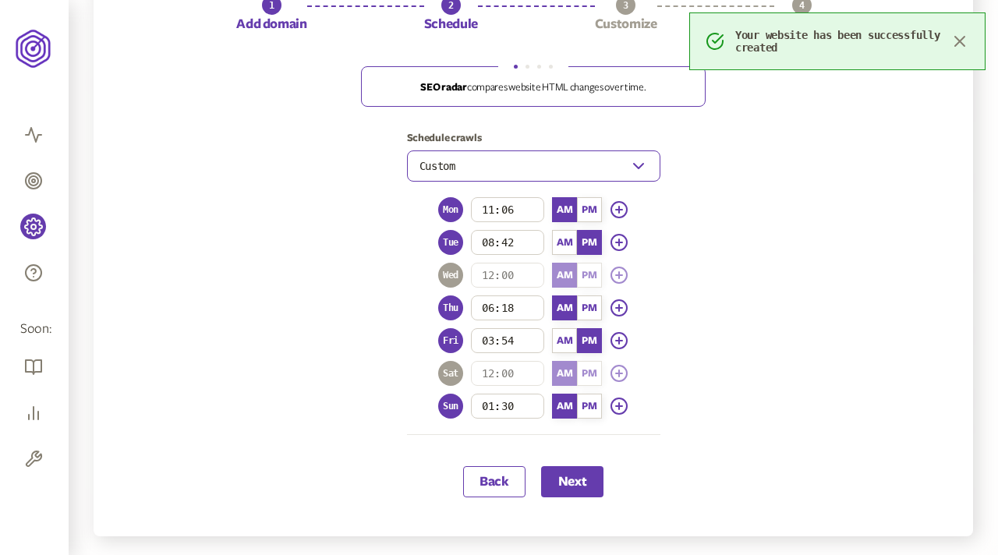
click at [476, 180] on button "Custom" at bounding box center [533, 166] width 253 height 31
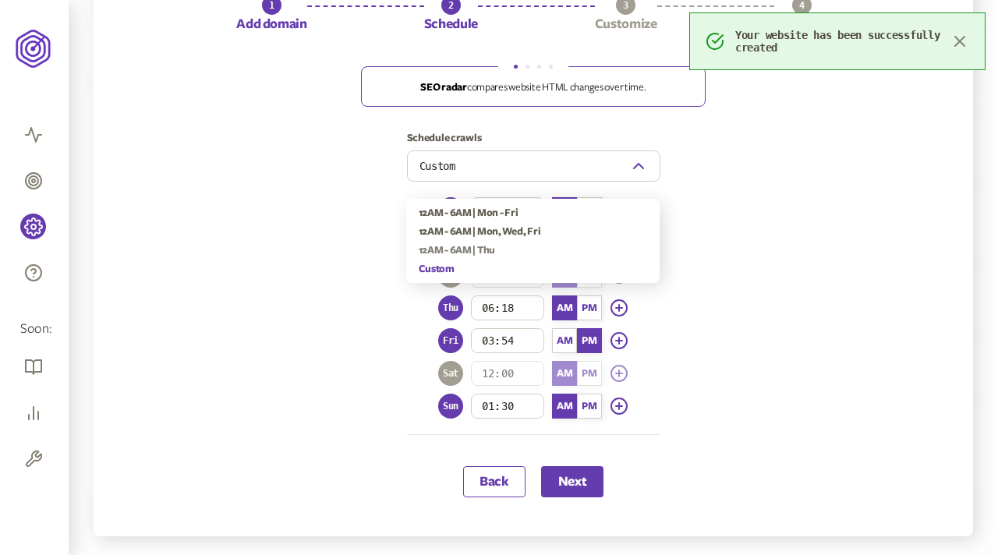
click at [473, 244] on div "12AM - 6AM | Thu" at bounding box center [533, 250] width 229 height 12
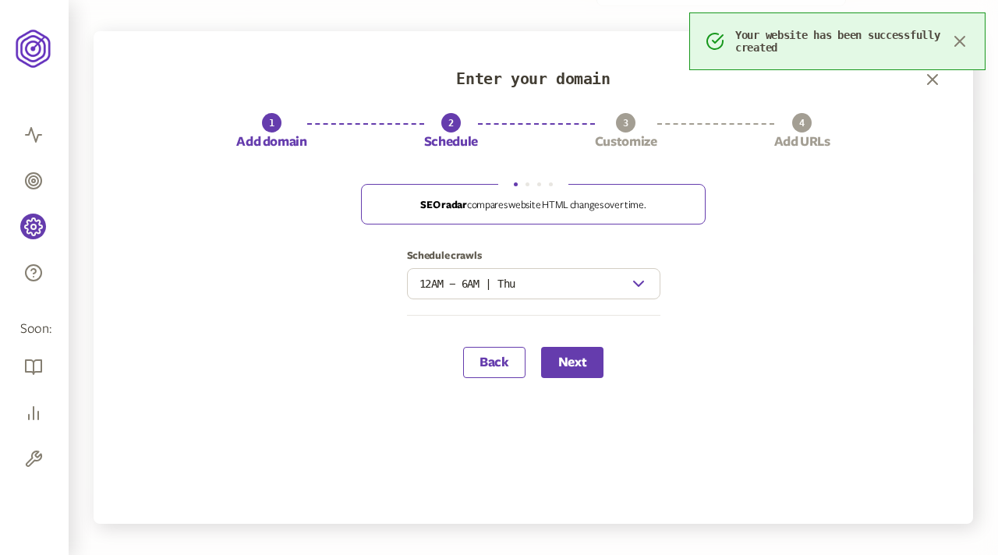
click at [566, 390] on div "Enter your domain 1 Add domain 2 Schedule 3 Customize 4 Add URLs SEO radar comp…" at bounding box center [534, 277] width 880 height 493
click at [565, 357] on button "Next" at bounding box center [572, 362] width 62 height 31
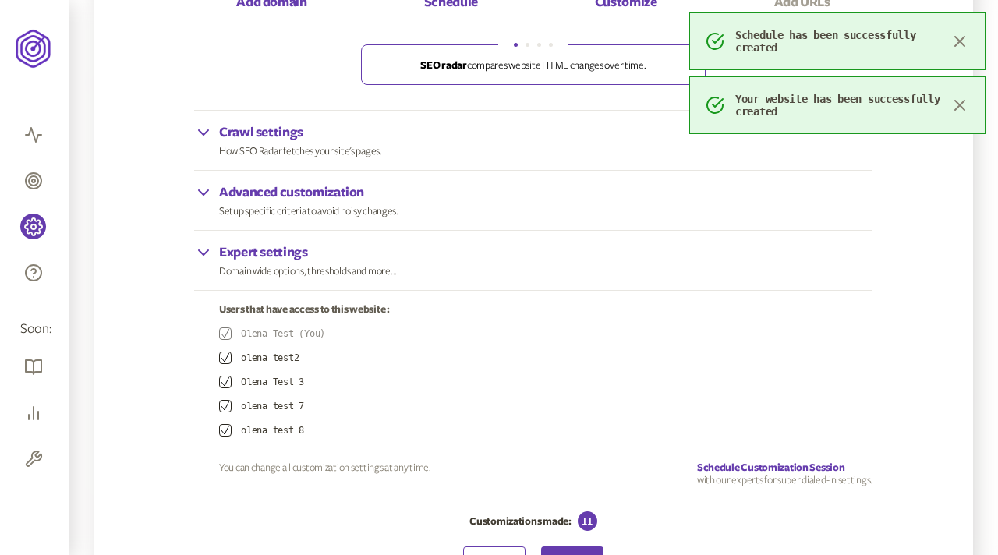
scroll to position [232, 0]
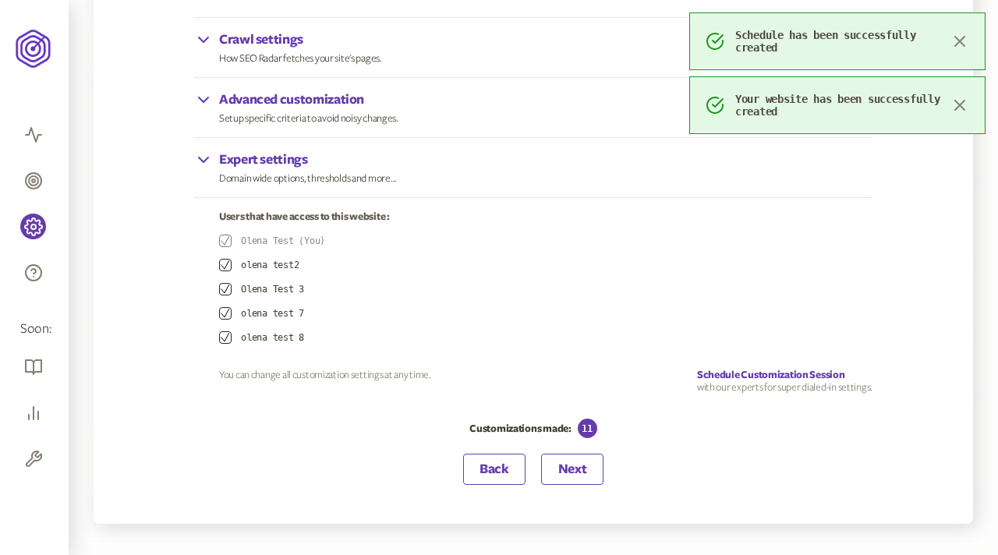
click at [553, 478] on button "Next" at bounding box center [572, 469] width 62 height 31
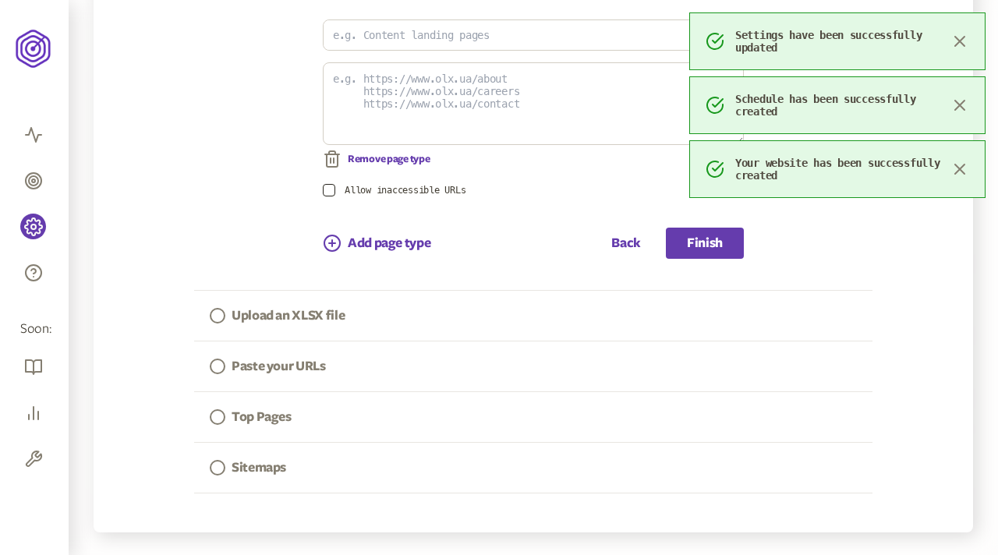
scroll to position [621, 0]
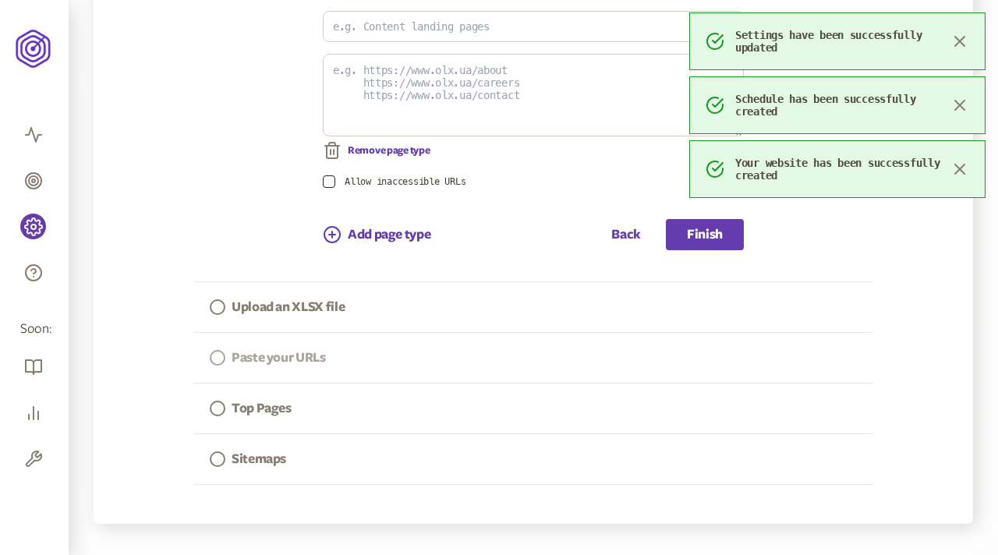
click at [282, 361] on p "Paste your URLs" at bounding box center [279, 358] width 94 height 19
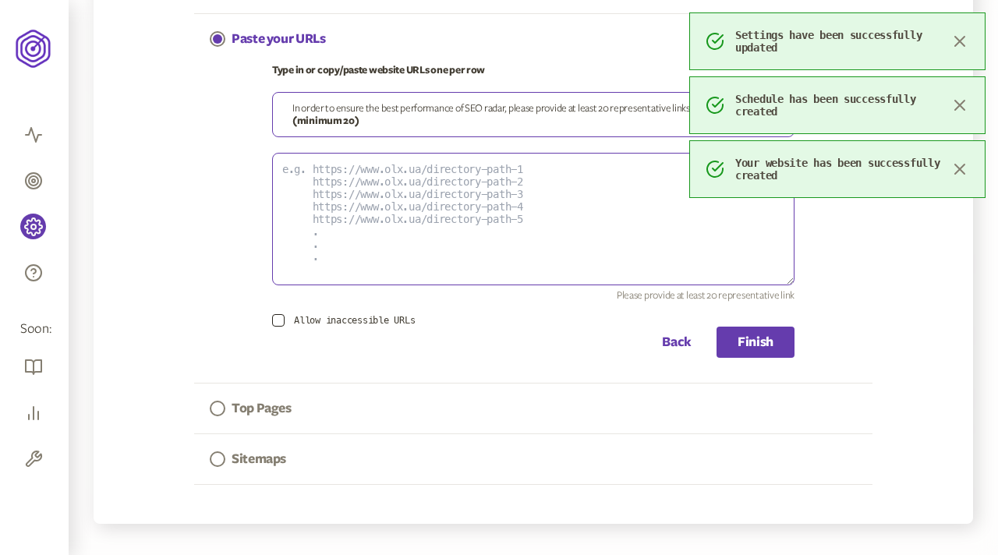
click at [407, 195] on textarea at bounding box center [533, 219] width 523 height 133
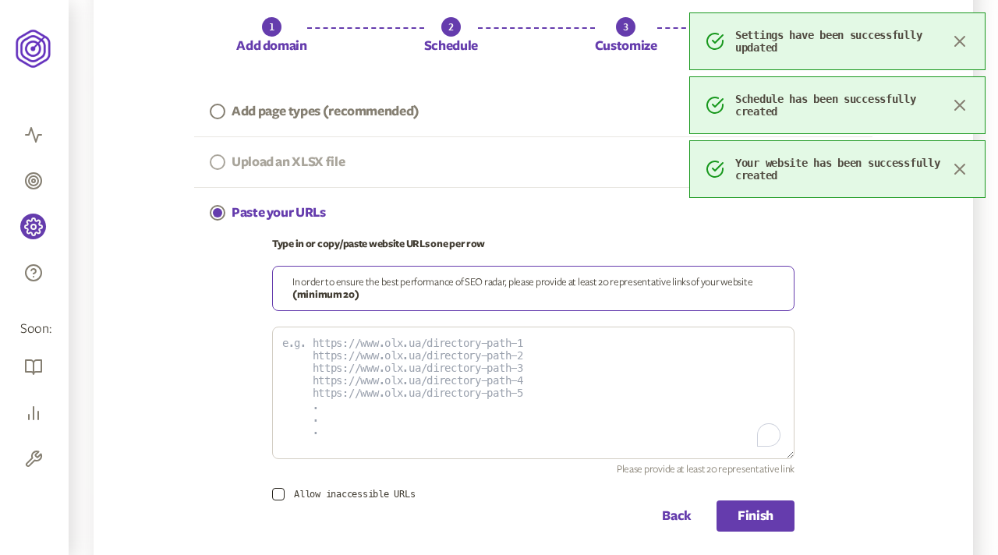
click at [307, 147] on button "Upload an XLSX file" at bounding box center [277, 162] width 166 height 50
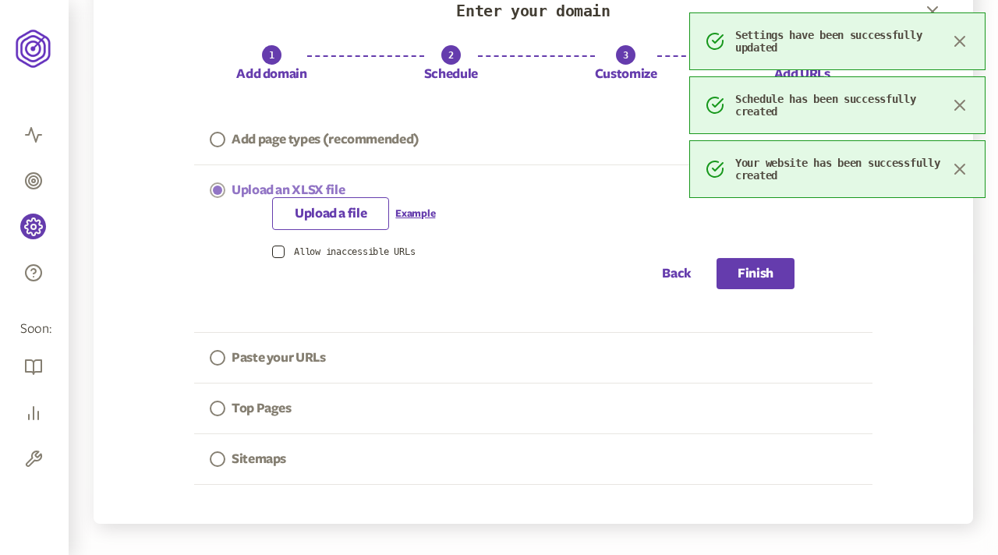
scroll to position [68, 0]
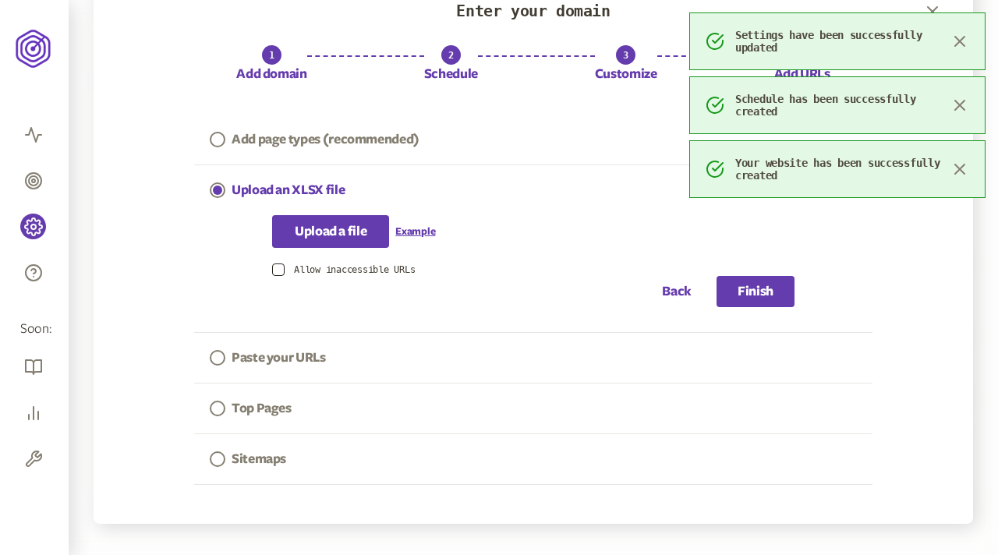
click at [347, 232] on p "Upload a file" at bounding box center [331, 231] width 72 height 19
click at [331, 223] on input "Upload a file" at bounding box center [331, 222] width 1 height 1
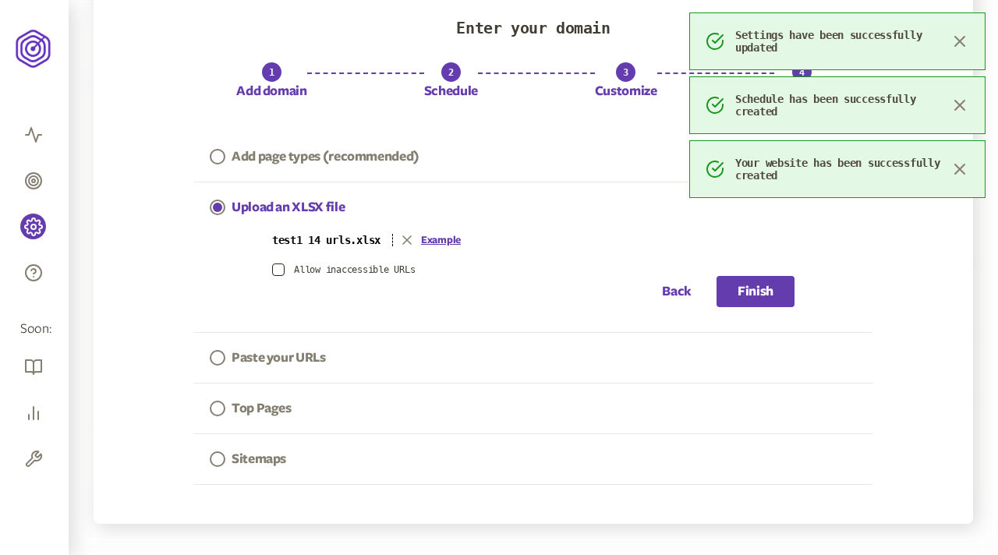
scroll to position [51, 0]
click at [748, 296] on button "Finish" at bounding box center [756, 291] width 78 height 31
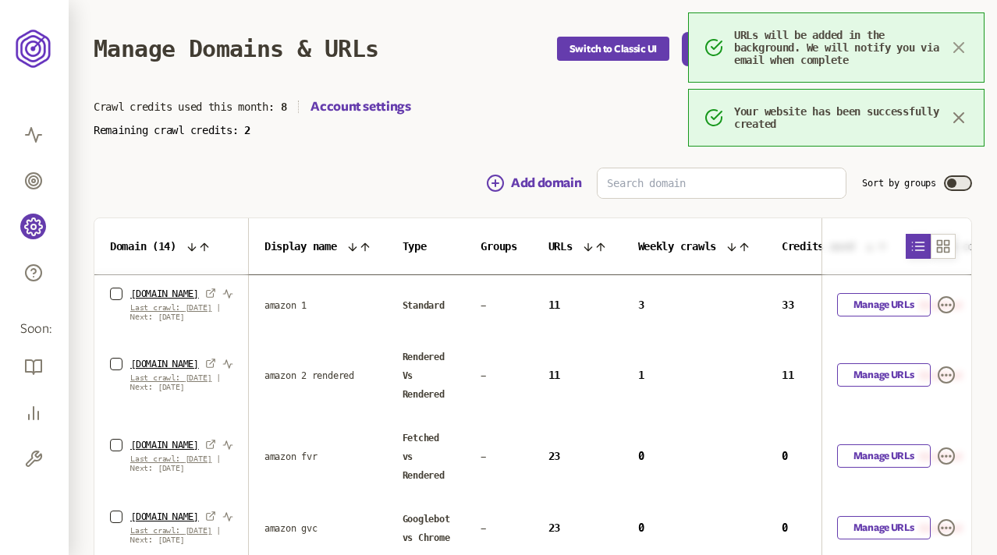
click at [962, 46] on icon "button" at bounding box center [958, 47] width 19 height 19
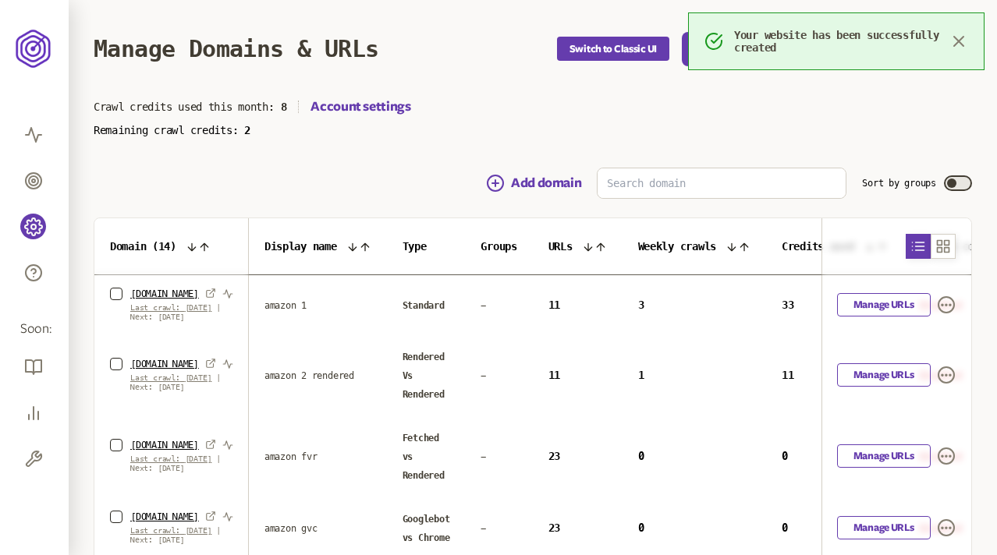
click at [962, 46] on button "Olena Test" at bounding box center [941, 49] width 62 height 19
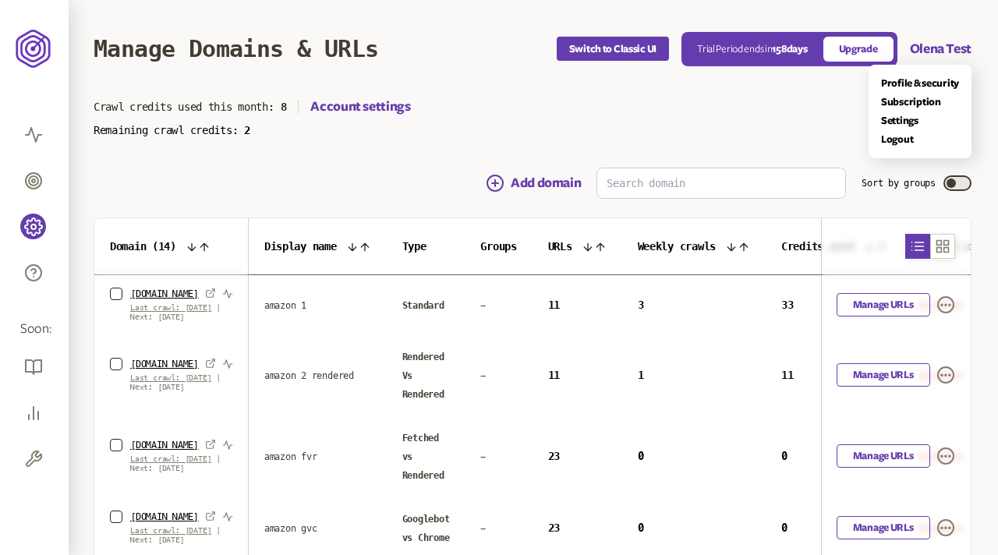
click at [762, 102] on main "Manage Domains & URLs Switch to Classic UI Trial Period ends in 158 days Upgrad…" at bounding box center [533, 374] width 928 height 748
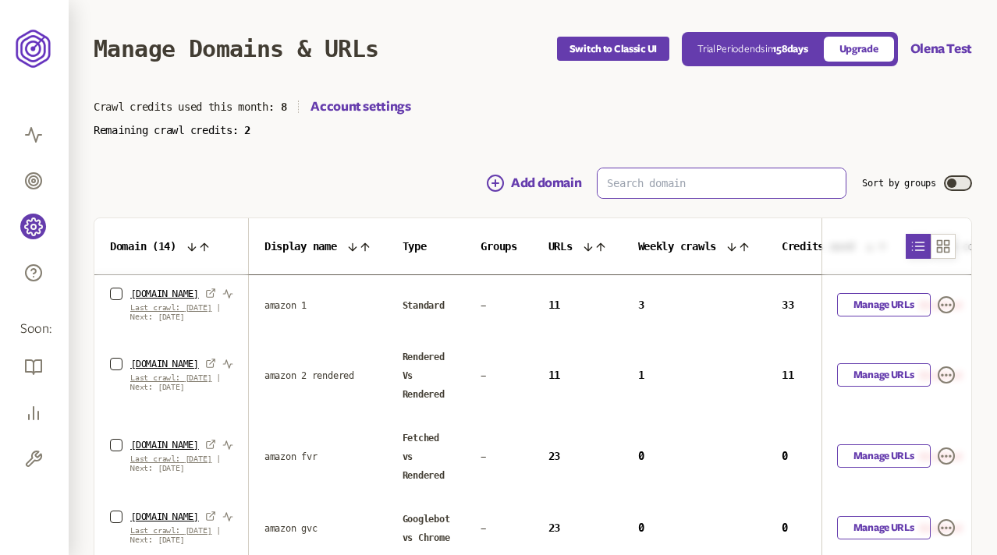
click at [634, 182] on input at bounding box center [721, 183] width 248 height 30
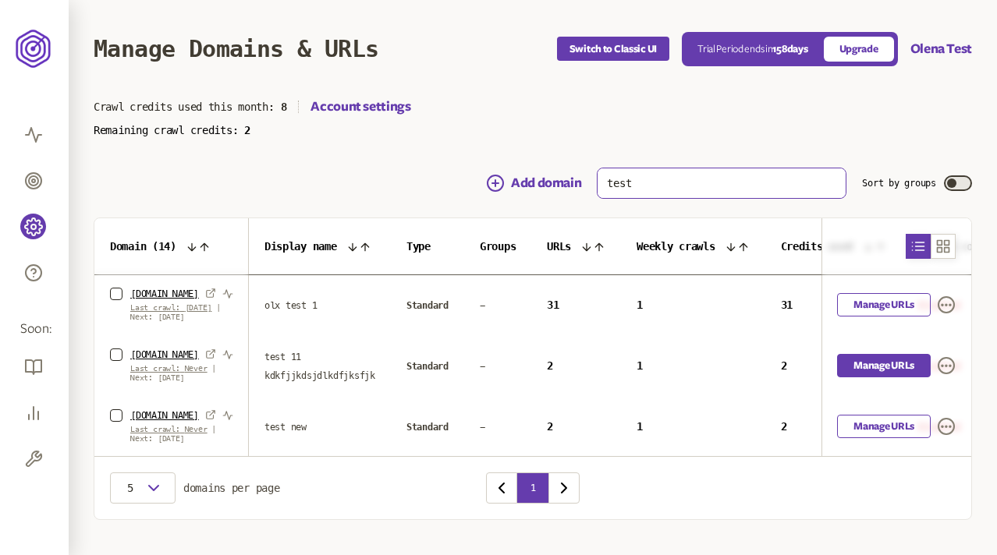
type input "test"
click at [892, 378] on link "Manage URLs" at bounding box center [884, 365] width 94 height 23
